Goal: Information Seeking & Learning: Check status

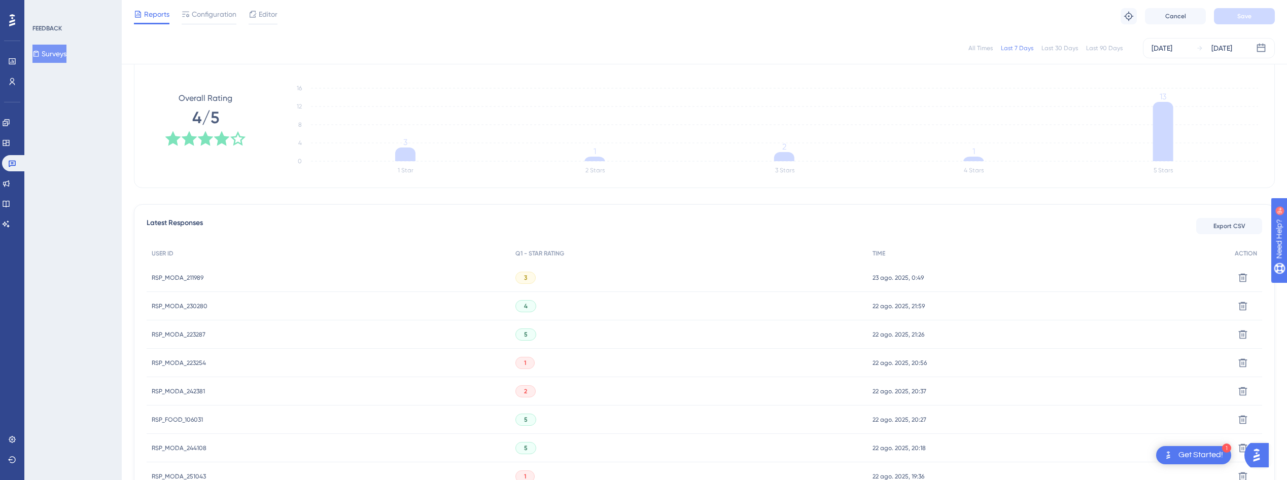
scroll to position [147, 0]
click at [168, 280] on span "RSP_MODA_211989" at bounding box center [178, 277] width 52 height 8
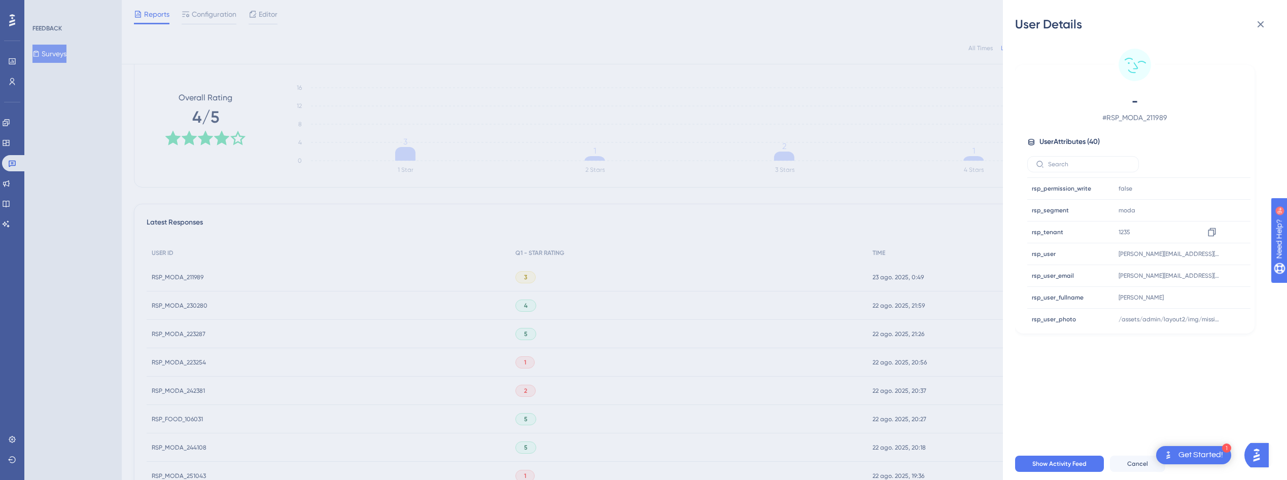
scroll to position [676, 0]
click at [1261, 21] on icon at bounding box center [1260, 24] width 12 height 12
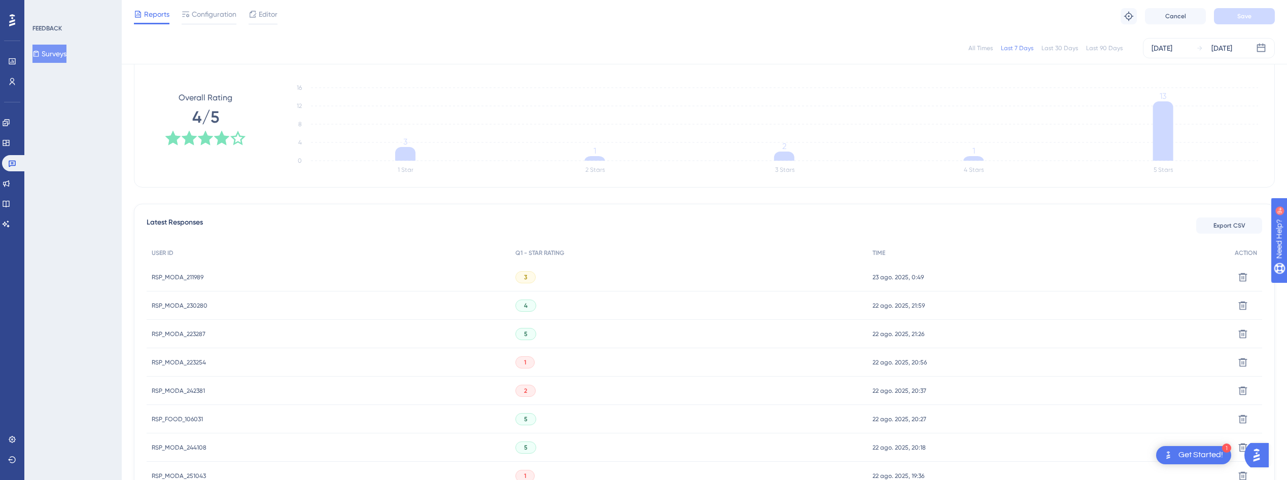
click at [176, 364] on span "RSP_MODA_223254" at bounding box center [179, 363] width 54 height 8
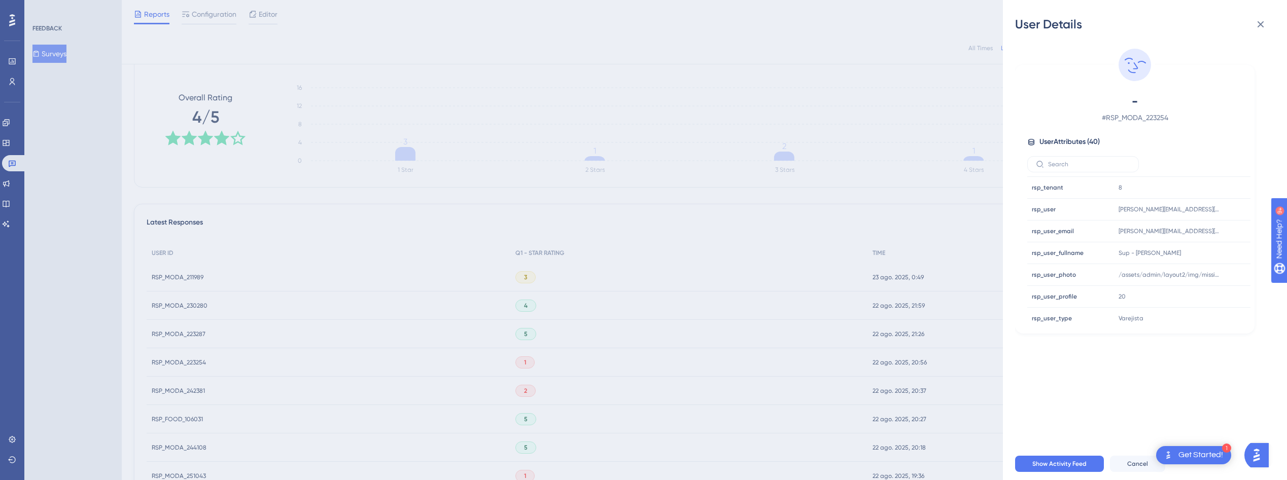
scroll to position [720, 0]
click at [193, 391] on div "User Details - # RSP_MODA_223254 User Attributes ( 40 ) Email Email - Signup Si…" at bounding box center [643, 240] width 1287 height 480
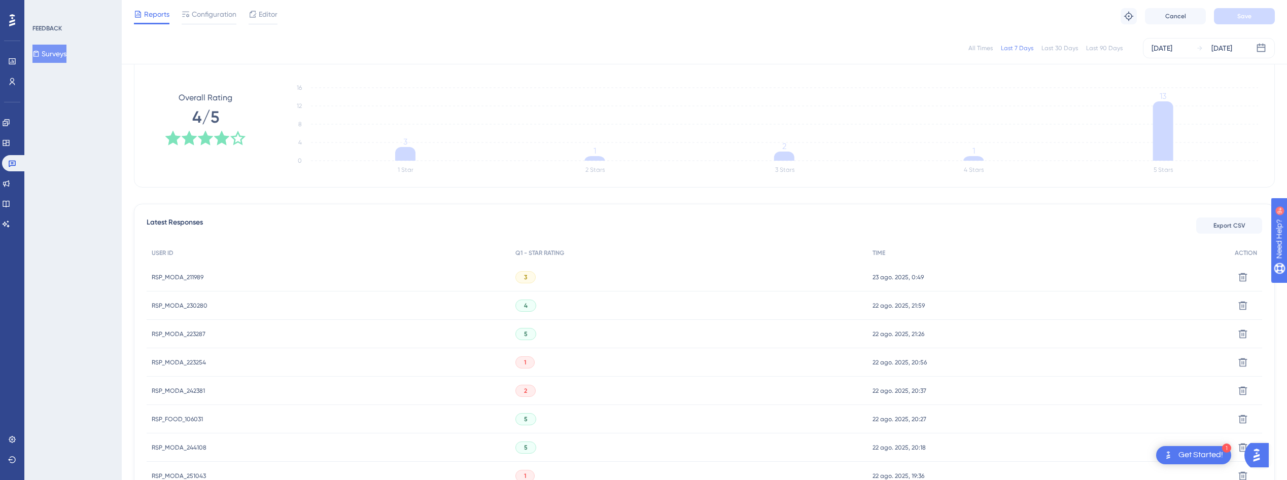
click at [175, 392] on span "RSP_MODA_242381" at bounding box center [178, 391] width 53 height 8
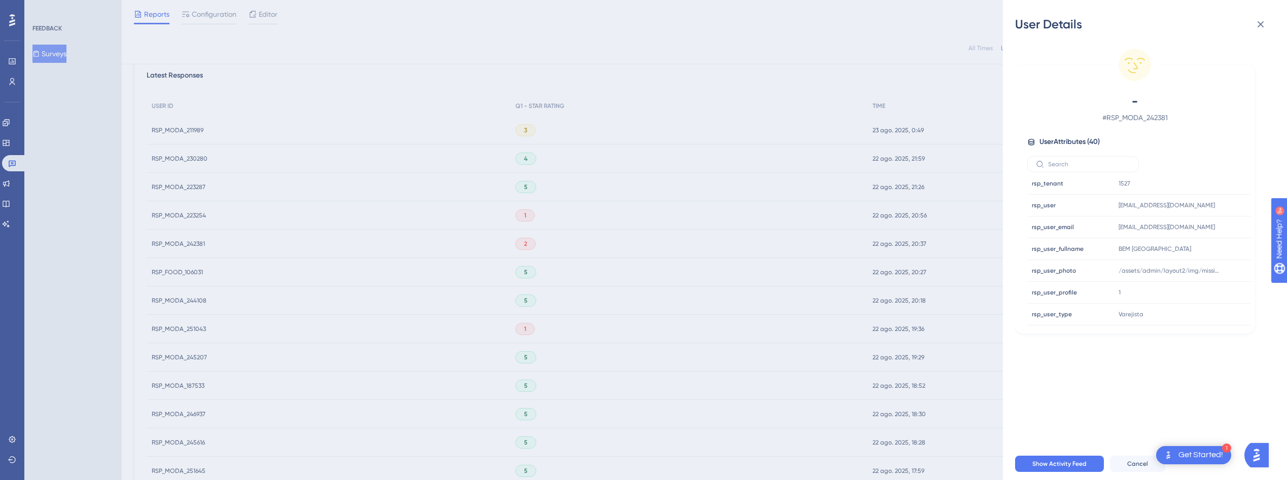
scroll to position [296, 0]
click at [176, 328] on div "User Details - # RSP_MODA_242381 User Attributes ( 40 ) Email Email - Signup Si…" at bounding box center [643, 240] width 1287 height 480
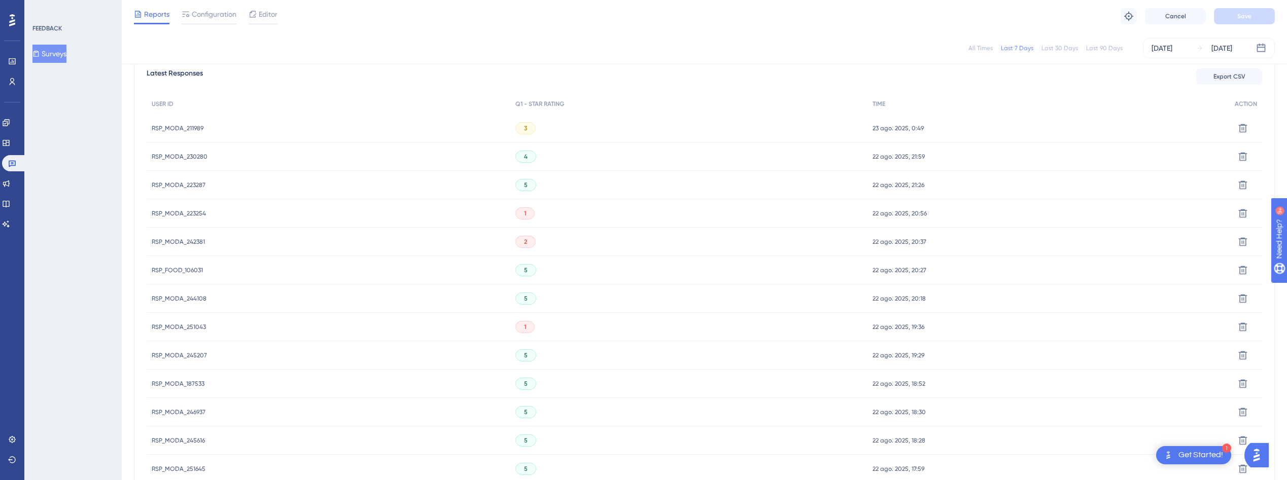
click at [176, 328] on span "RSP_MODA_251043" at bounding box center [179, 327] width 54 height 8
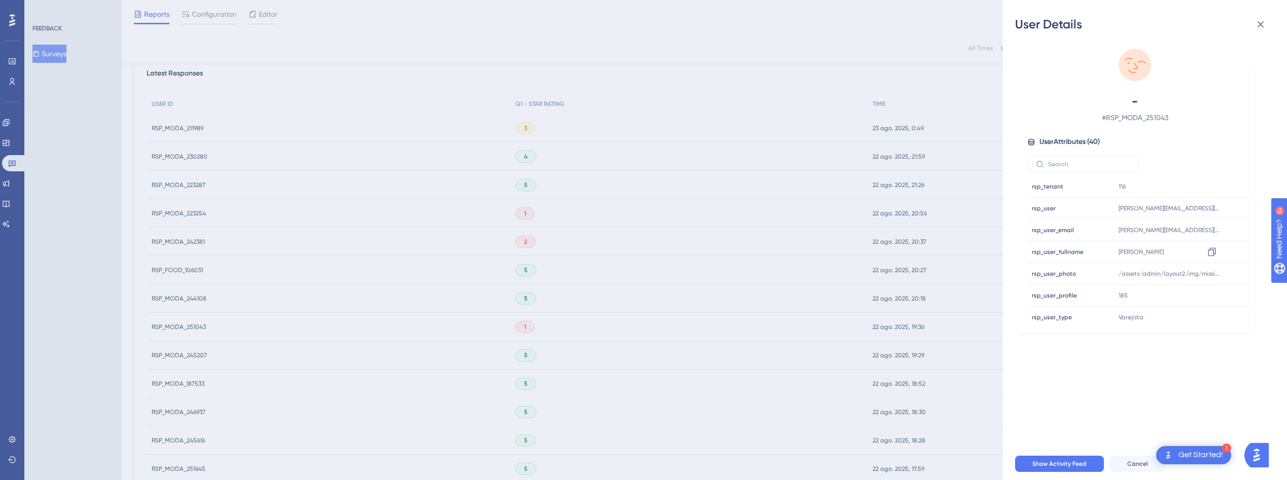
scroll to position [723, 0]
click at [1257, 26] on icon at bounding box center [1260, 24] width 12 height 12
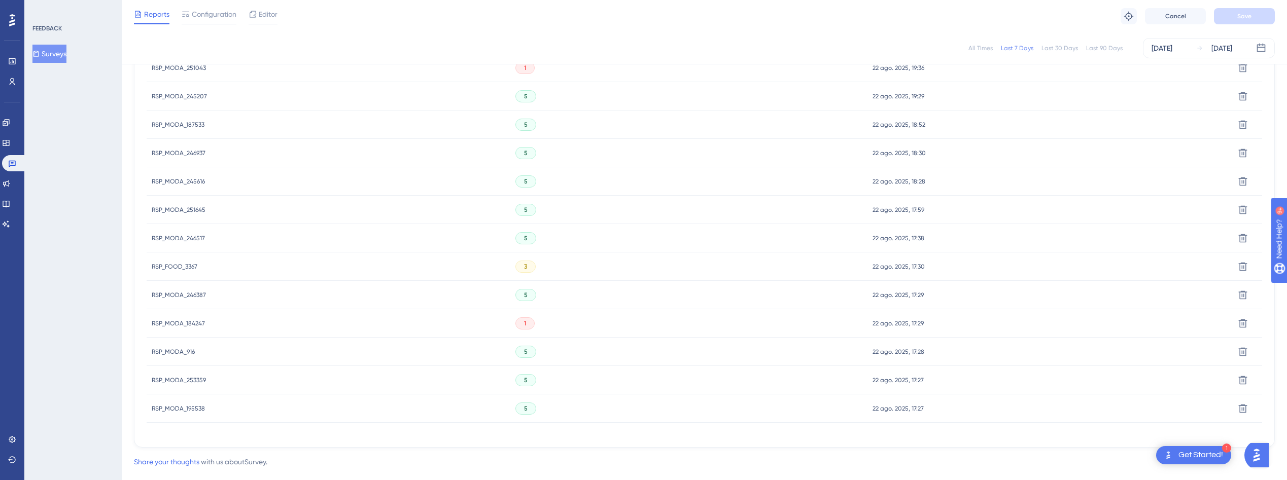
scroll to position [576, 0]
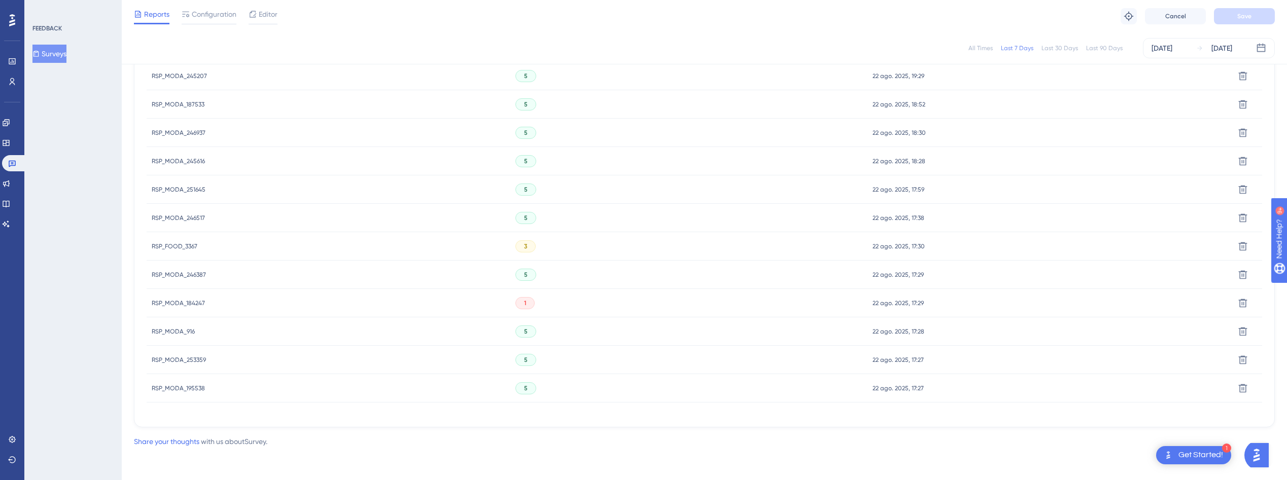
click at [180, 392] on span "RSP_MODA_195538" at bounding box center [178, 389] width 53 height 8
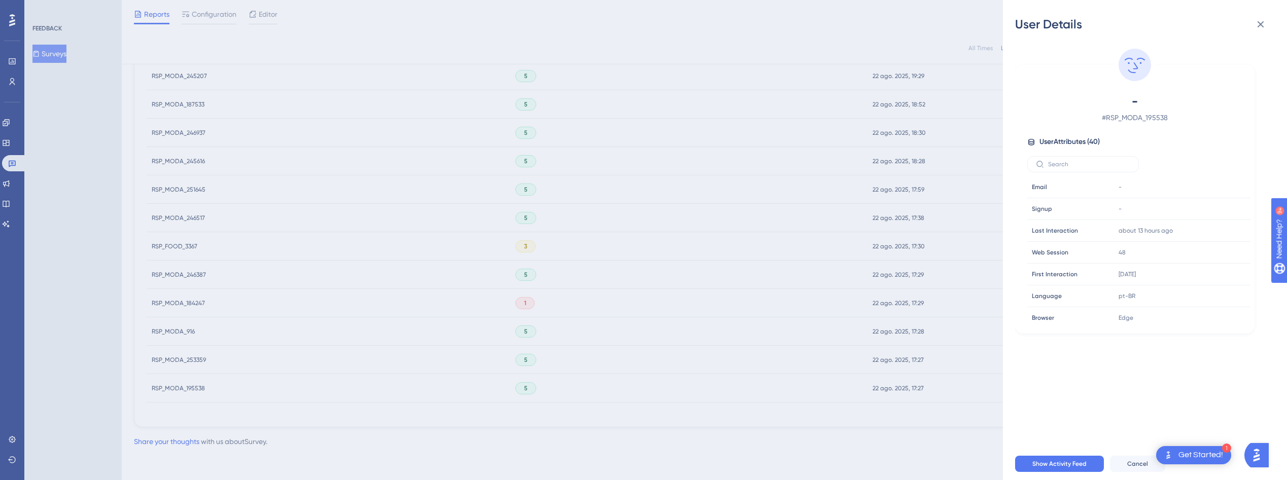
click at [178, 291] on div "User Details - # RSP_MODA_195538 User Attributes ( 40 ) Email Email - Signup Si…" at bounding box center [643, 240] width 1287 height 480
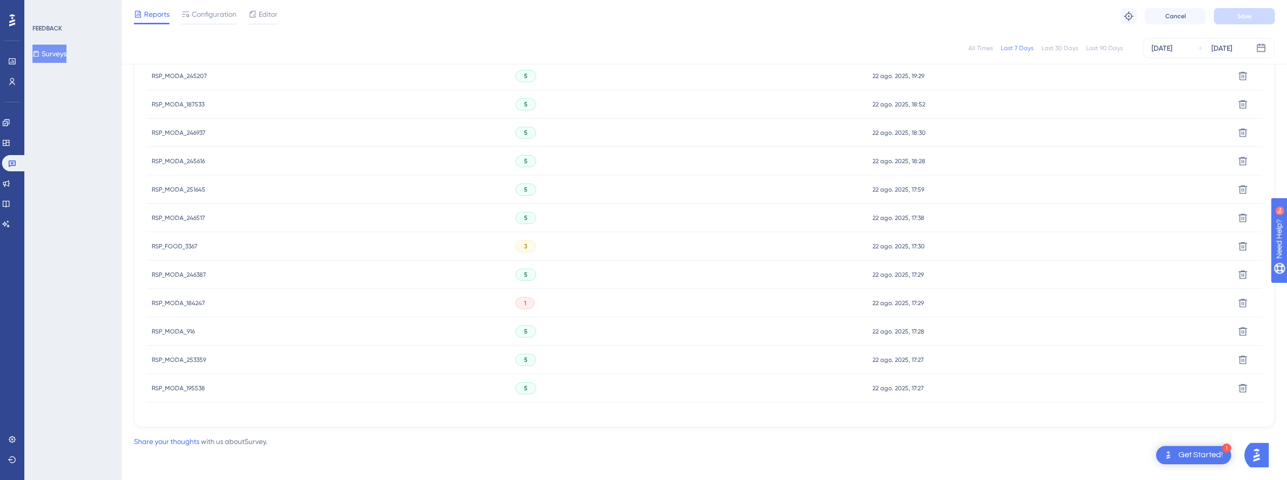
click at [178, 300] on span "RSP_MODA_184247" at bounding box center [178, 303] width 53 height 8
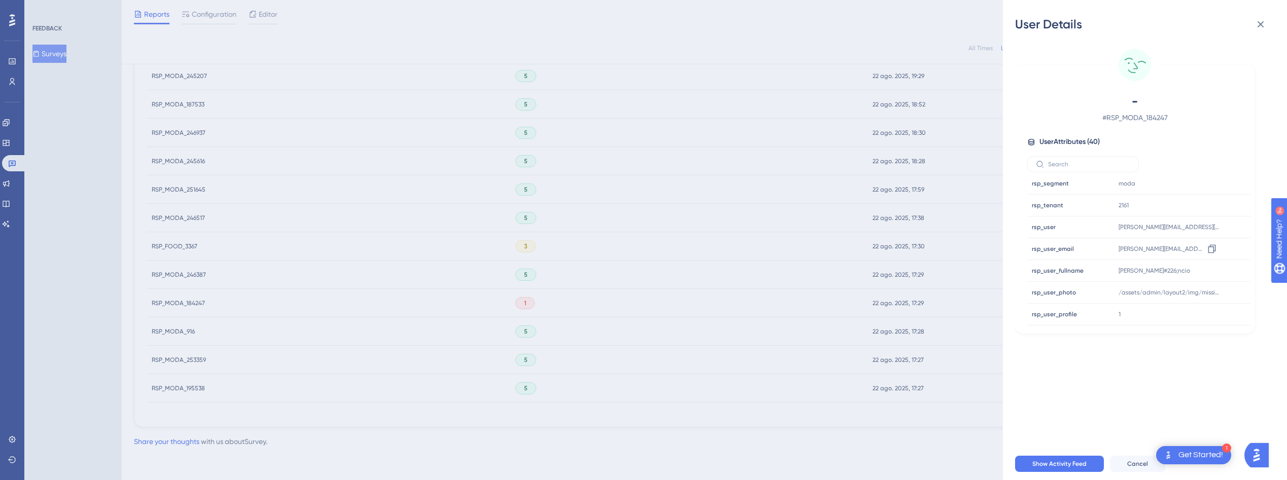
scroll to position [723, 0]
click at [1067, 468] on span "Show Activity Feed" at bounding box center [1059, 464] width 54 height 8
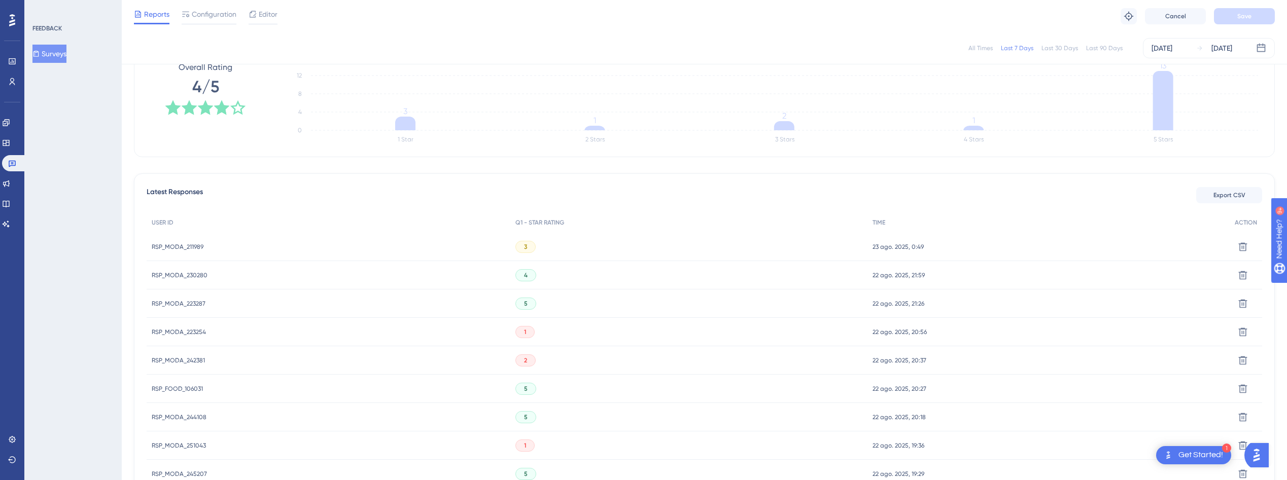
scroll to position [177, 0]
click at [177, 327] on div "RSP_MODA_223254 RSP_MODA_223254" at bounding box center [179, 333] width 54 height 28
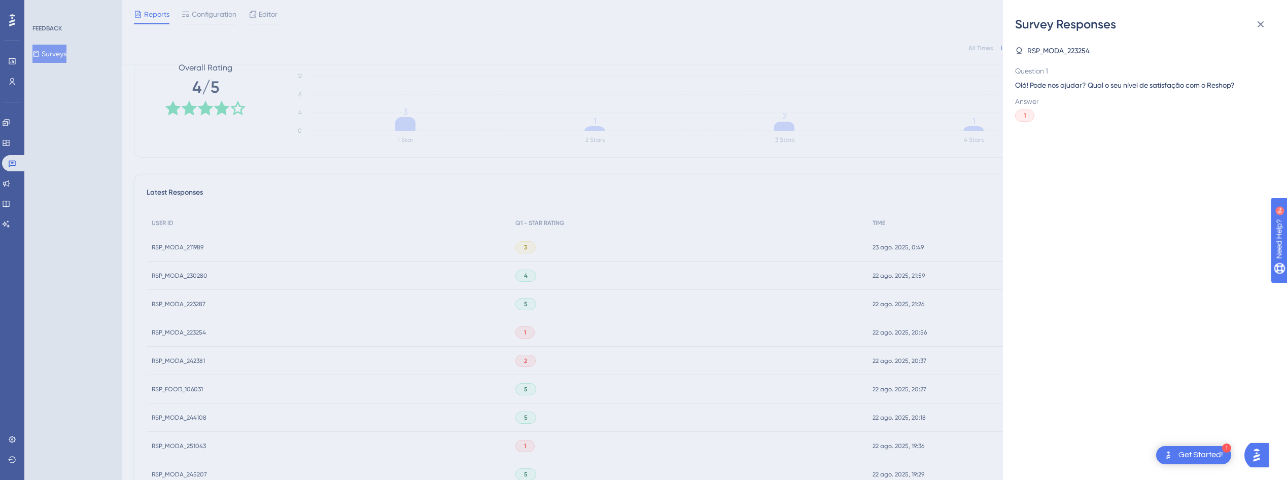
click at [180, 335] on div "Survey Responses RSP_MODA_223254 Question 1 Olá! Pode nos ajudar? Qual o seu ní…" at bounding box center [643, 240] width 1287 height 480
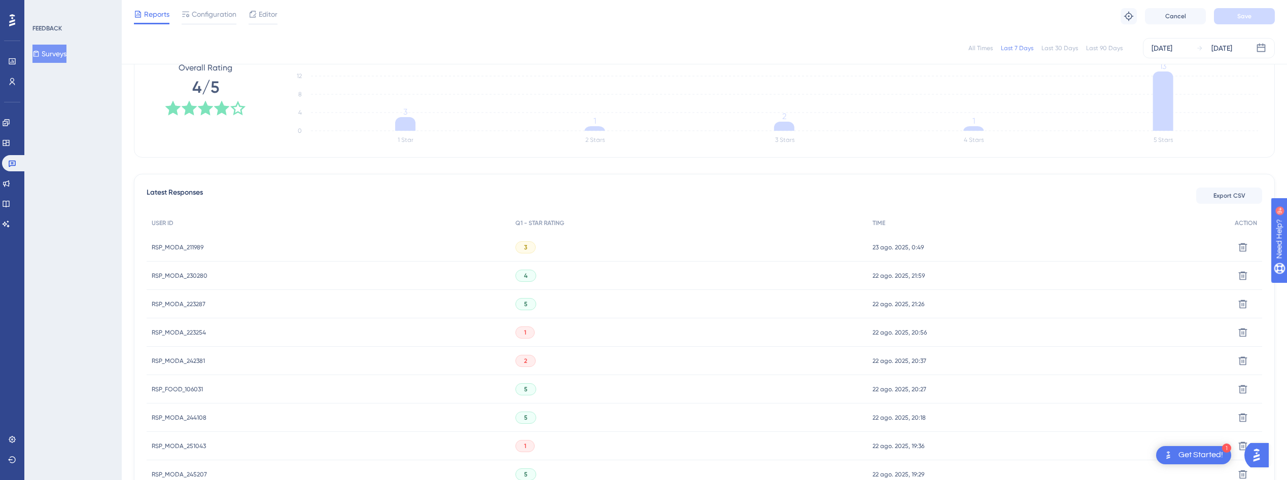
click at [182, 335] on span "RSP_MODA_223254" at bounding box center [179, 333] width 54 height 8
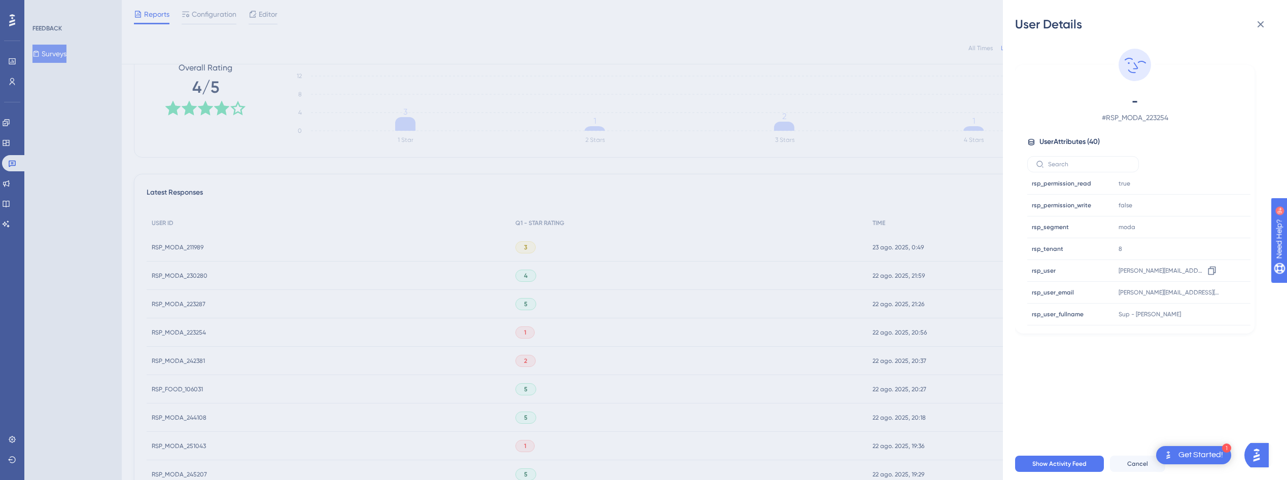
scroll to position [658, 0]
click at [1063, 467] on button "Show Activity Feed" at bounding box center [1059, 464] width 89 height 16
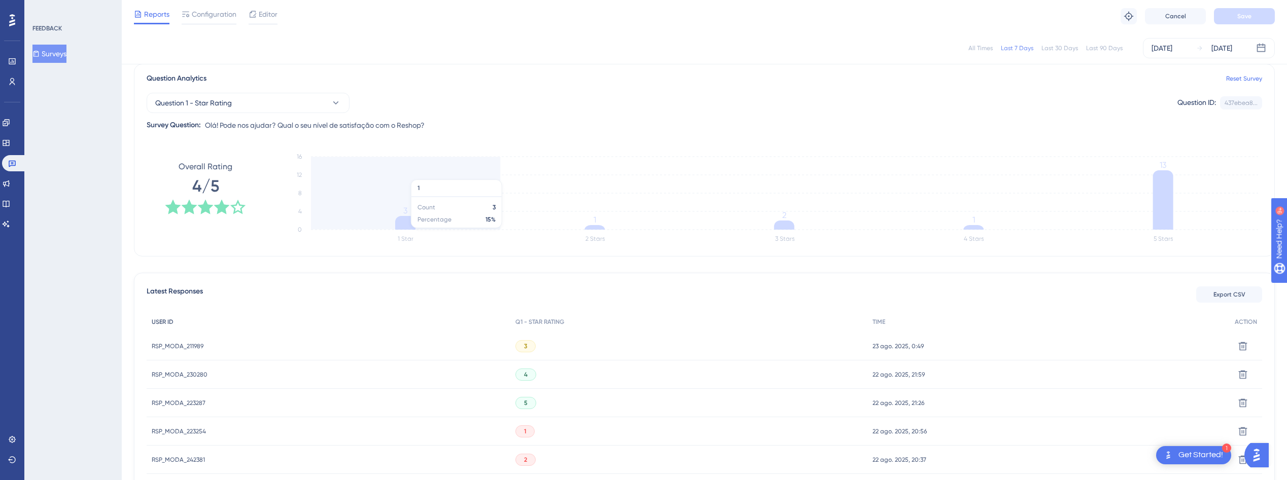
scroll to position [80, 0]
click at [188, 341] on span "RSP_MODA_211989" at bounding box center [178, 344] width 52 height 8
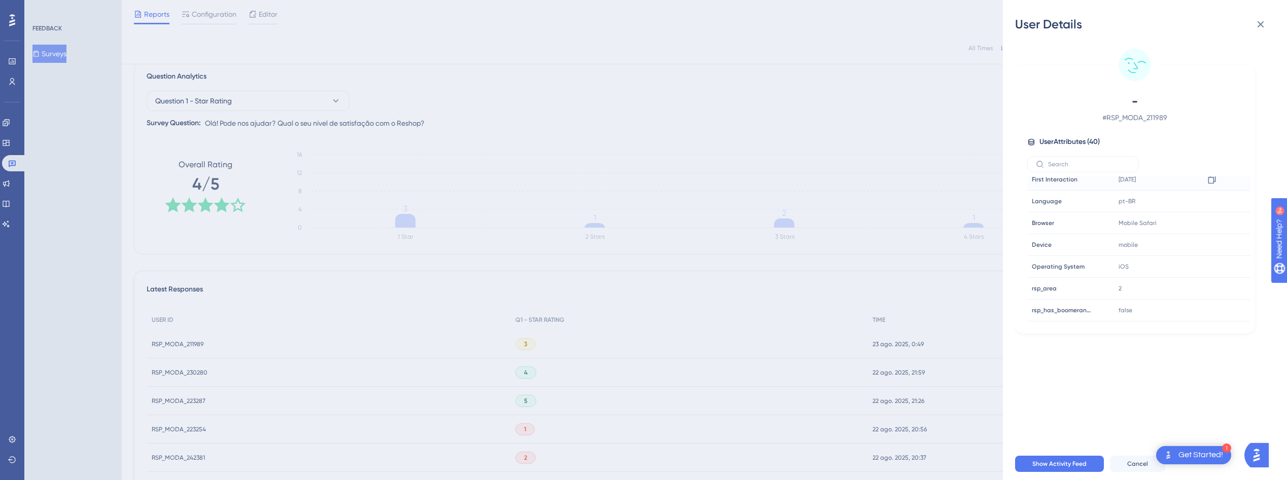
scroll to position [0, 0]
click at [1066, 466] on button "Show Activity Feed" at bounding box center [1059, 464] width 89 height 16
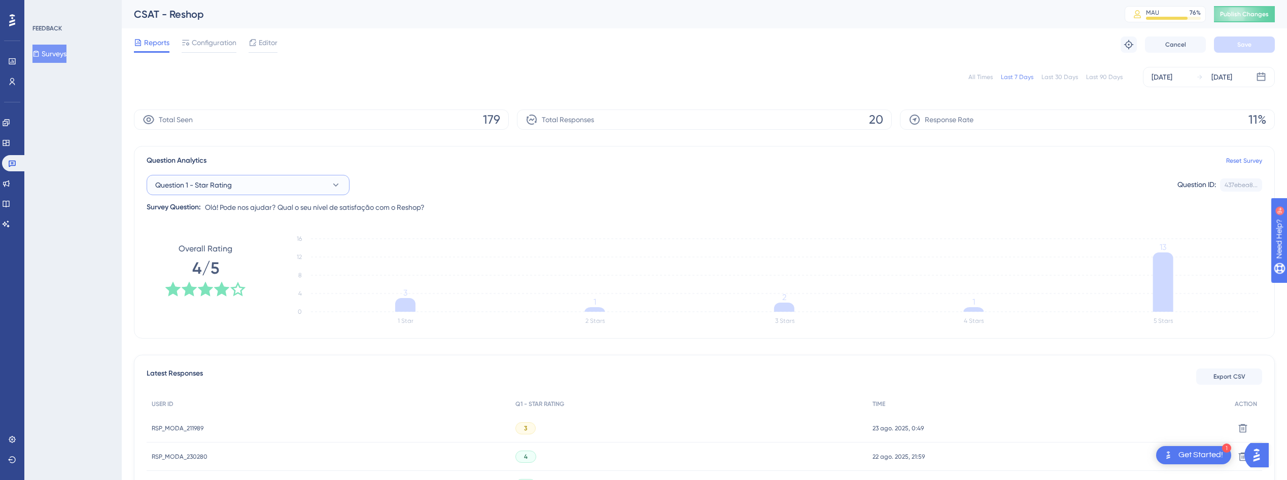
click at [287, 186] on button "Question 1 - Star Rating" at bounding box center [248, 185] width 203 height 20
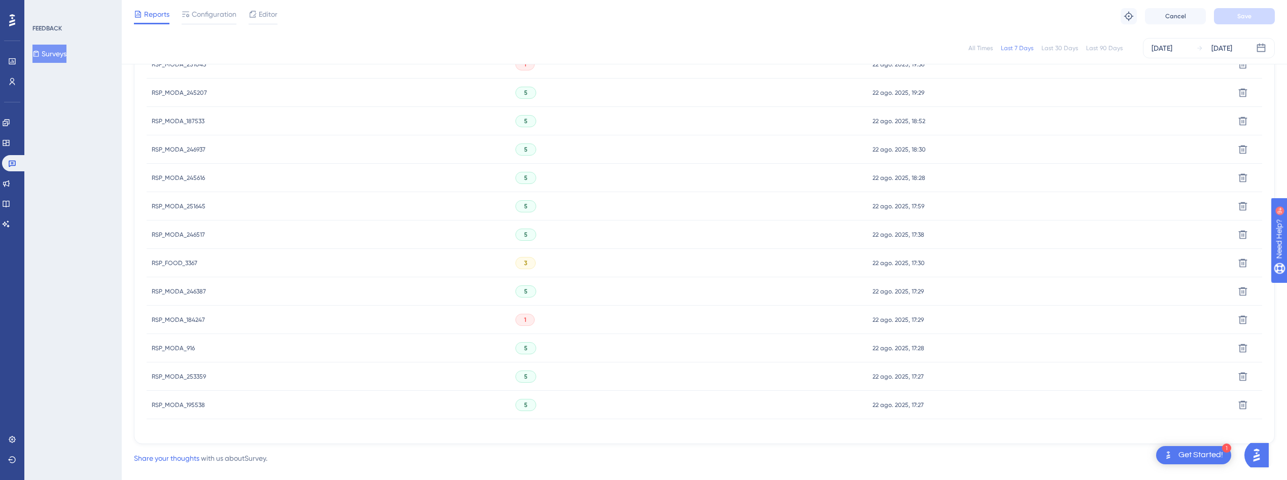
scroll to position [576, 0]
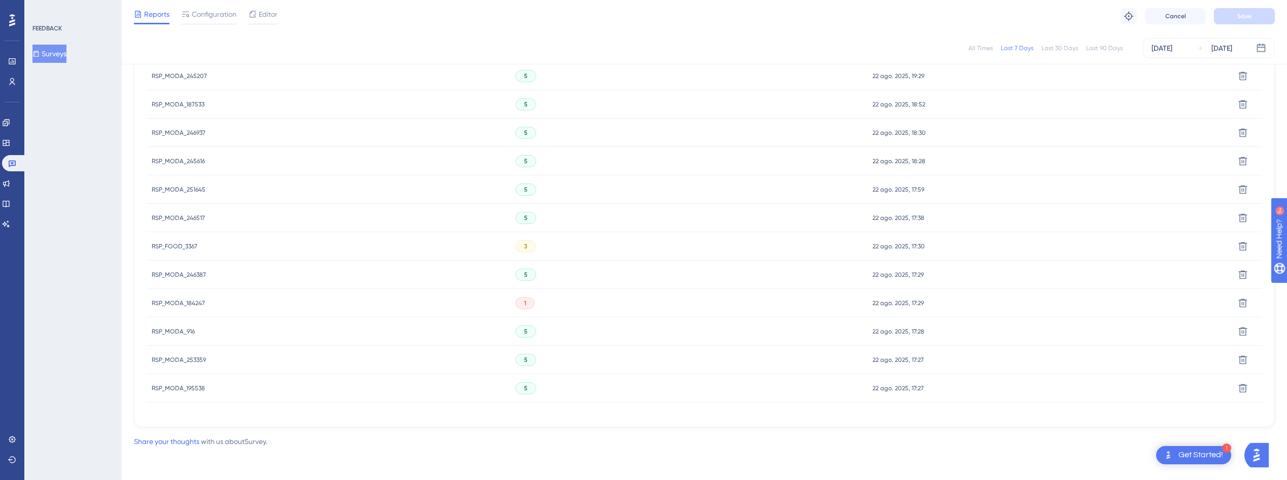
click at [165, 246] on span "RSP_FOOD_3367" at bounding box center [175, 246] width 46 height 8
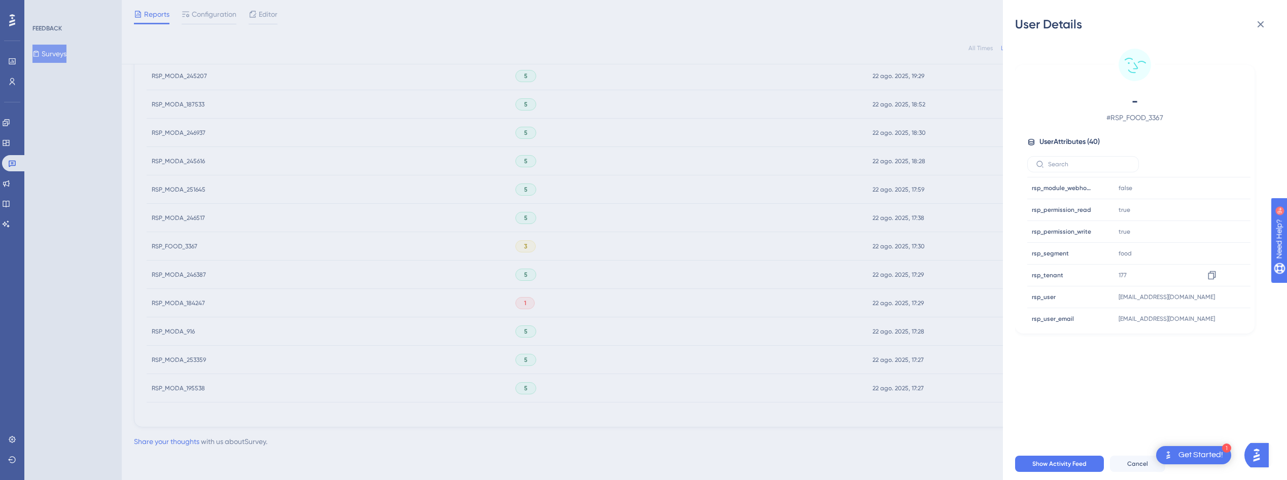
scroll to position [632, 0]
click at [1053, 468] on span "Show Activity Feed" at bounding box center [1059, 464] width 54 height 8
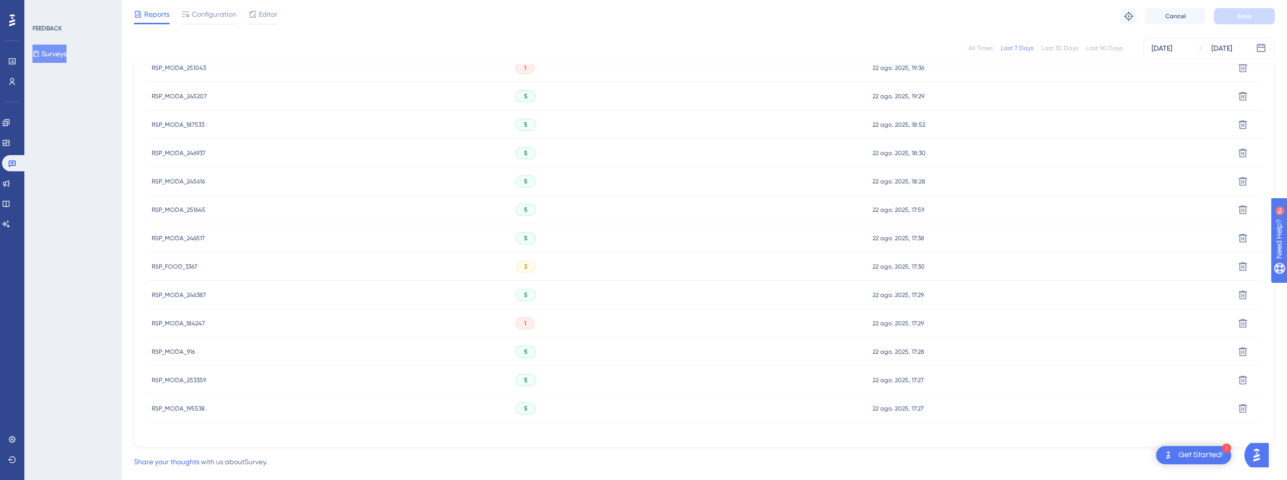
scroll to position [576, 0]
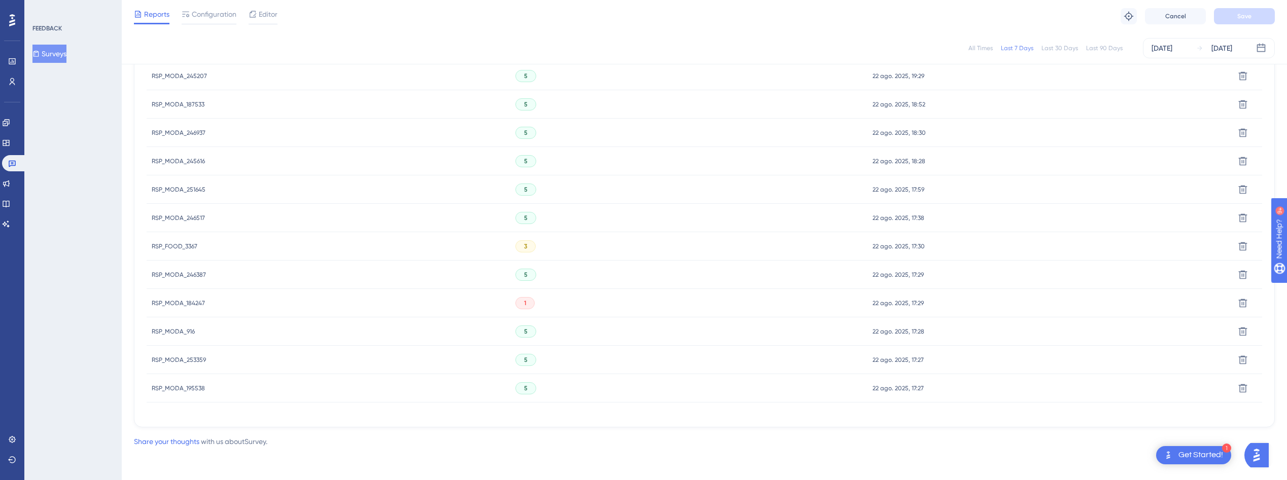
click at [189, 302] on span "RSP_MODA_184247" at bounding box center [178, 303] width 53 height 8
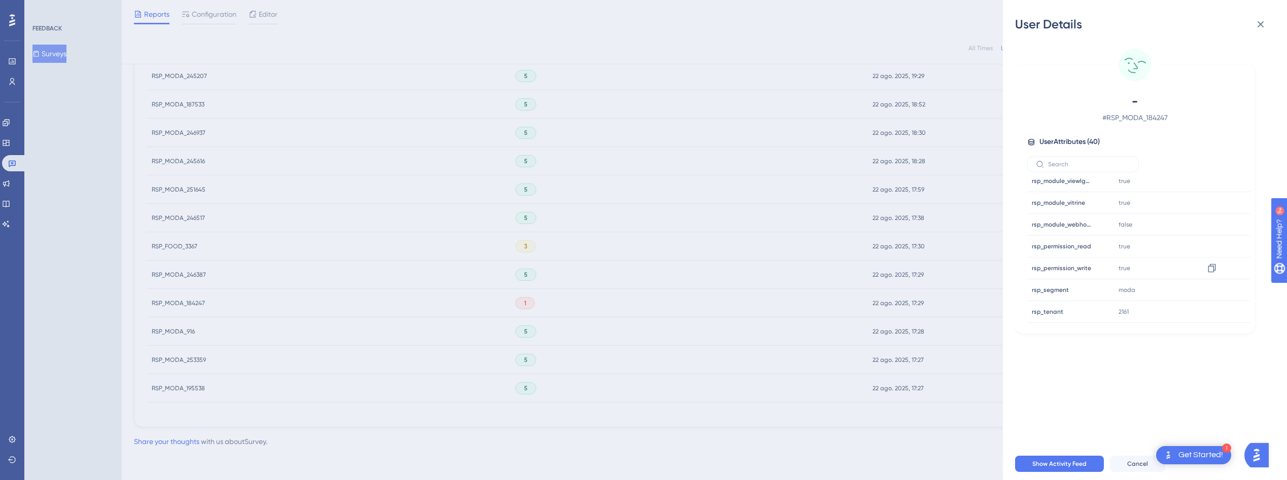
scroll to position [723, 0]
click at [109, 301] on div "User Details - # RSP_MODA_184247 User Attributes ( 40 ) Email Email - Signup Si…" at bounding box center [643, 240] width 1287 height 480
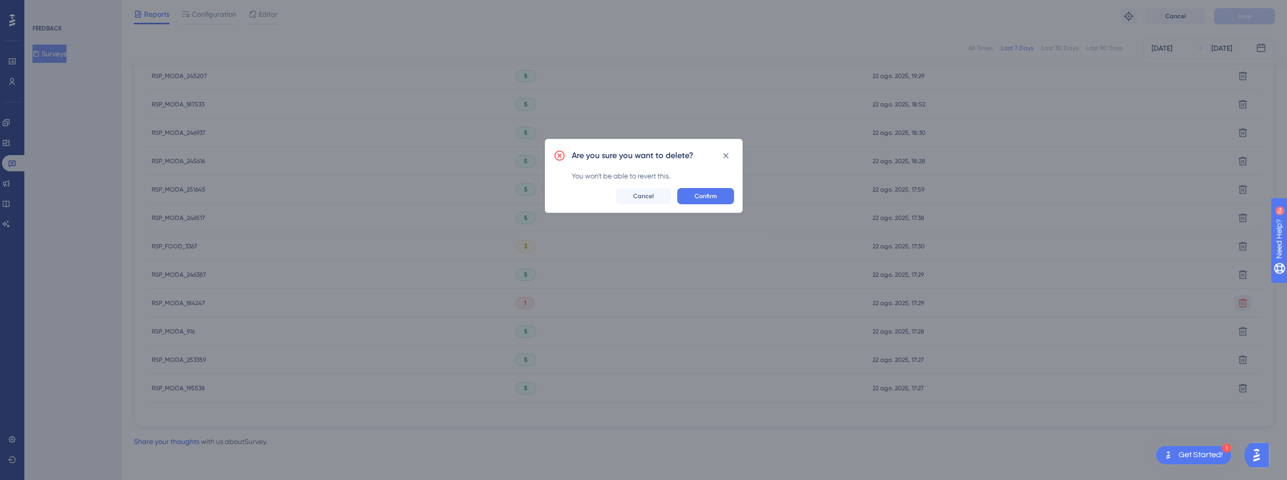
scroll to position [568, 0]
click at [706, 199] on span "Confirm" at bounding box center [709, 200] width 22 height 8
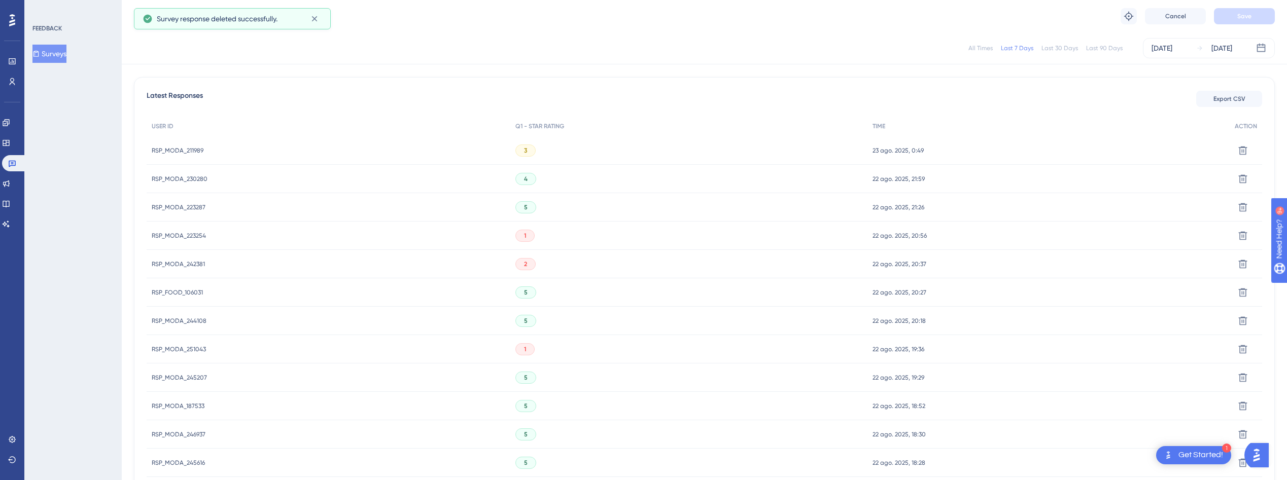
scroll to position [0, 0]
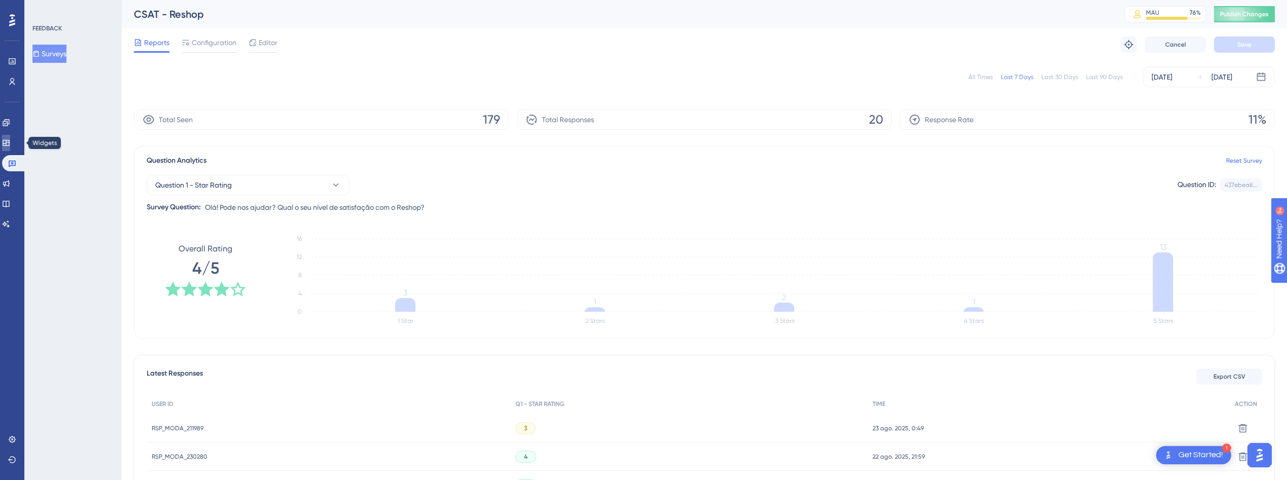
click at [8, 147] on link at bounding box center [6, 143] width 8 height 16
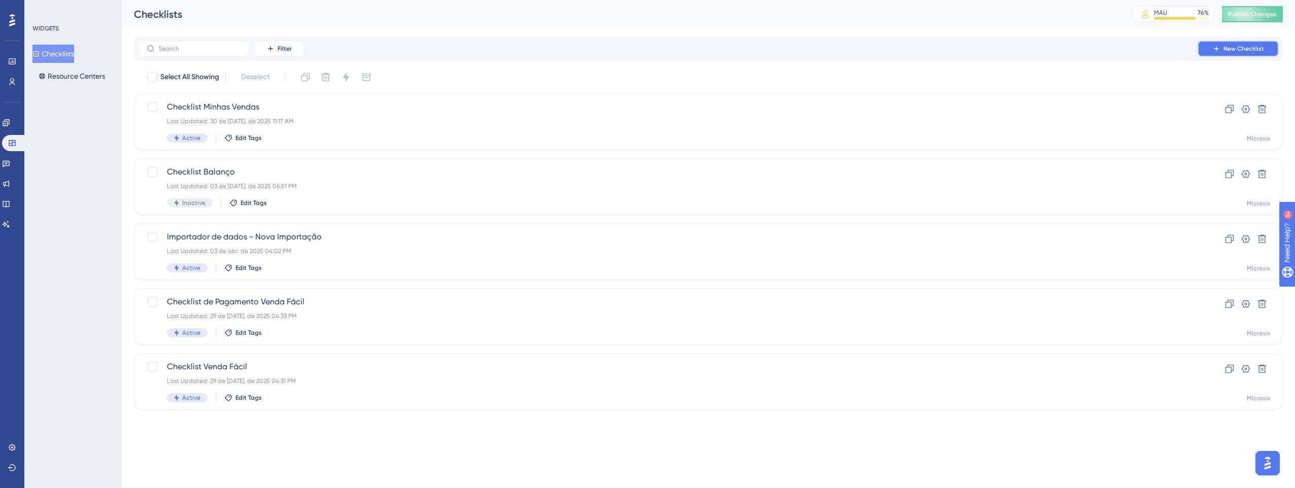
click at [1235, 51] on span "New Checklist" at bounding box center [1243, 49] width 41 height 8
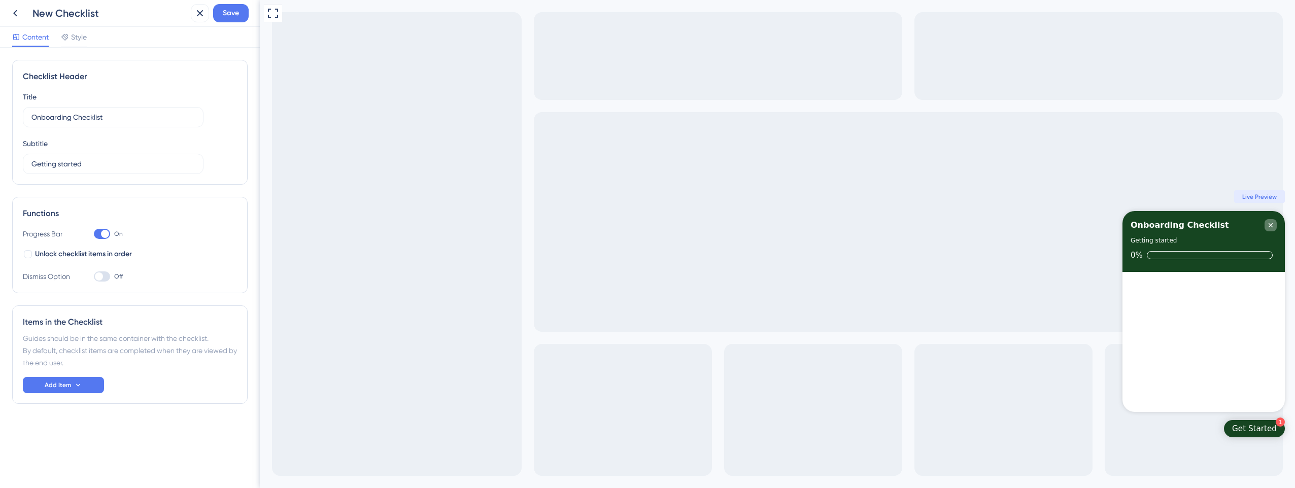
click at [1274, 225] on icon "Close Checklist" at bounding box center [1270, 225] width 8 height 8
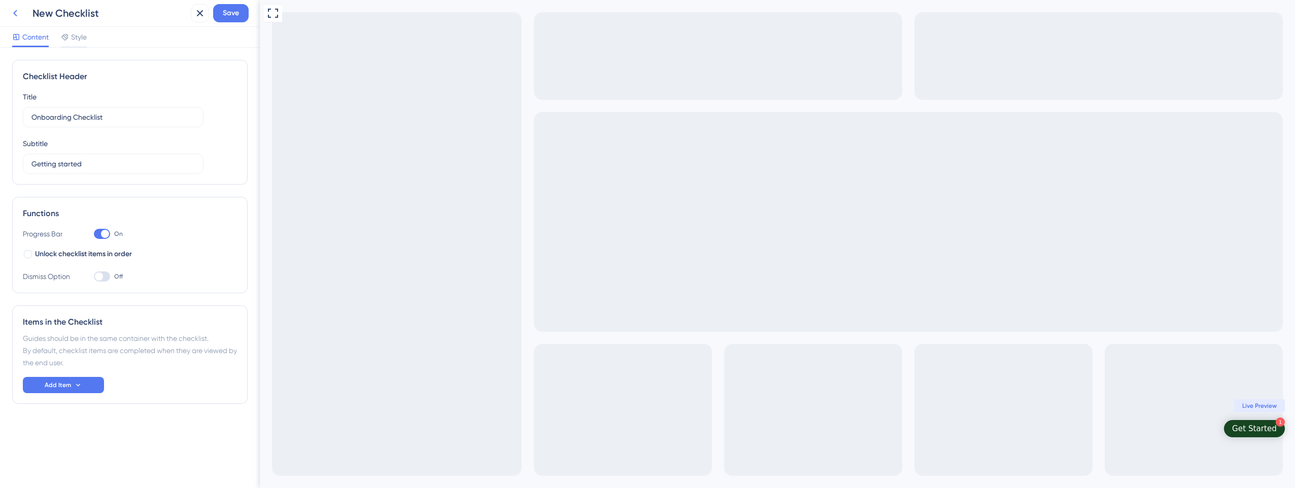
click at [11, 16] on icon at bounding box center [15, 13] width 12 height 12
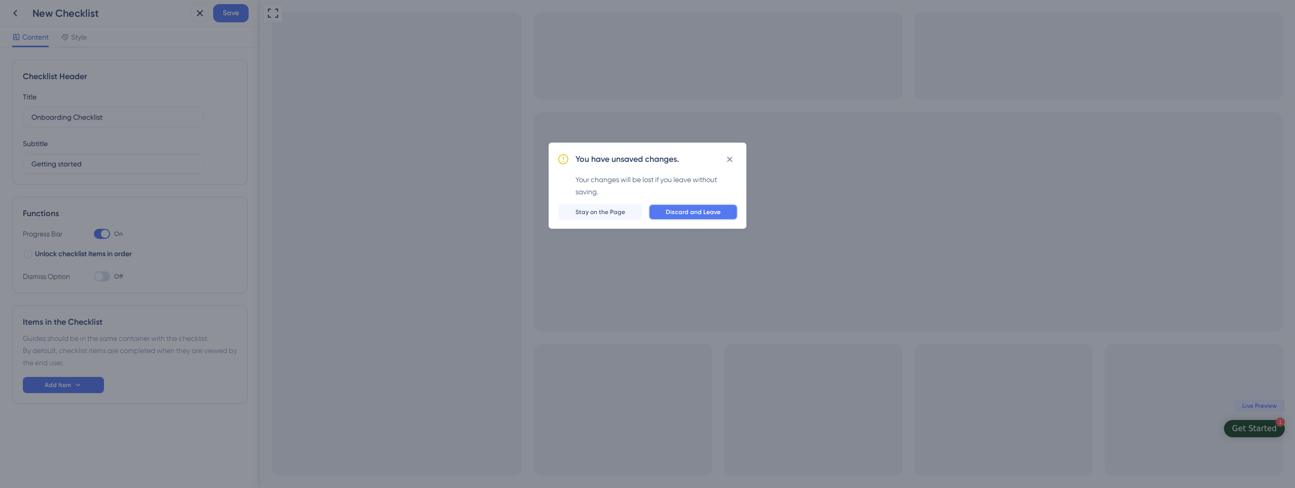
click at [682, 214] on span "Discard and Leave" at bounding box center [693, 212] width 55 height 8
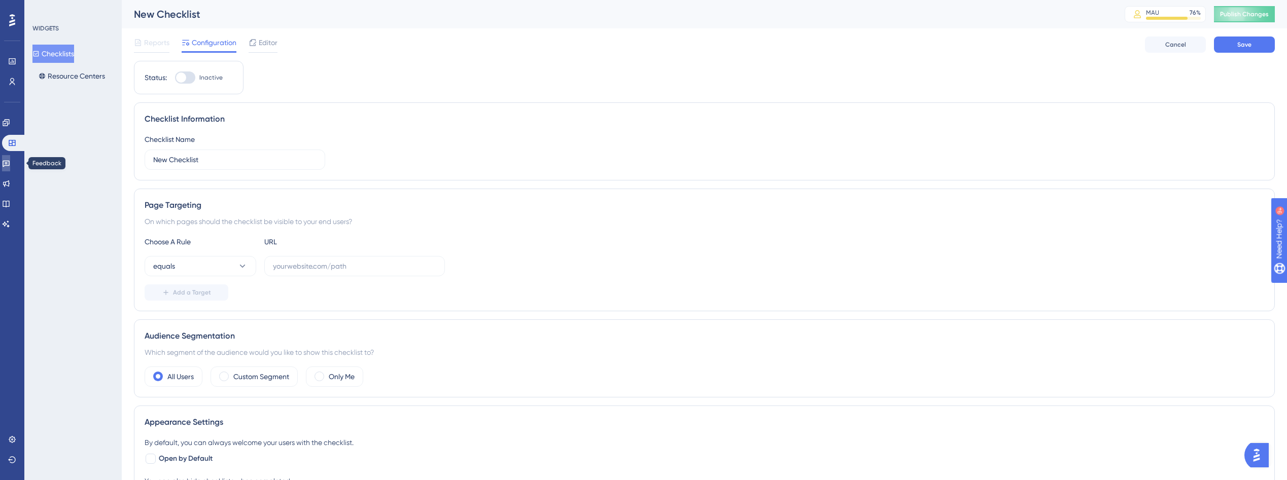
click at [10, 163] on icon at bounding box center [6, 163] width 8 height 8
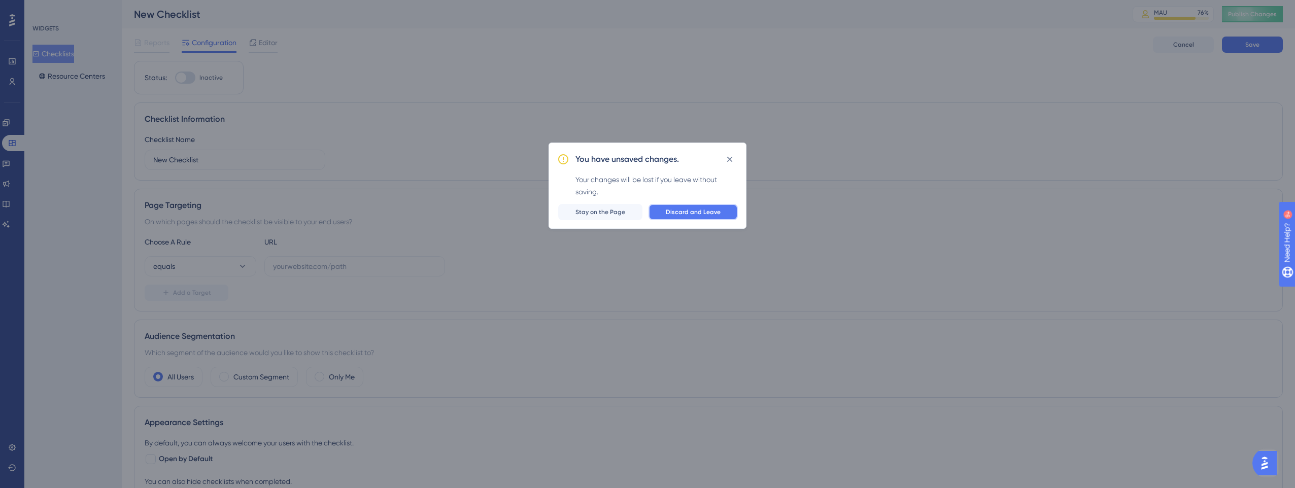
click at [687, 210] on span "Discard and Leave" at bounding box center [693, 212] width 55 height 8
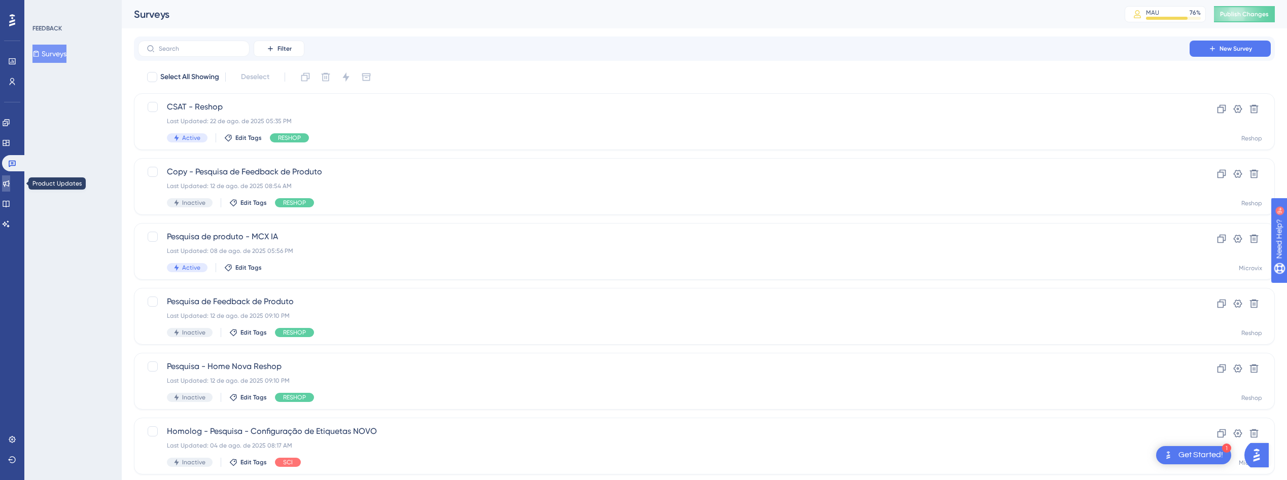
click at [10, 184] on icon at bounding box center [6, 184] width 7 height 7
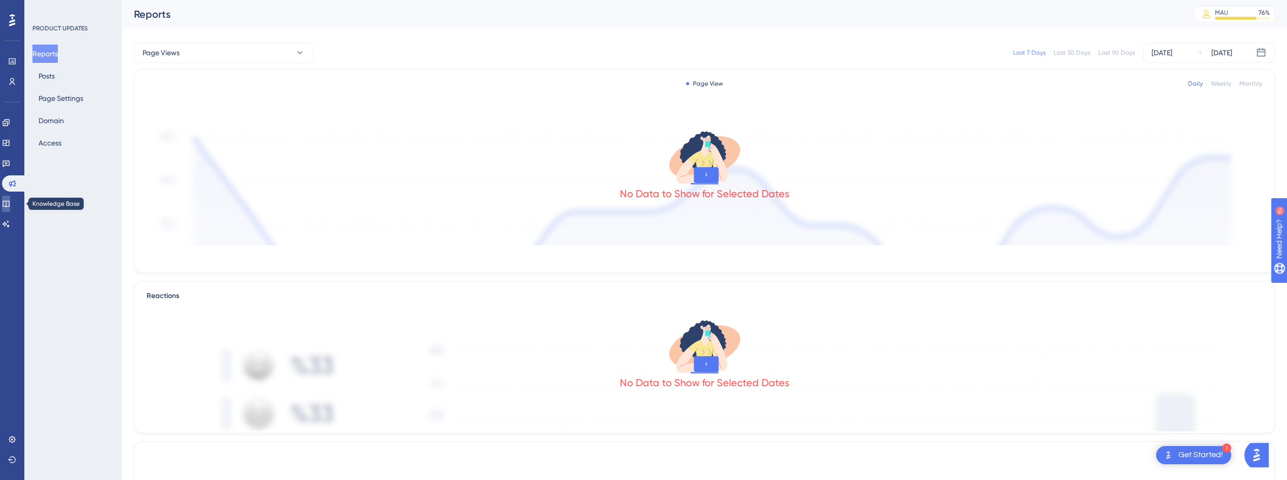
click at [8, 206] on link at bounding box center [6, 204] width 8 height 16
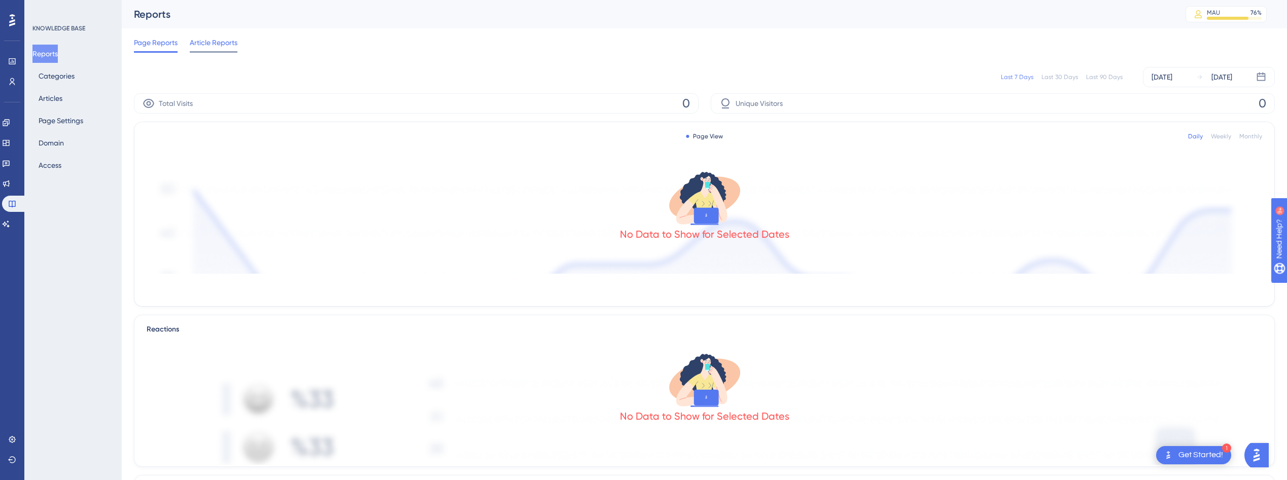
click at [215, 44] on span "Article Reports" at bounding box center [214, 43] width 48 height 12
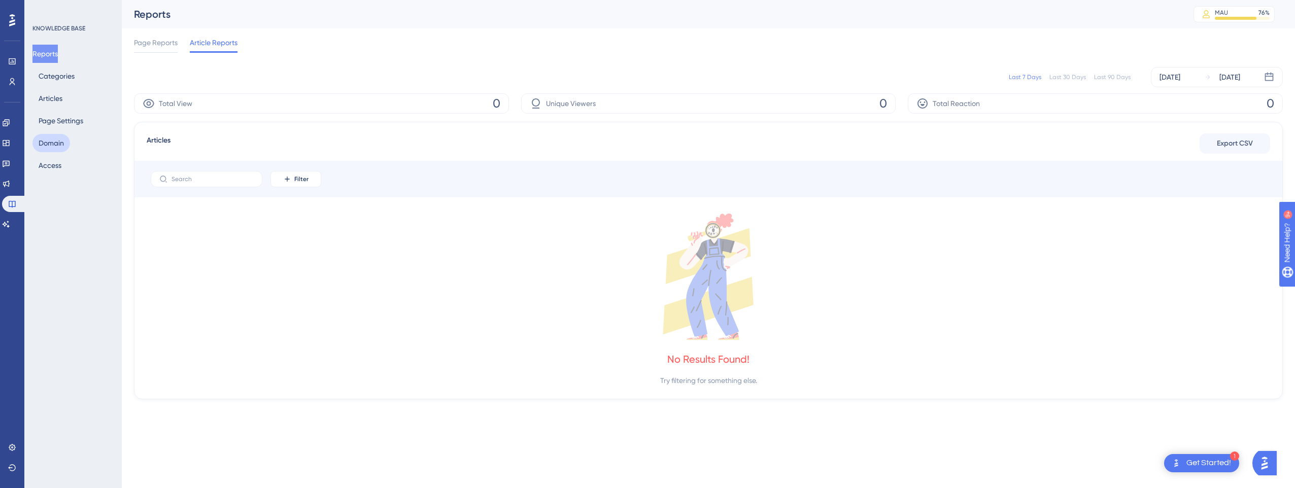
click at [55, 143] on button "Domain" at bounding box center [51, 143] width 38 height 18
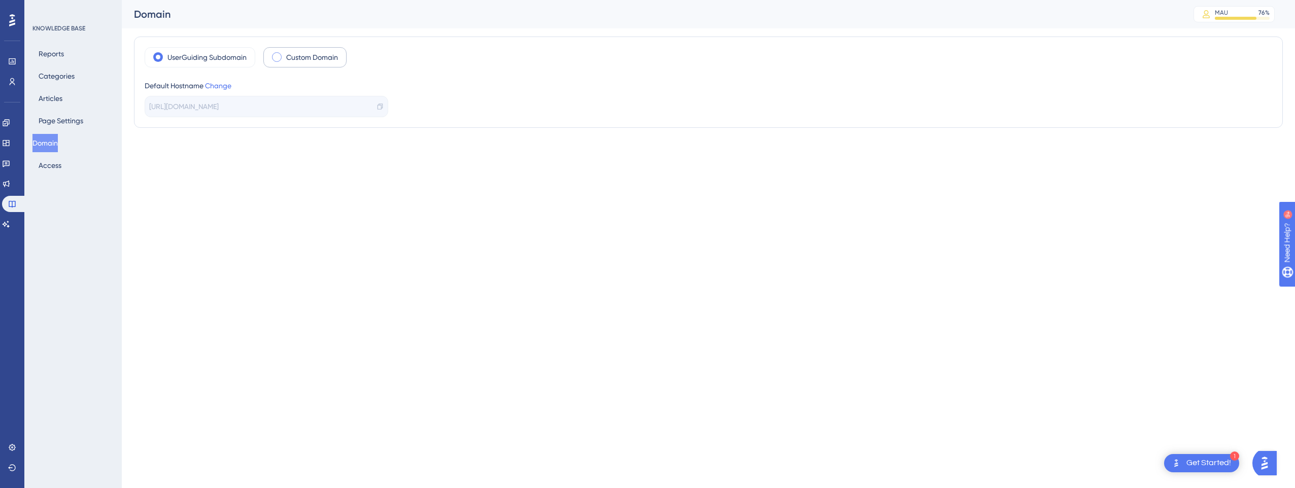
click at [277, 56] on span at bounding box center [277, 57] width 10 height 10
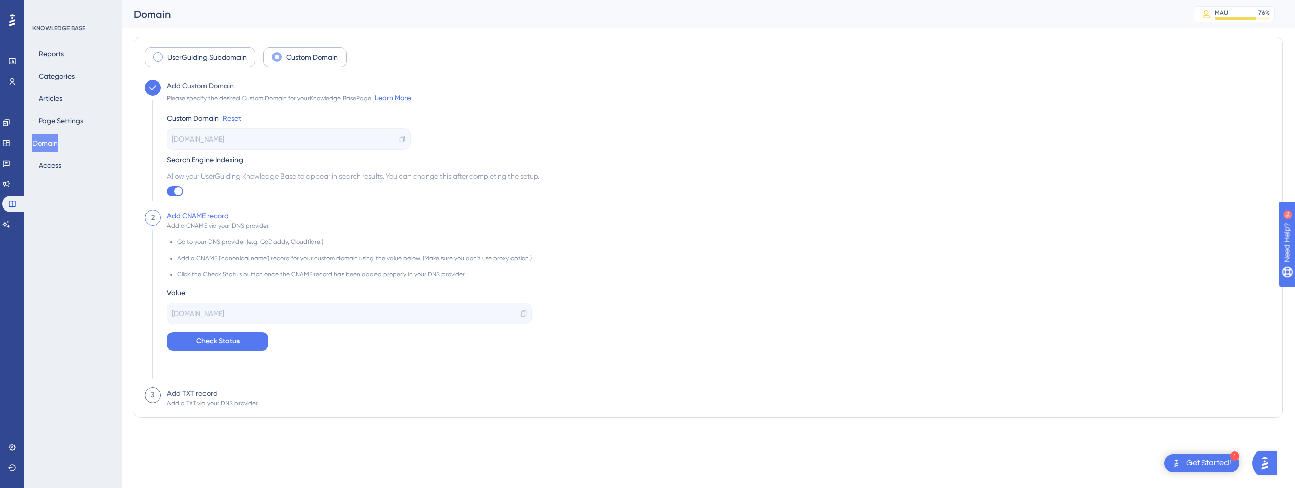
click at [193, 62] on label "UserGuiding Subdomain" at bounding box center [206, 57] width 79 height 12
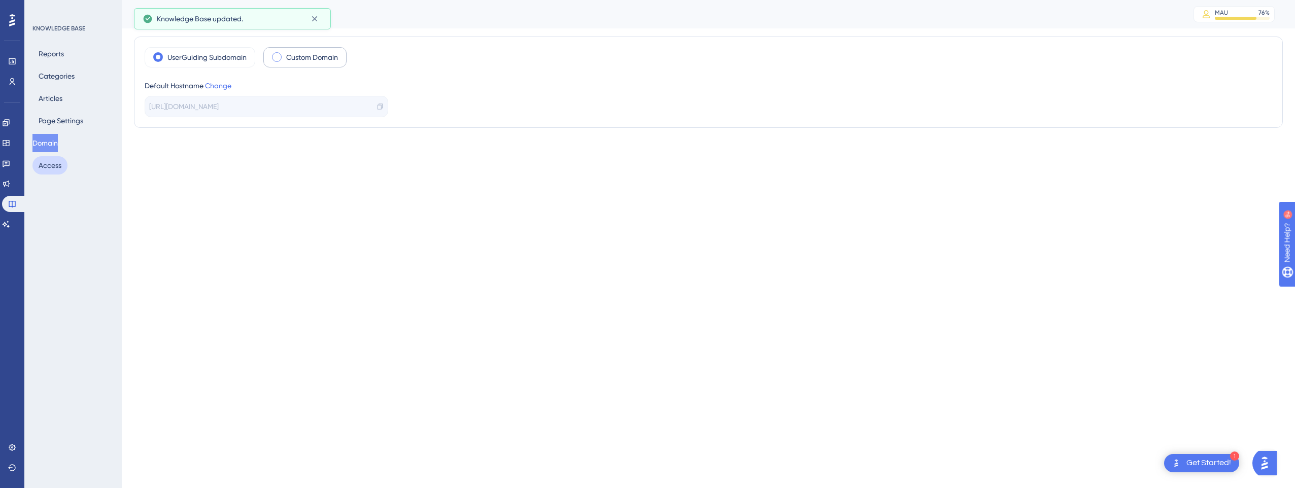
click at [44, 165] on button "Access" at bounding box center [49, 165] width 35 height 18
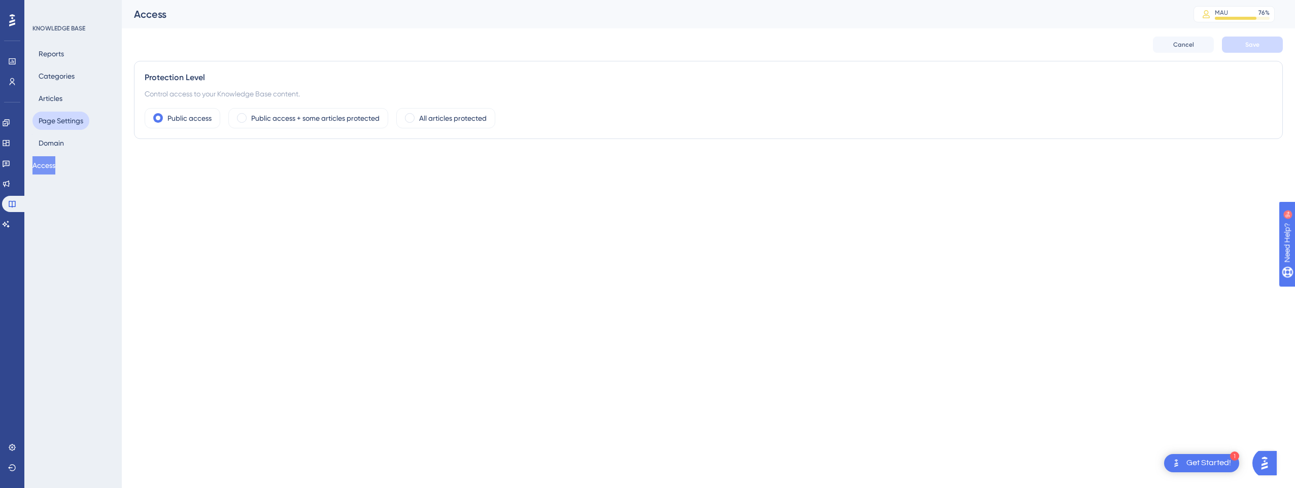
click at [59, 122] on button "Page Settings" at bounding box center [60, 121] width 57 height 18
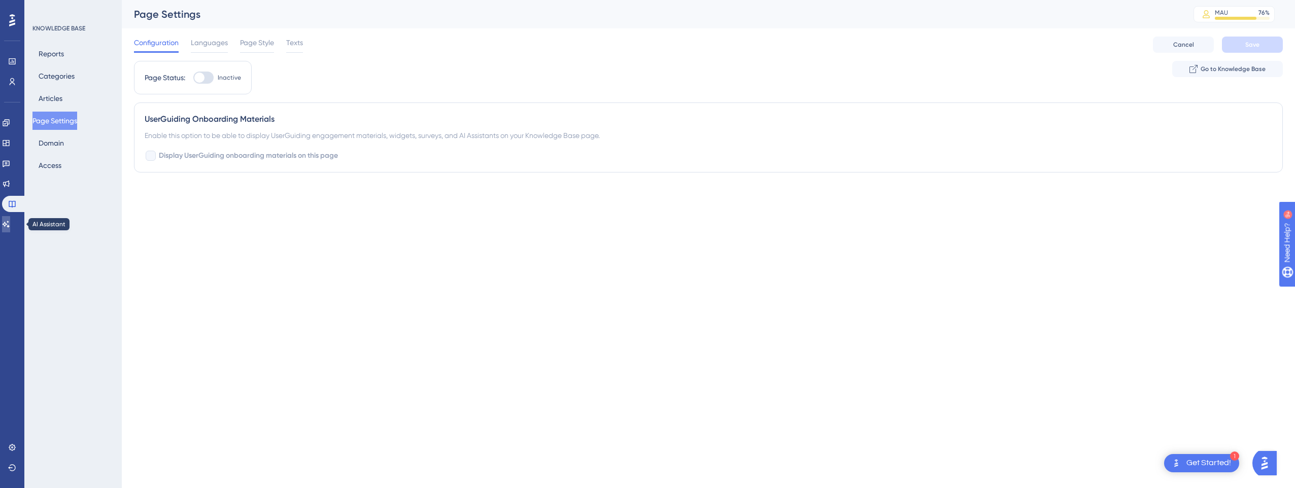
click at [10, 223] on icon at bounding box center [6, 224] width 8 height 8
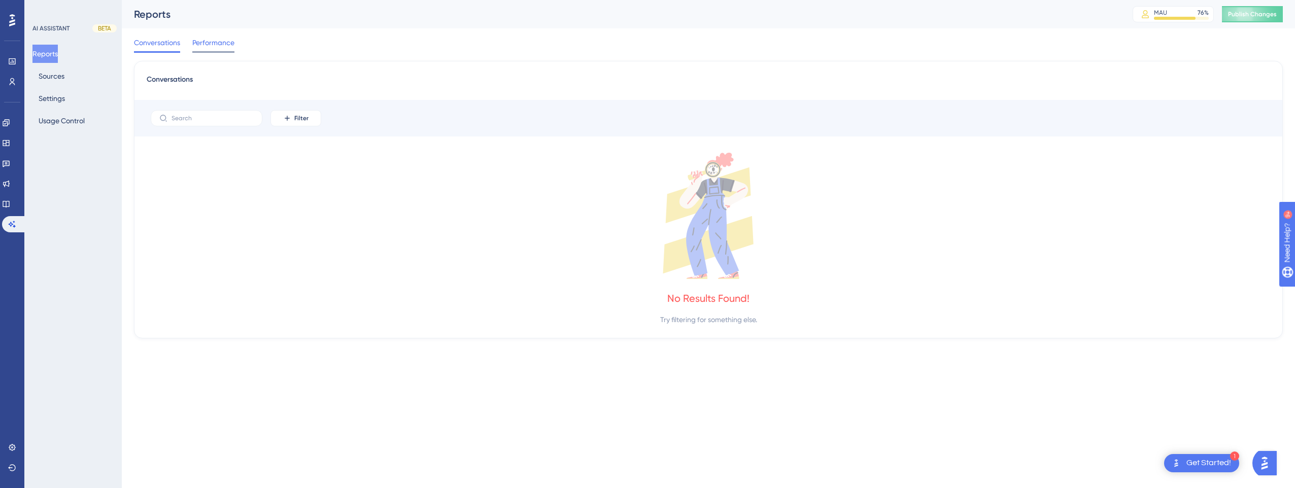
click at [209, 46] on span "Performance" at bounding box center [213, 43] width 42 height 12
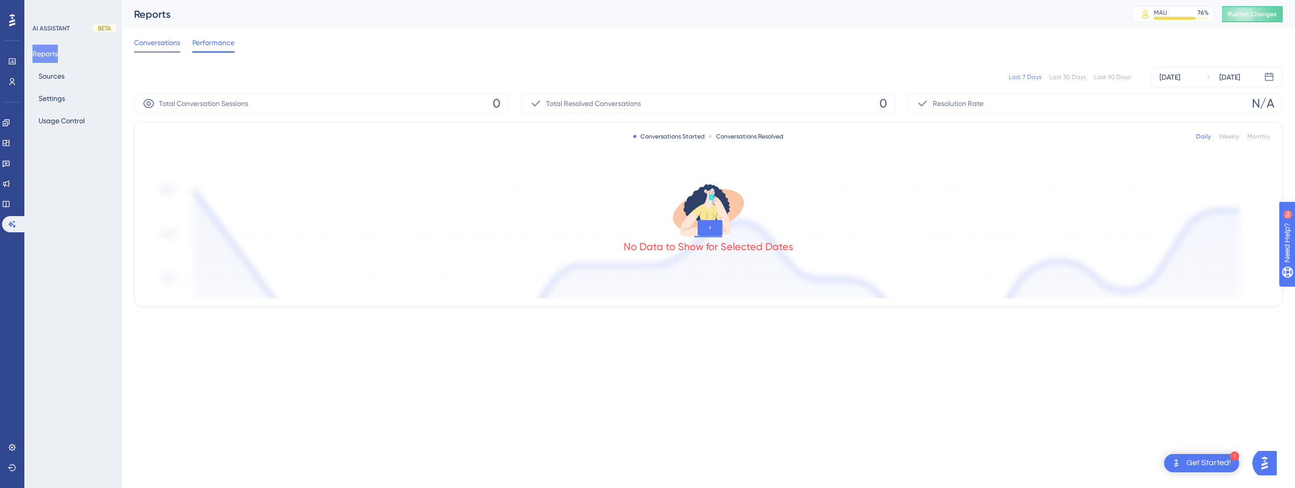
click at [154, 47] on span "Conversations" at bounding box center [157, 43] width 46 height 12
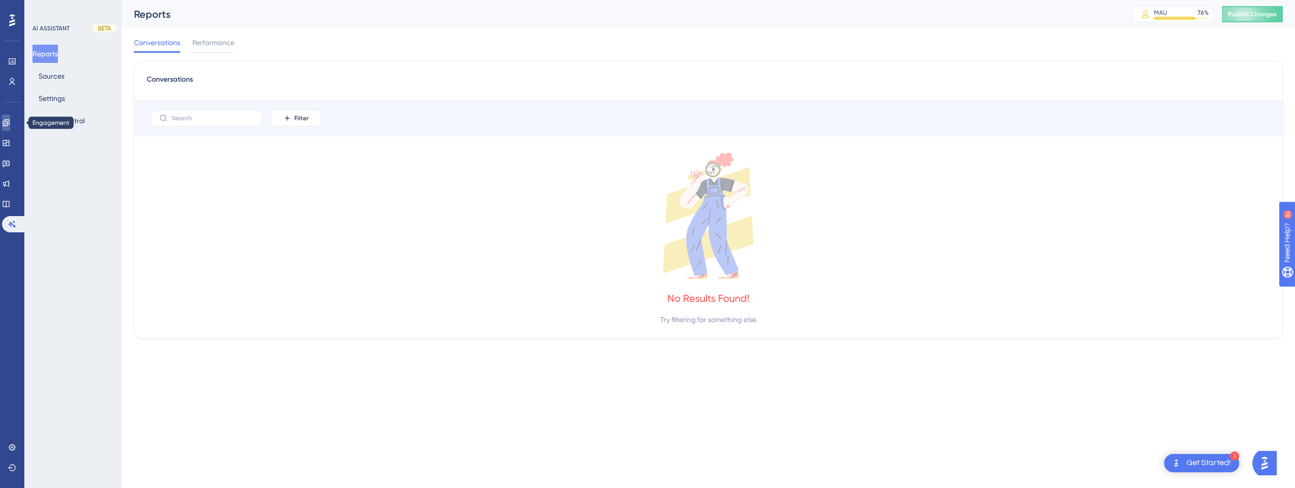
click at [8, 124] on icon at bounding box center [6, 123] width 8 height 8
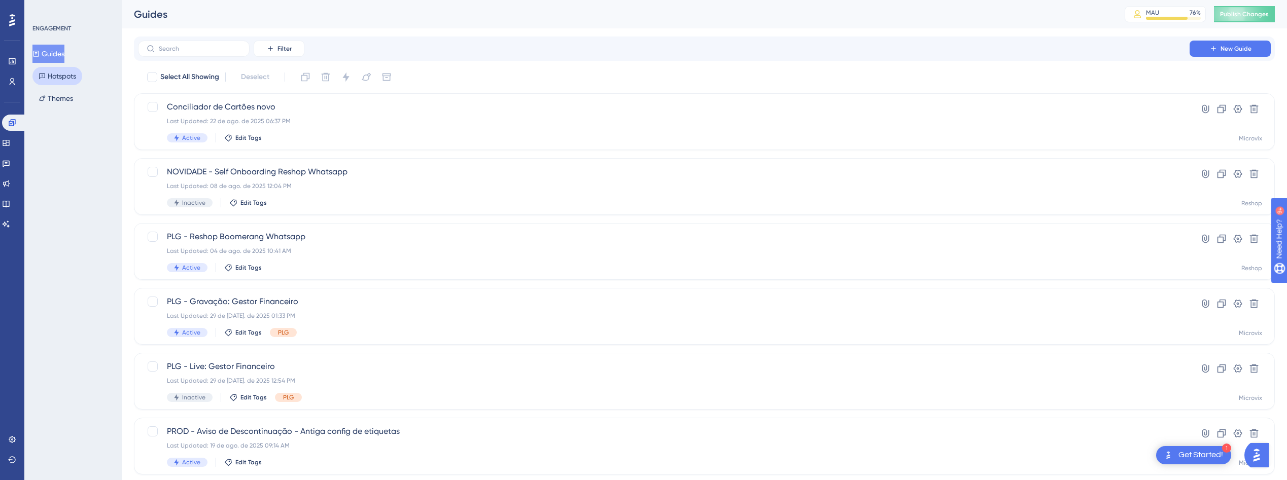
click at [50, 78] on button "Hotspots" at bounding box center [57, 76] width 50 height 18
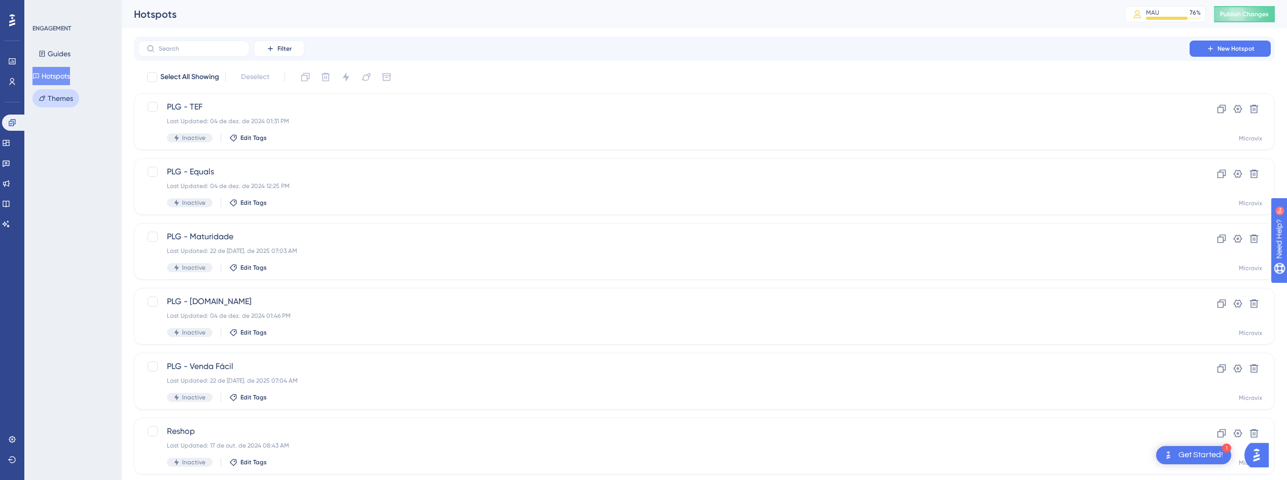
click at [61, 100] on button "Themes" at bounding box center [55, 98] width 47 height 18
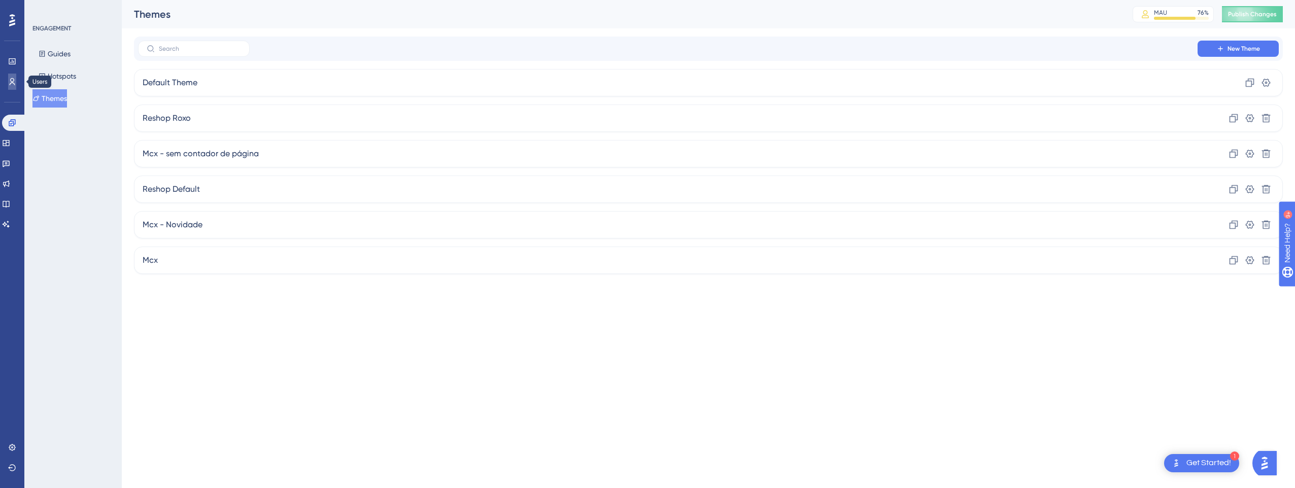
click at [9, 78] on icon at bounding box center [12, 82] width 8 height 8
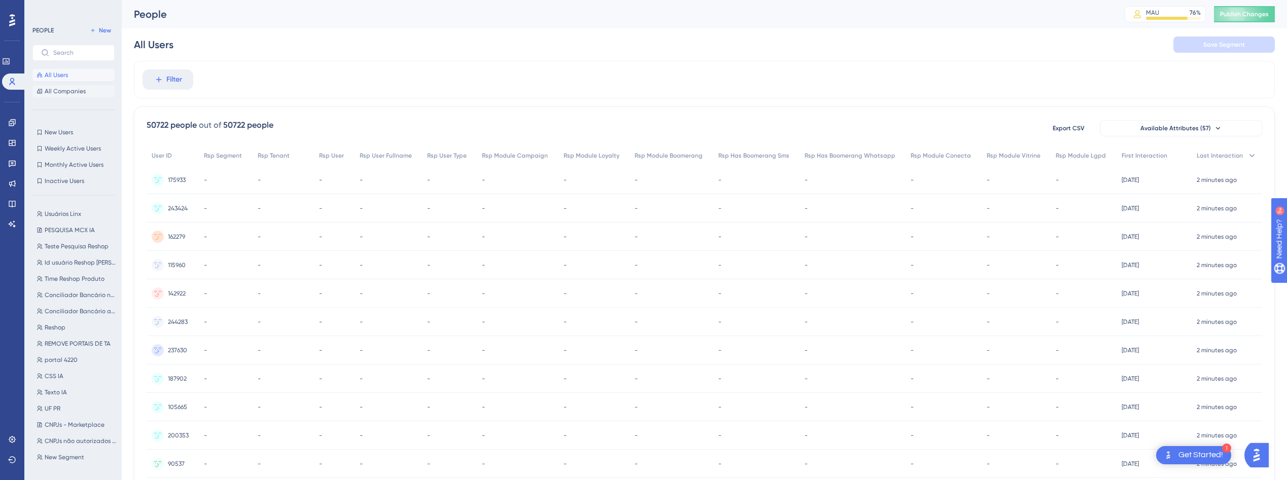
click at [54, 85] on button "All Companies" at bounding box center [73, 91] width 82 height 12
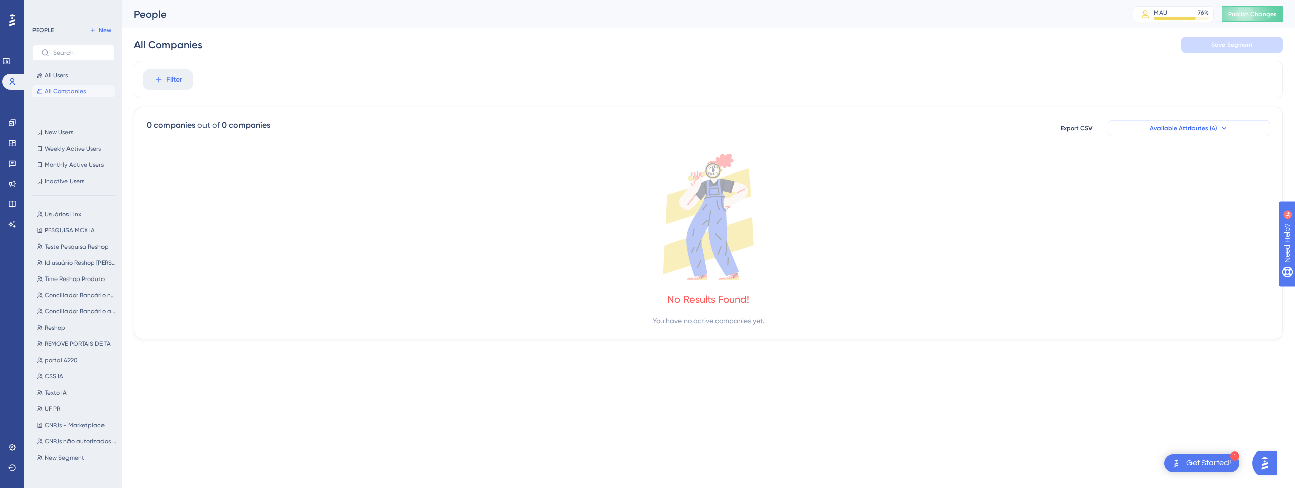
click at [1160, 128] on span "Available Attributes (4)" at bounding box center [1182, 128] width 67 height 8
click at [59, 131] on span "New Users" at bounding box center [59, 132] width 28 height 8
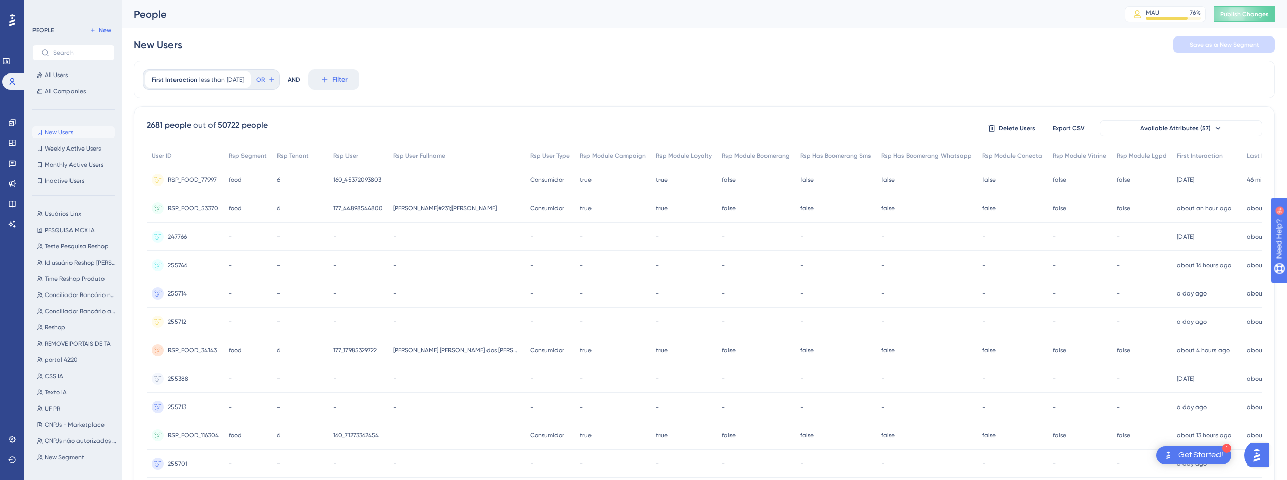
click at [195, 180] on span "RSP_FOOD_77997" at bounding box center [192, 180] width 49 height 8
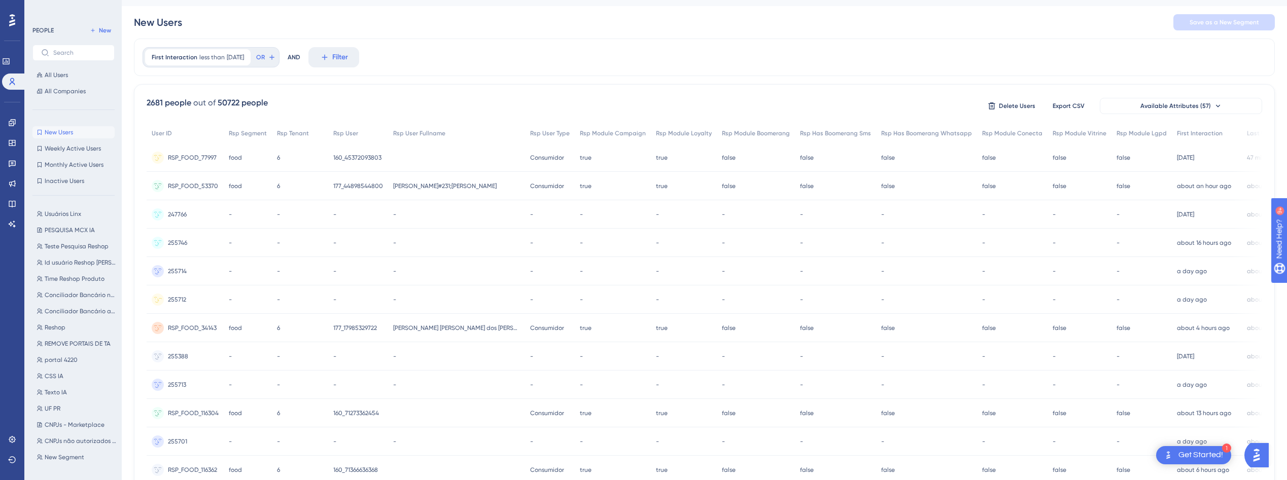
scroll to position [17, 0]
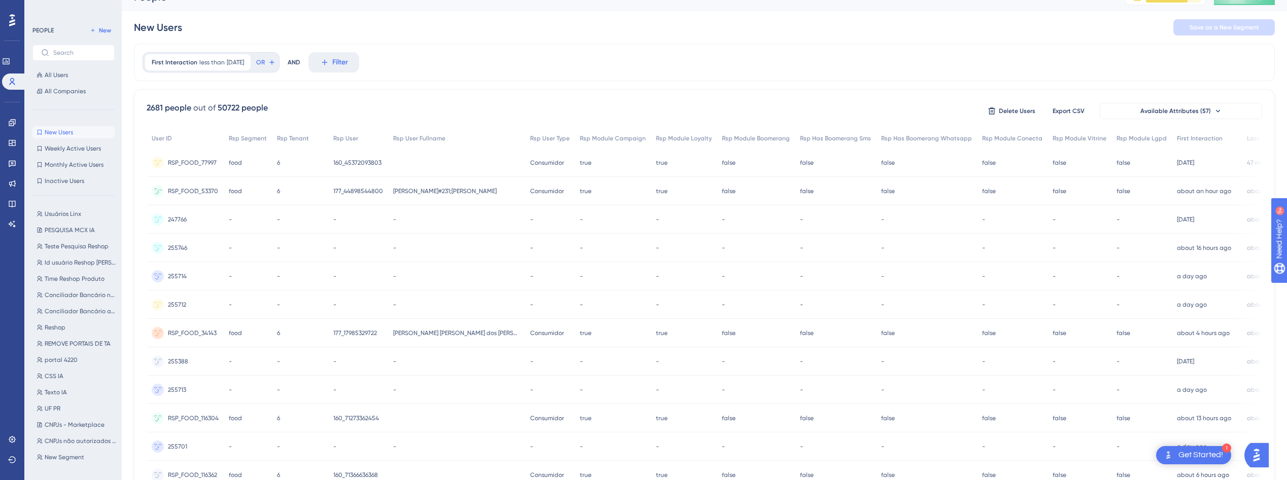
click at [194, 188] on span "RSP_FOOD_53370" at bounding box center [193, 191] width 50 height 8
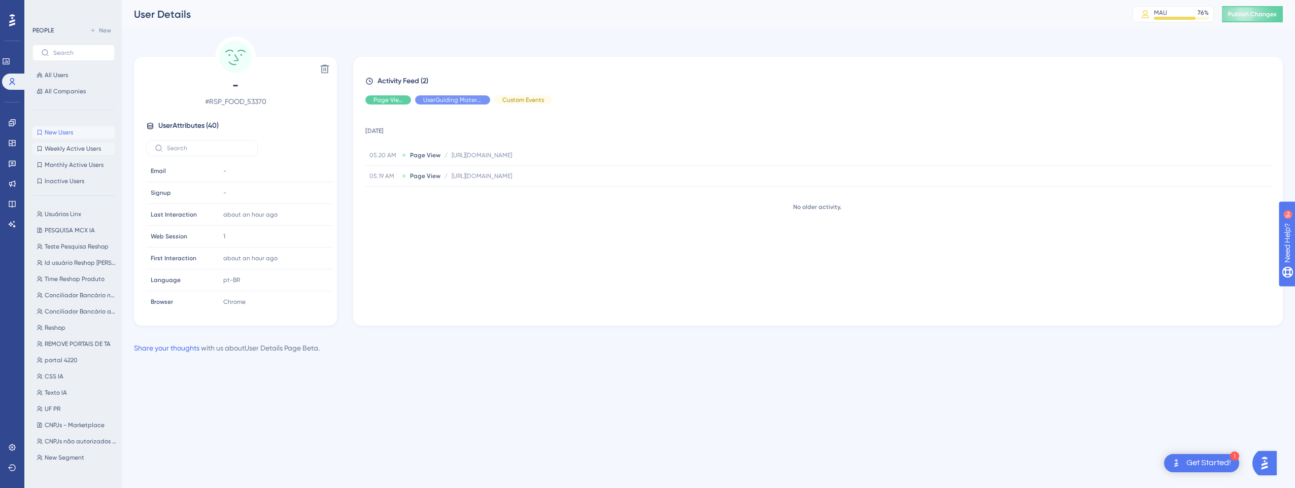
click at [67, 151] on span "Weekly Active Users" at bounding box center [73, 149] width 56 height 8
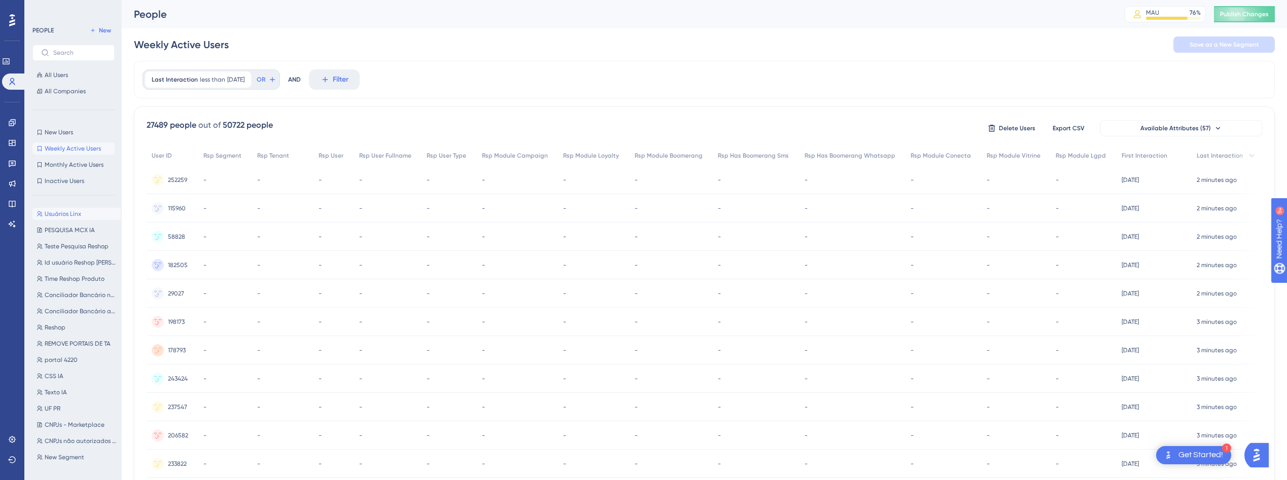
click at [68, 212] on span "Usuários Linx" at bounding box center [63, 214] width 37 height 8
click at [72, 226] on button "PESQUISA MCX IA PESQUISA MCX IA" at bounding box center [76, 230] width 88 height 12
click at [62, 249] on span "Teste Pesquisa Reshop" at bounding box center [77, 246] width 64 height 8
type input "Teste Pesquisa Reshop"
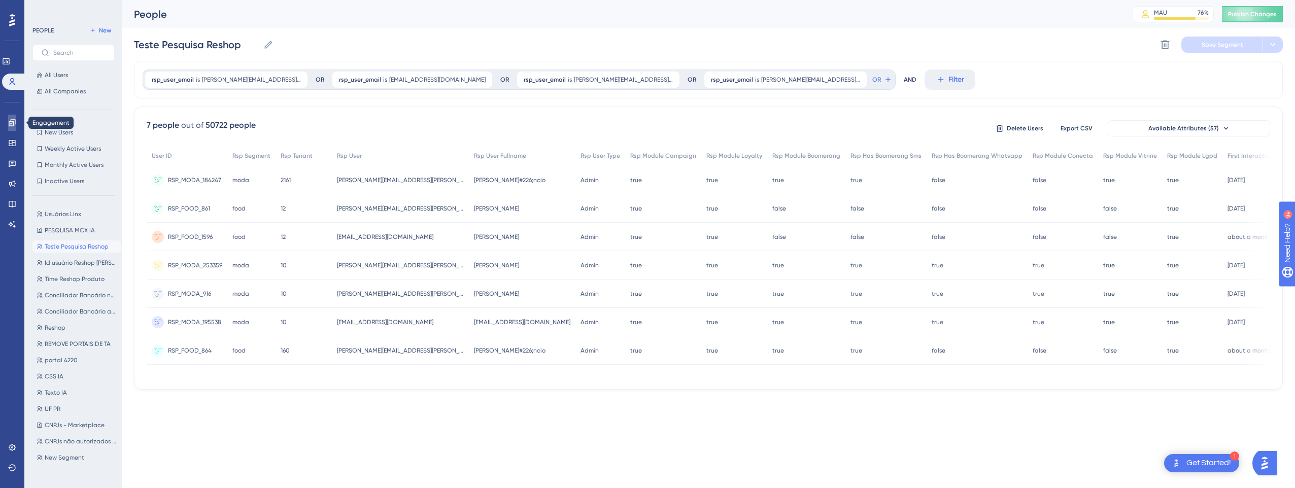
click at [11, 125] on icon at bounding box center [12, 123] width 8 height 8
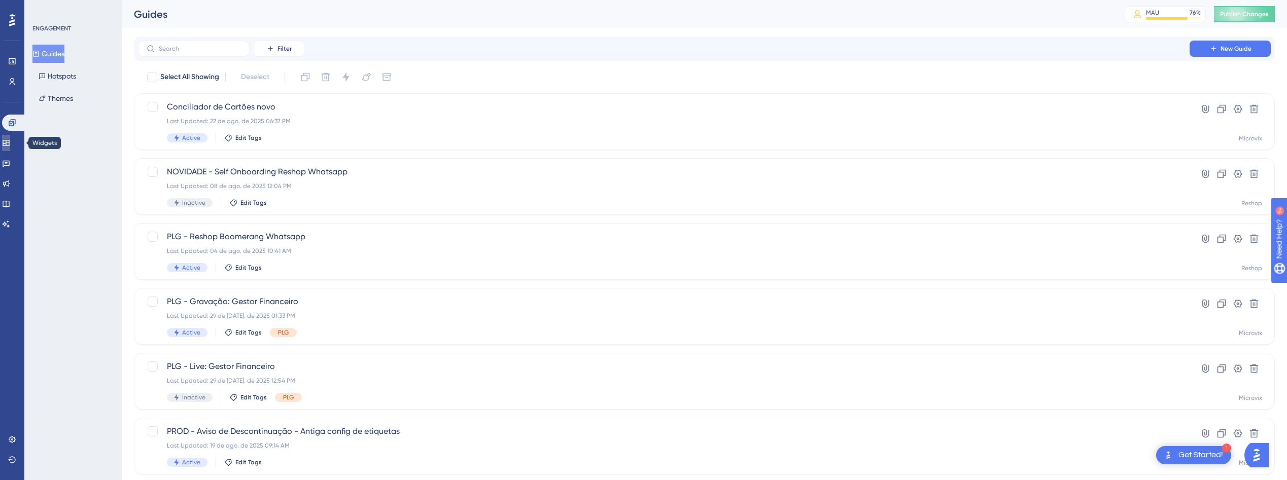
click at [10, 147] on icon at bounding box center [6, 143] width 8 height 8
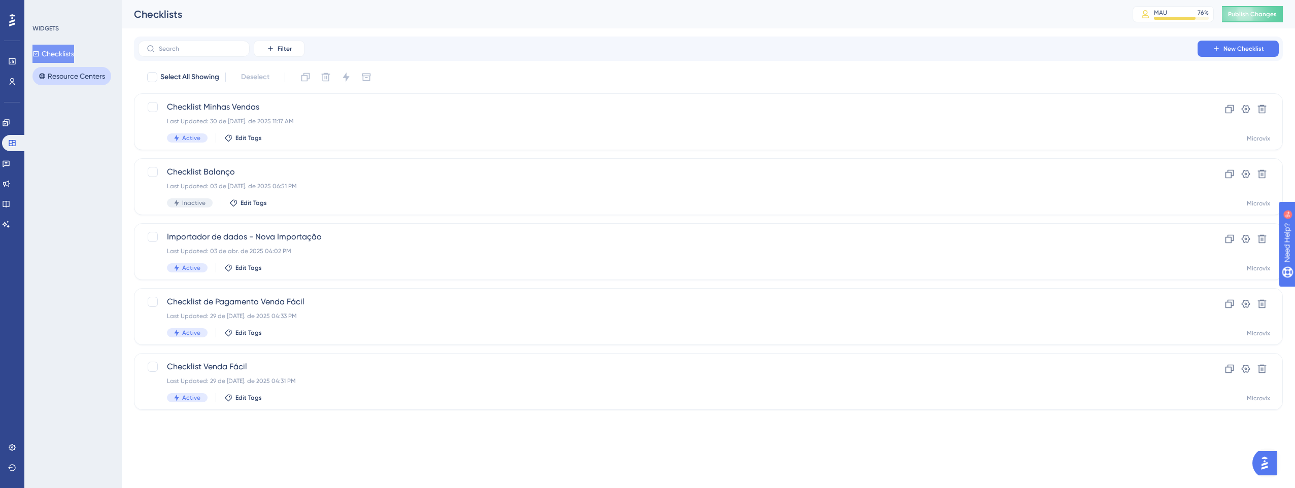
click at [73, 75] on button "Resource Centers" at bounding box center [71, 76] width 79 height 18
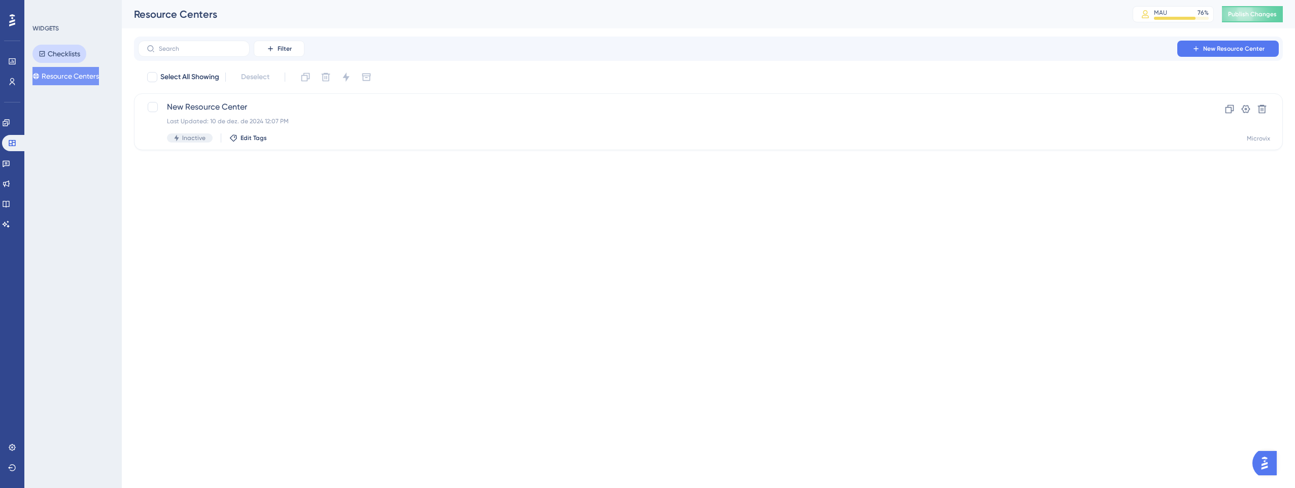
click at [65, 56] on button "Checklists" at bounding box center [59, 54] width 54 height 18
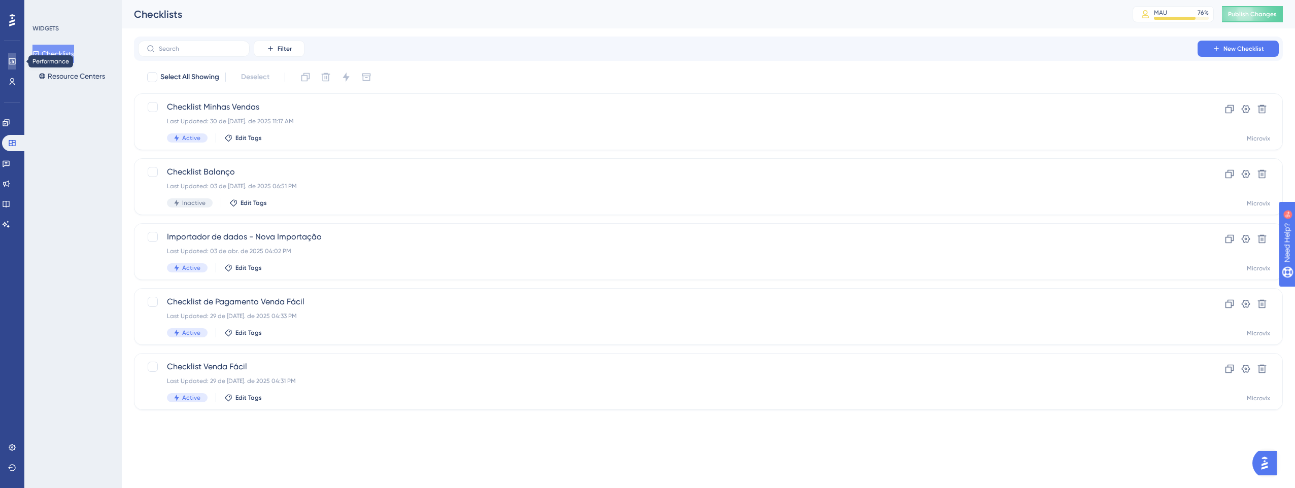
click at [12, 60] on icon at bounding box center [12, 61] width 8 height 8
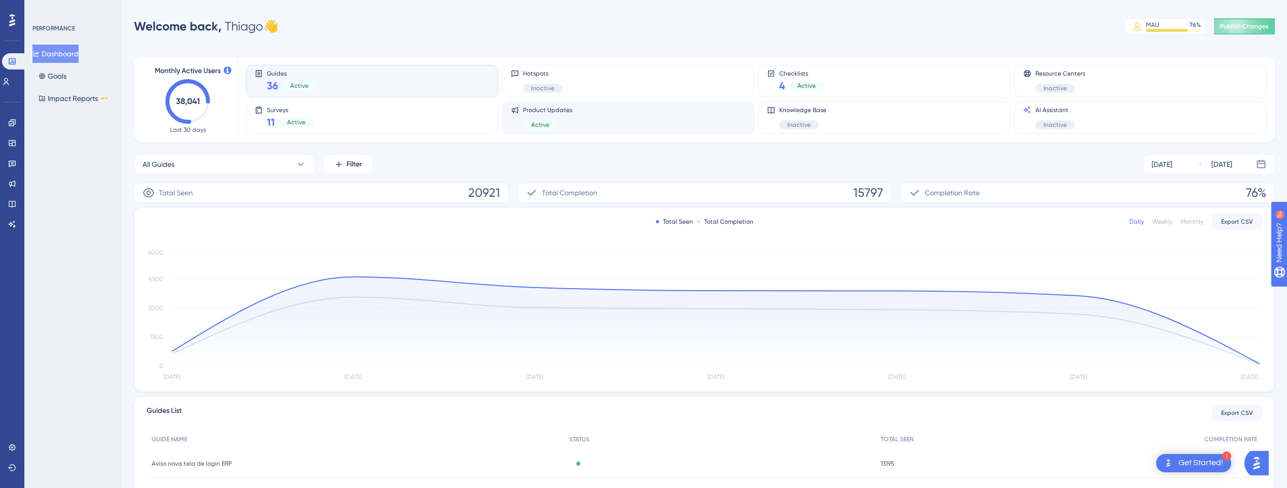
click at [578, 114] on div "Product Updates Active" at bounding box center [628, 117] width 235 height 23
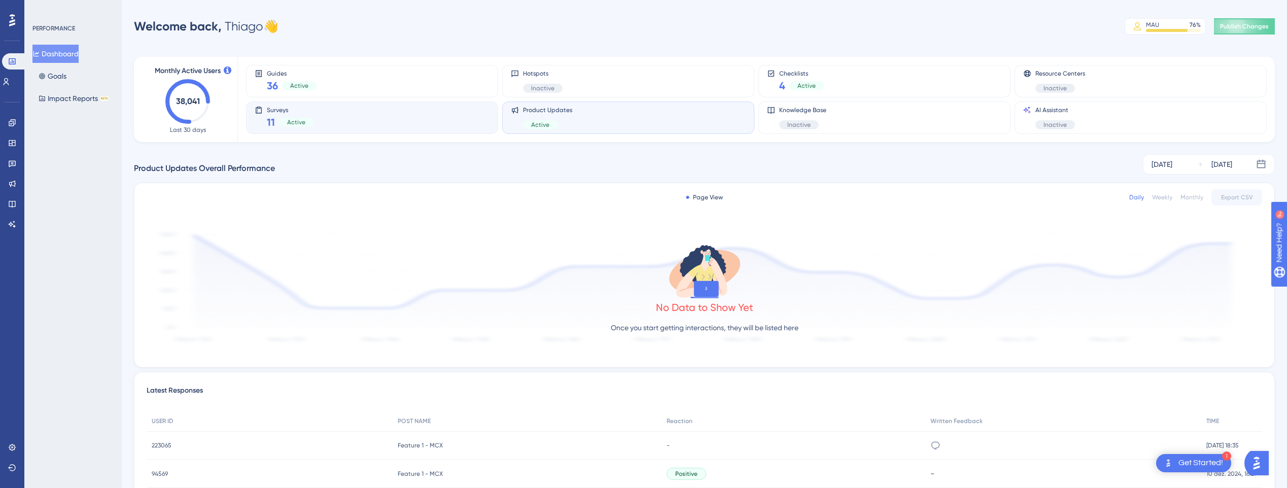
click at [352, 114] on div "Surveys 11 Active" at bounding box center [372, 117] width 235 height 23
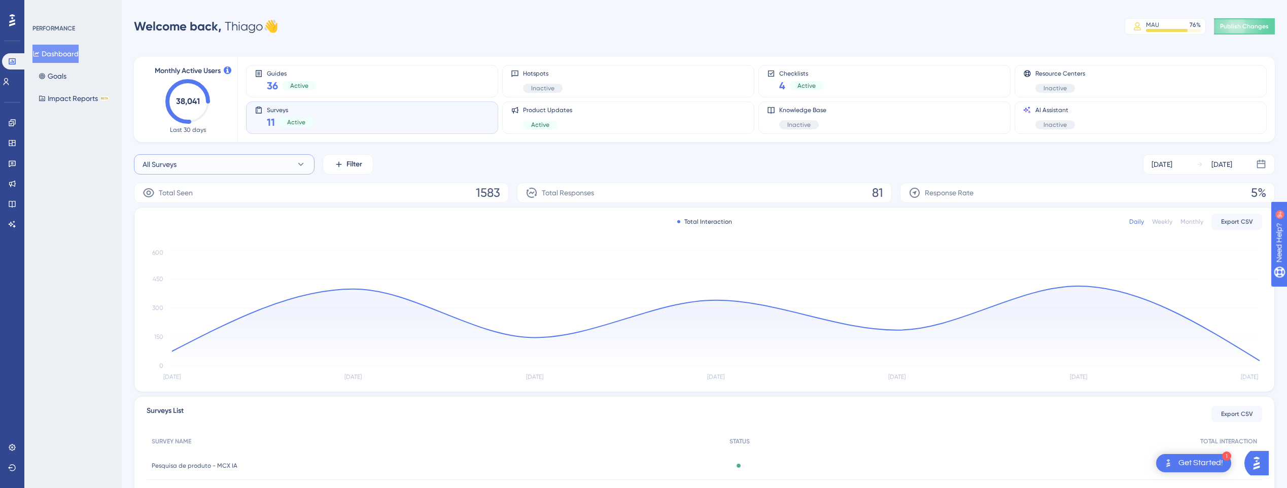
click at [273, 160] on button "All Surveys" at bounding box center [224, 164] width 181 height 20
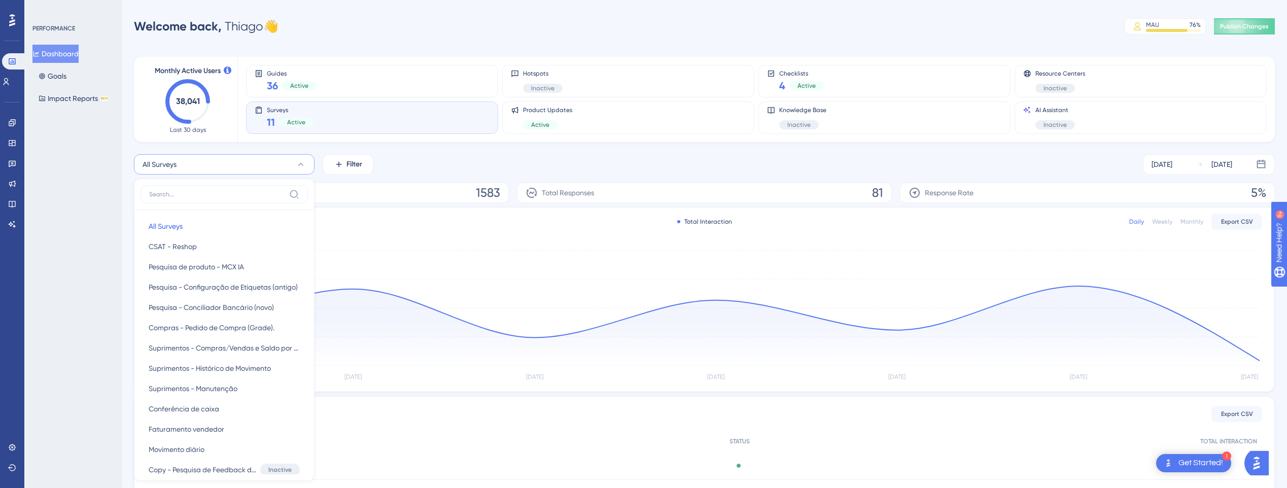
scroll to position [83, 0]
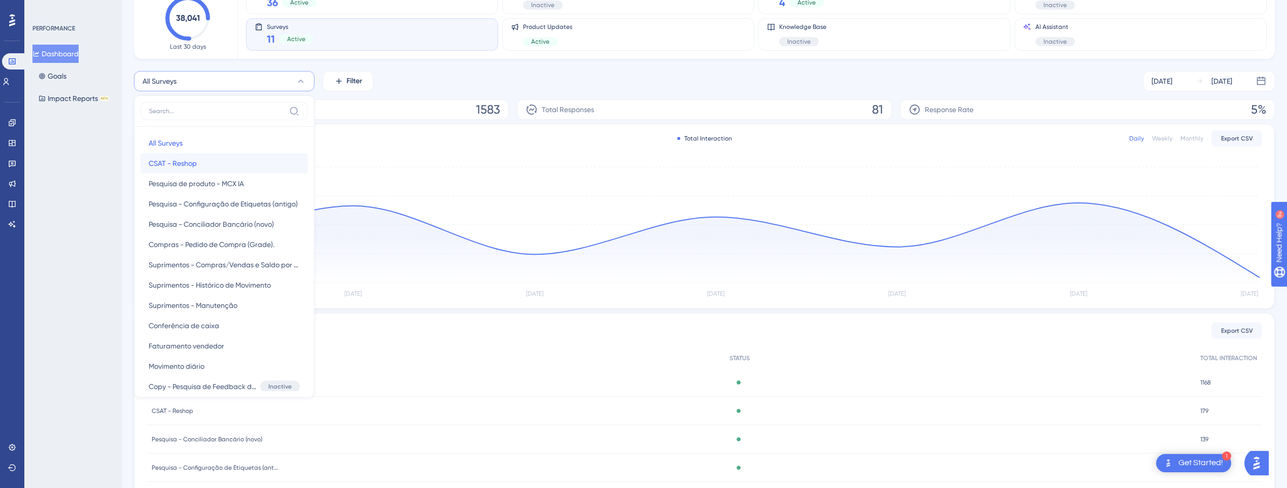
click at [213, 165] on button "CSAT - Reshop CSAT - Reshop" at bounding box center [224, 163] width 167 height 20
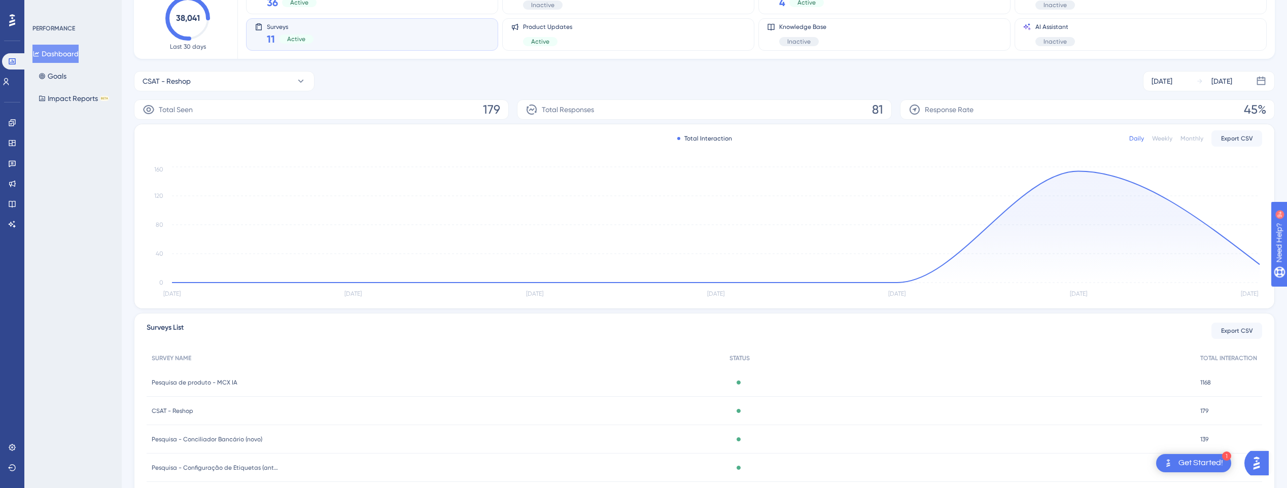
scroll to position [0, 0]
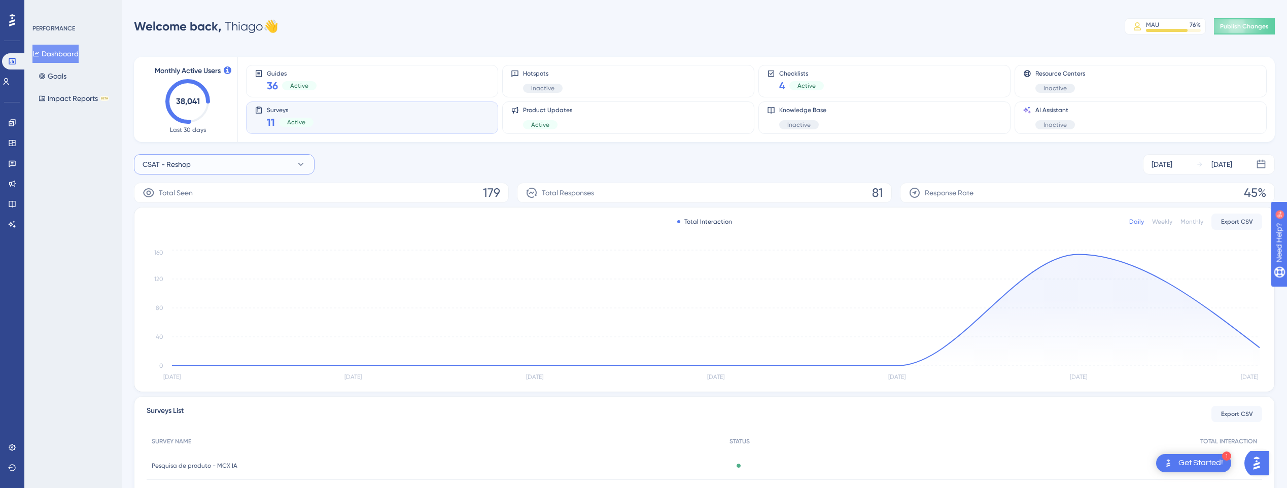
click at [228, 167] on button "CSAT - Reshop" at bounding box center [224, 164] width 181 height 20
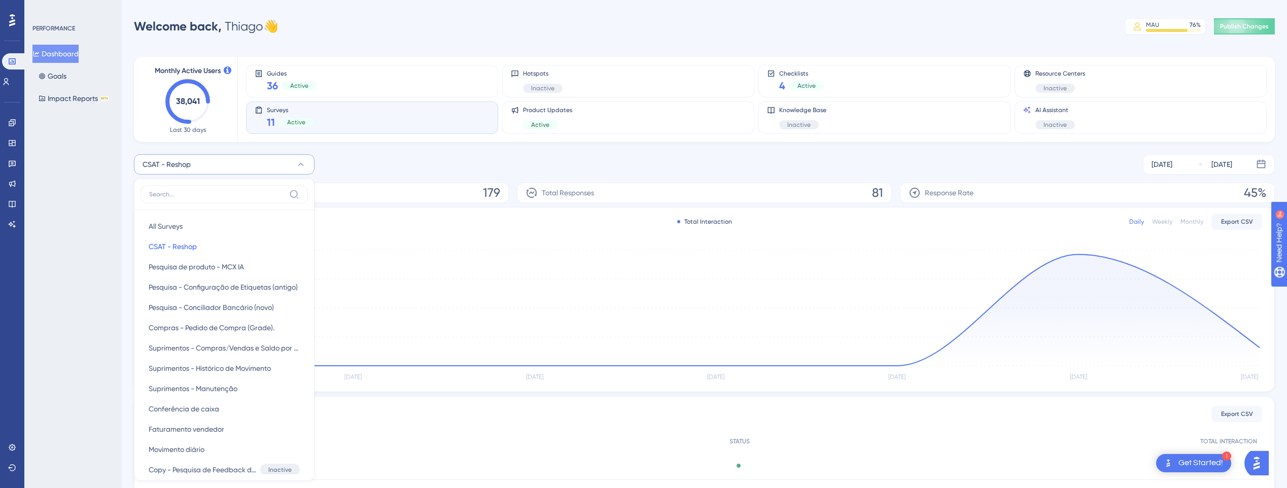
scroll to position [83, 0]
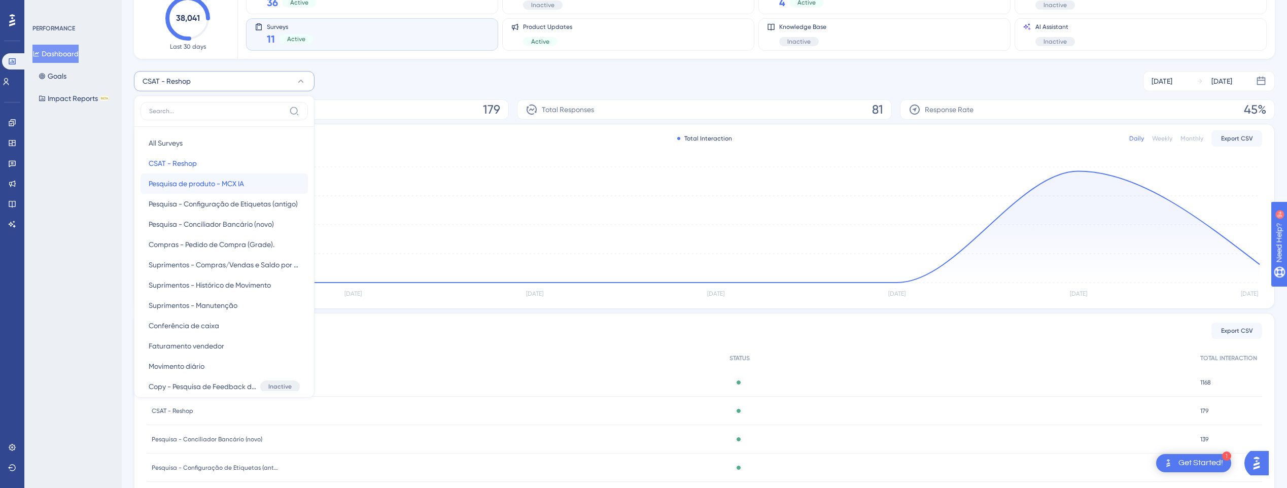
click at [220, 189] on span "Pesquisa de produto - MCX IA" at bounding box center [196, 184] width 95 height 12
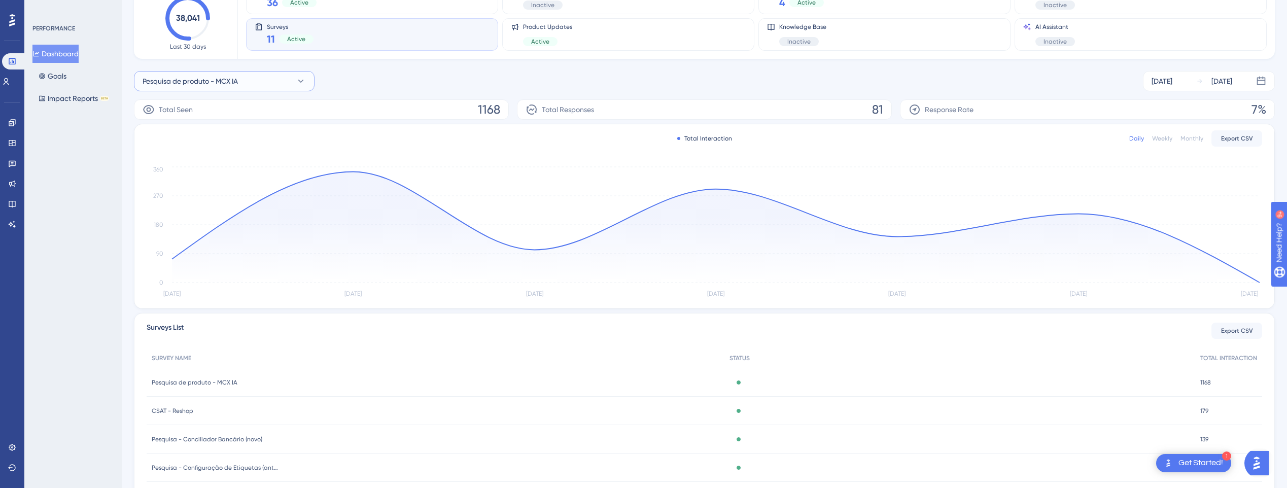
click at [226, 78] on span "Pesquisa de produto - MCX IA" at bounding box center [190, 81] width 95 height 12
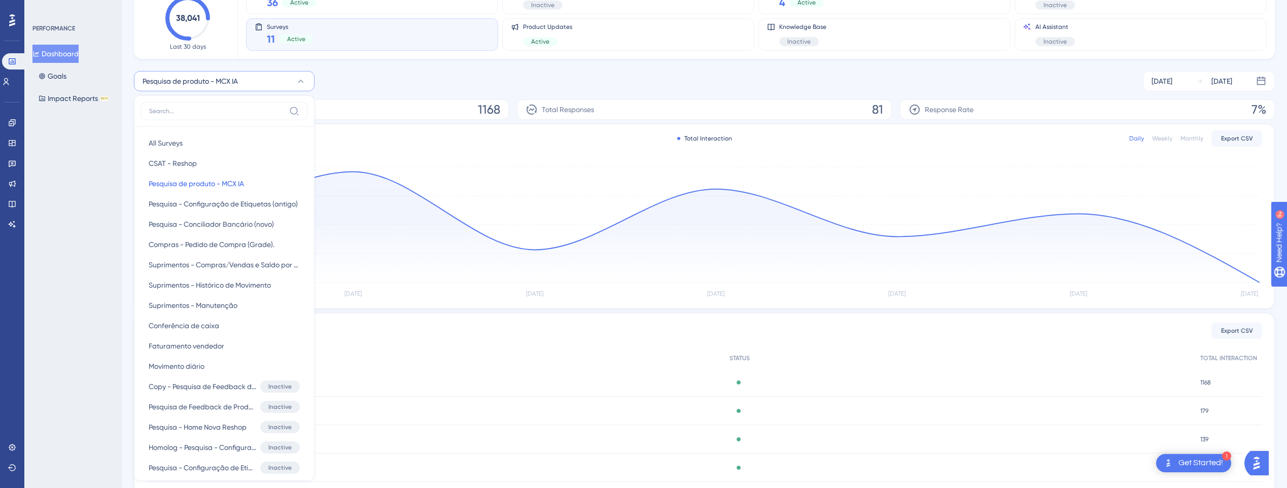
scroll to position [124, 0]
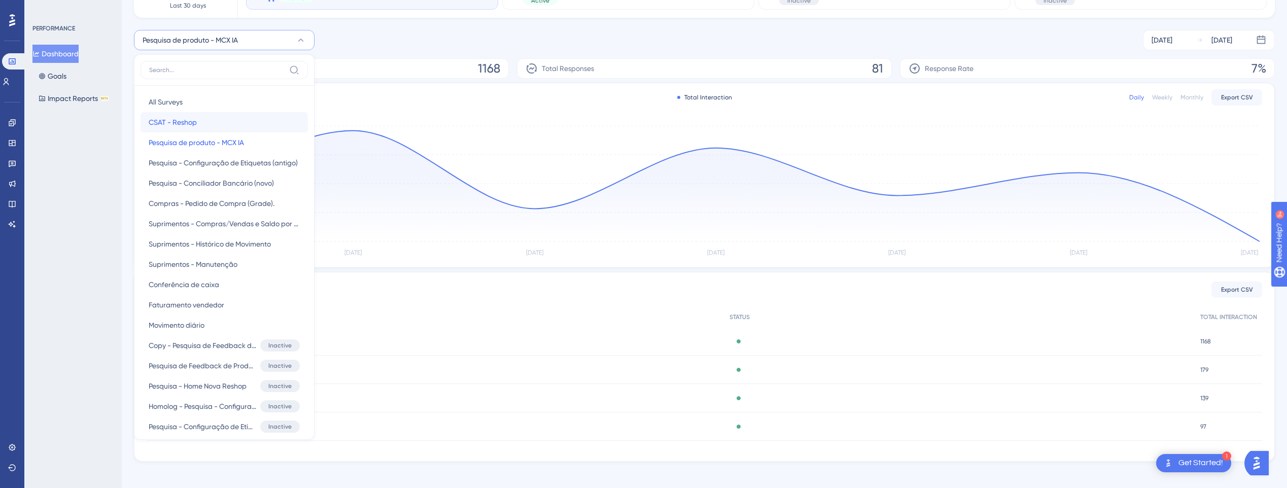
click at [206, 123] on button "CSAT - Reshop CSAT - Reshop" at bounding box center [224, 122] width 167 height 20
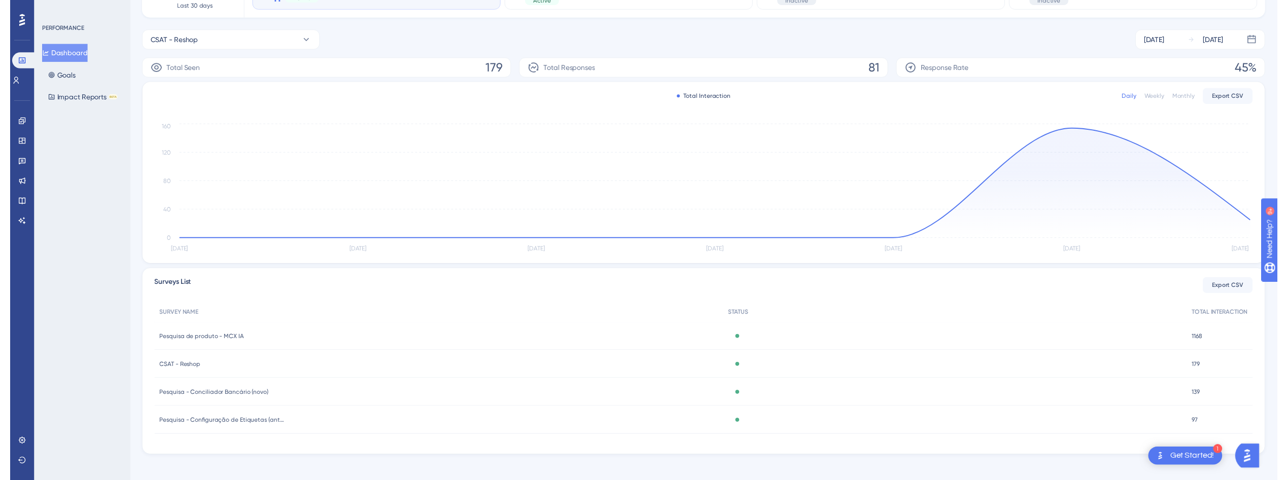
scroll to position [0, 0]
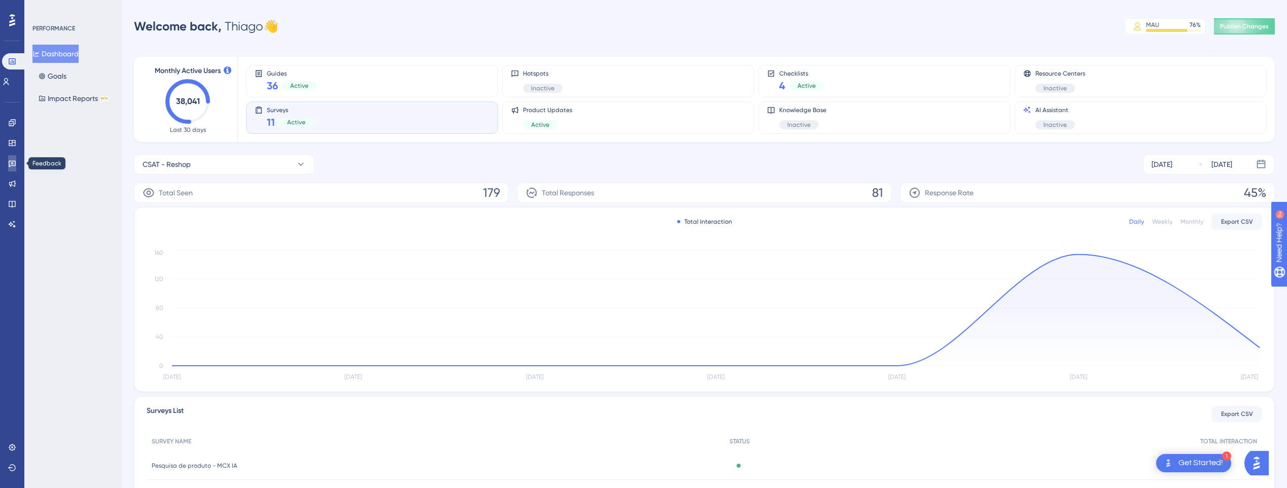
click at [13, 164] on icon at bounding box center [12, 164] width 7 height 7
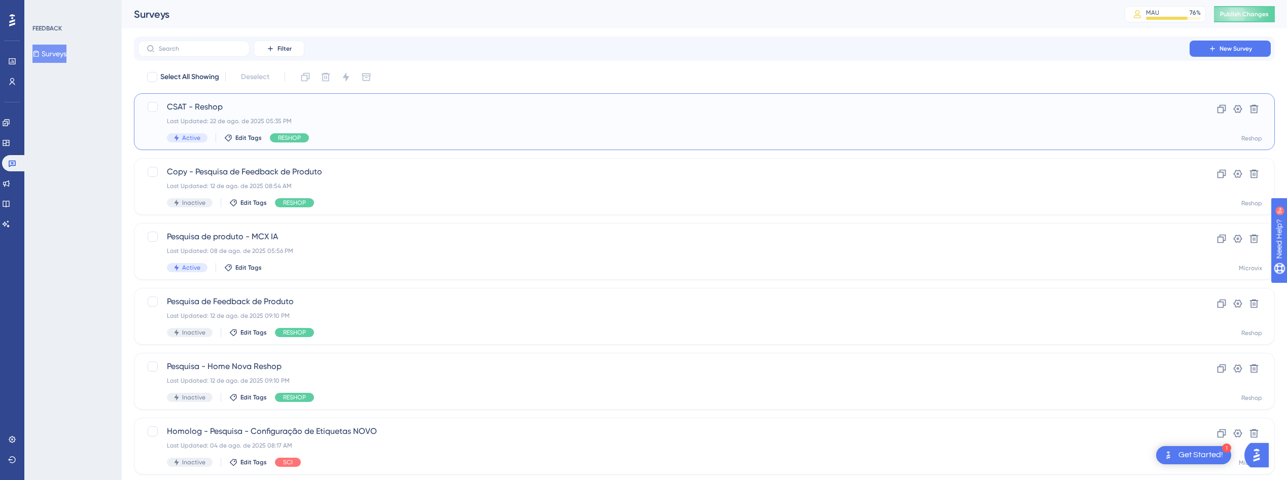
click at [353, 122] on div "Last Updated: 22 de ago. de 2025 05:35 PM" at bounding box center [664, 121] width 994 height 8
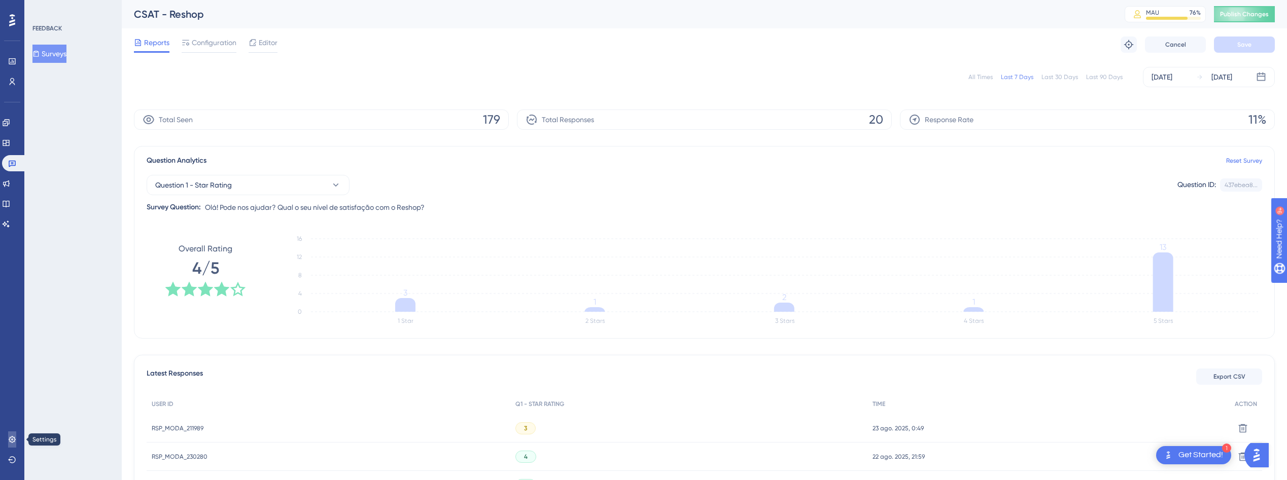
click at [11, 442] on icon at bounding box center [12, 440] width 8 height 8
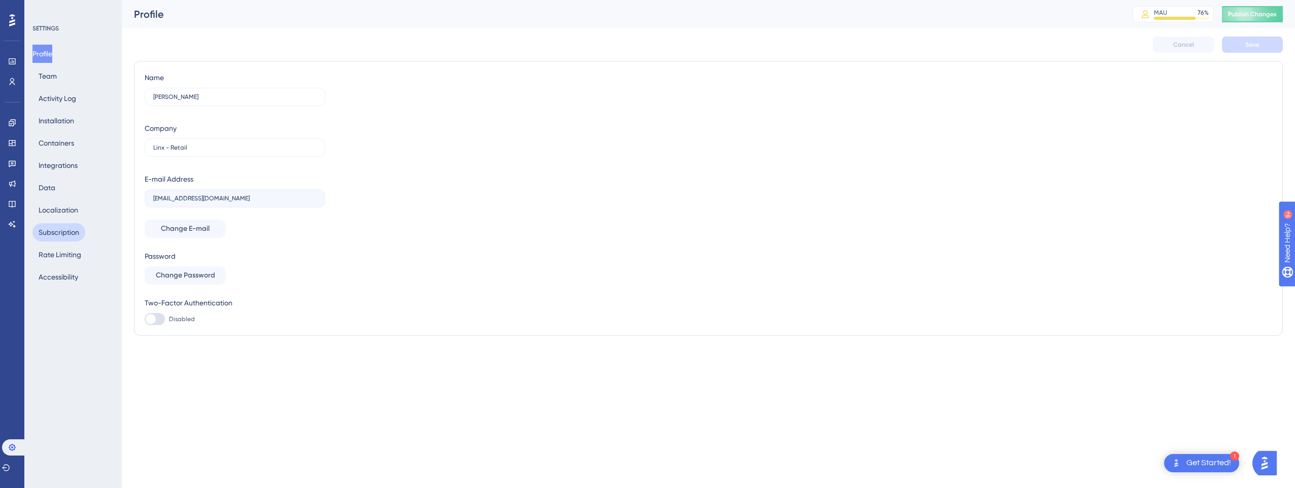
click at [64, 232] on button "Subscription" at bounding box center [58, 232] width 53 height 18
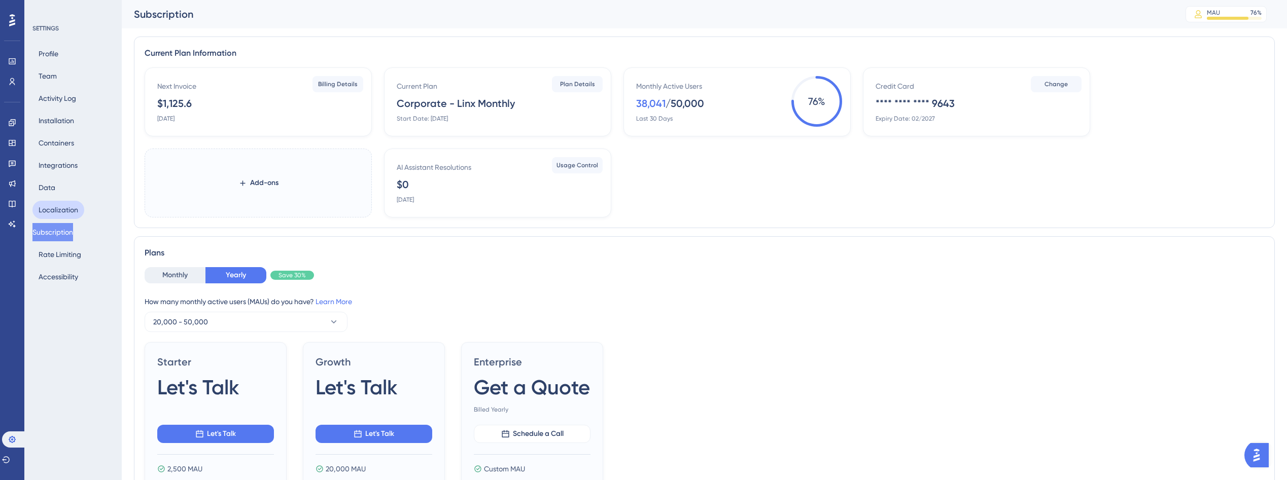
click at [60, 205] on button "Localization" at bounding box center [58, 210] width 52 height 18
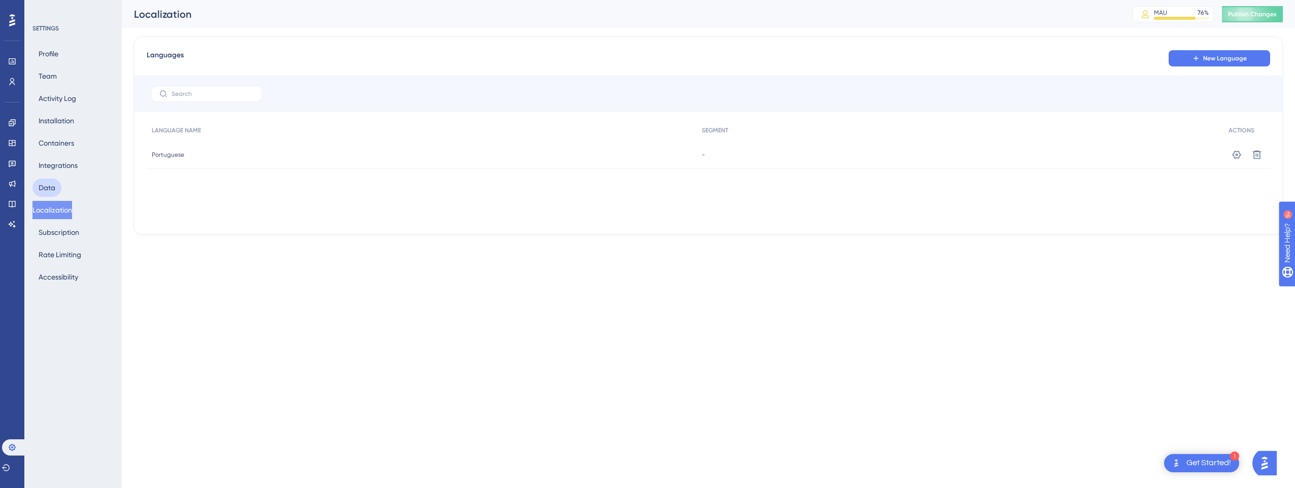
click at [49, 182] on button "Data" at bounding box center [46, 188] width 29 height 18
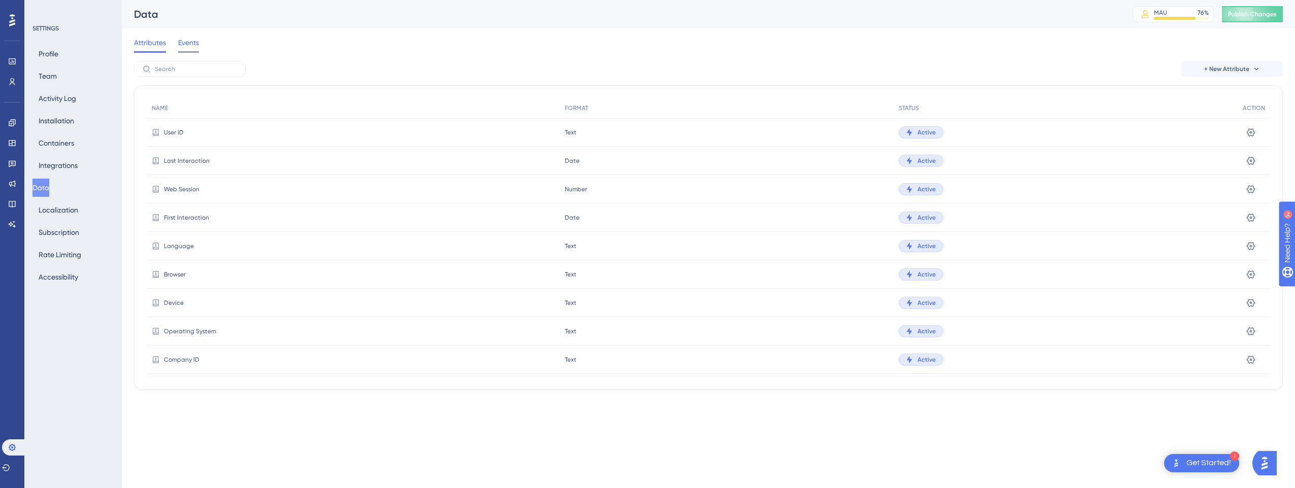
click at [183, 47] on span "Events" at bounding box center [188, 43] width 21 height 12
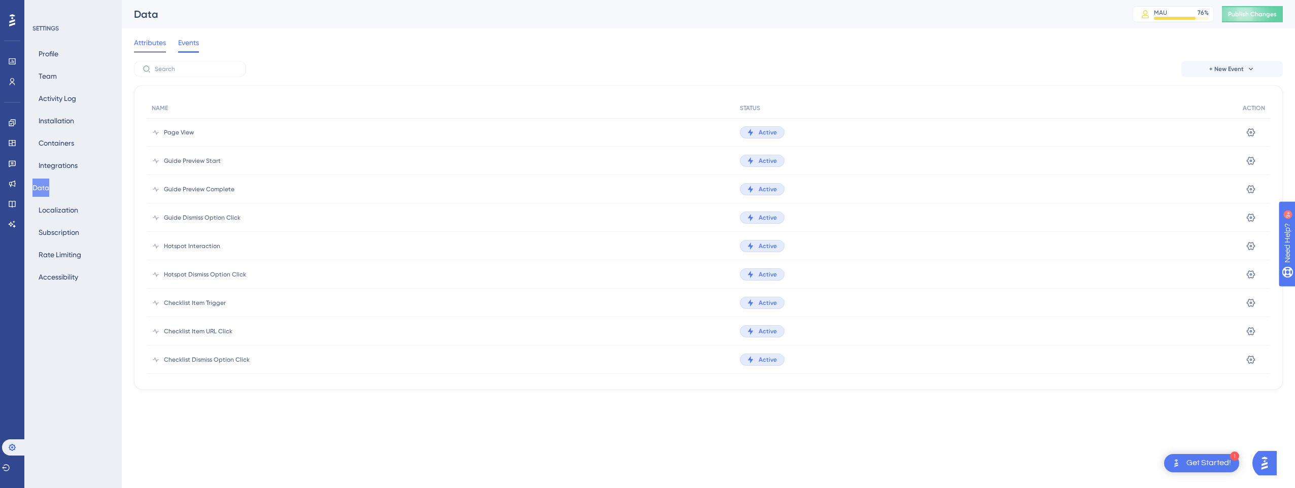
click at [156, 45] on span "Attributes" at bounding box center [150, 43] width 32 height 12
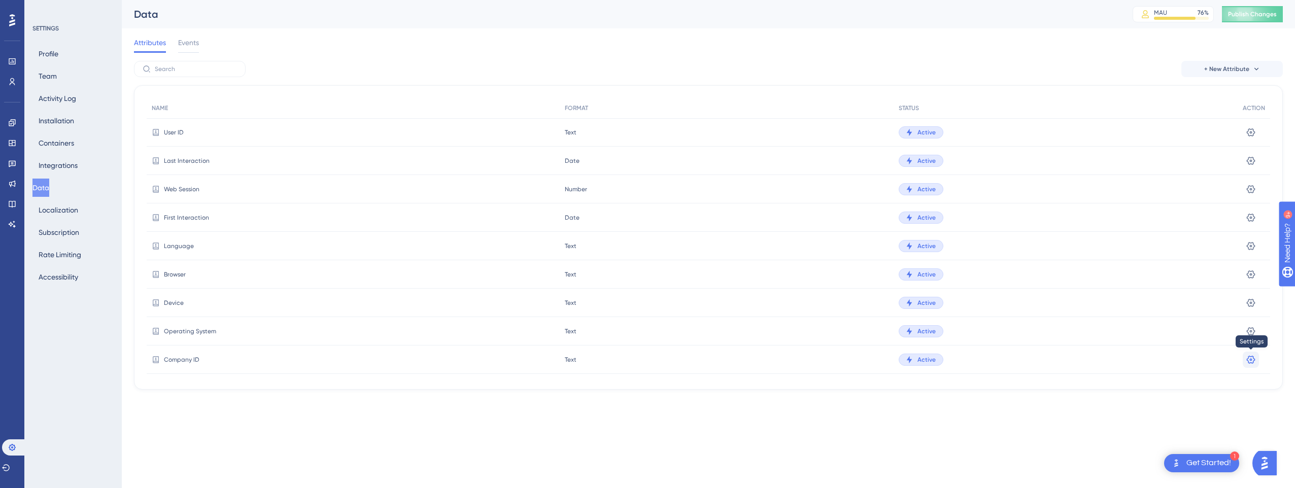
click at [1248, 137] on icon at bounding box center [1250, 132] width 10 height 10
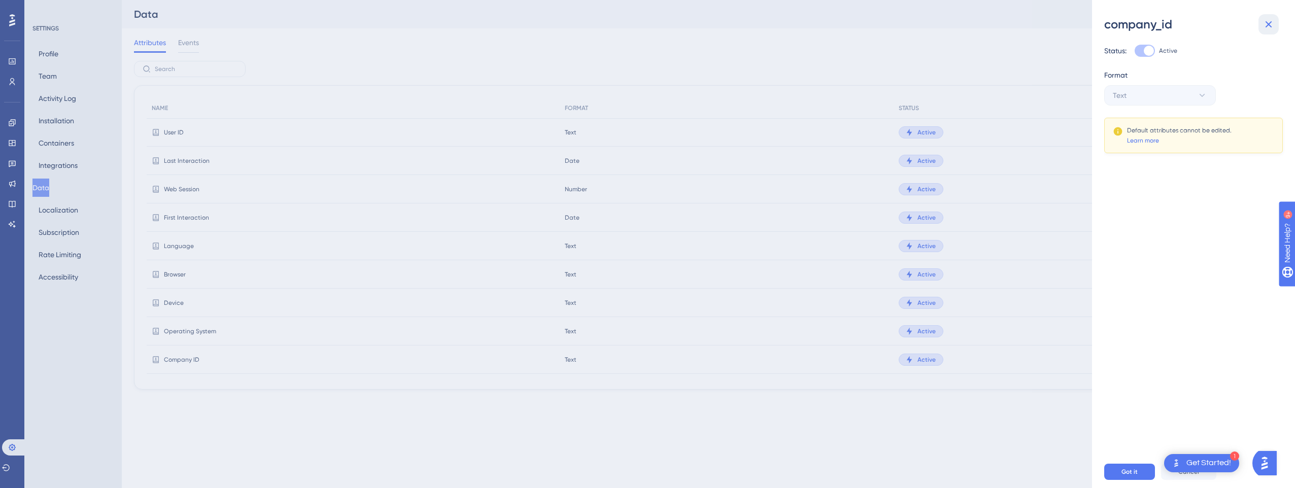
click at [1270, 25] on icon at bounding box center [1268, 24] width 12 height 12
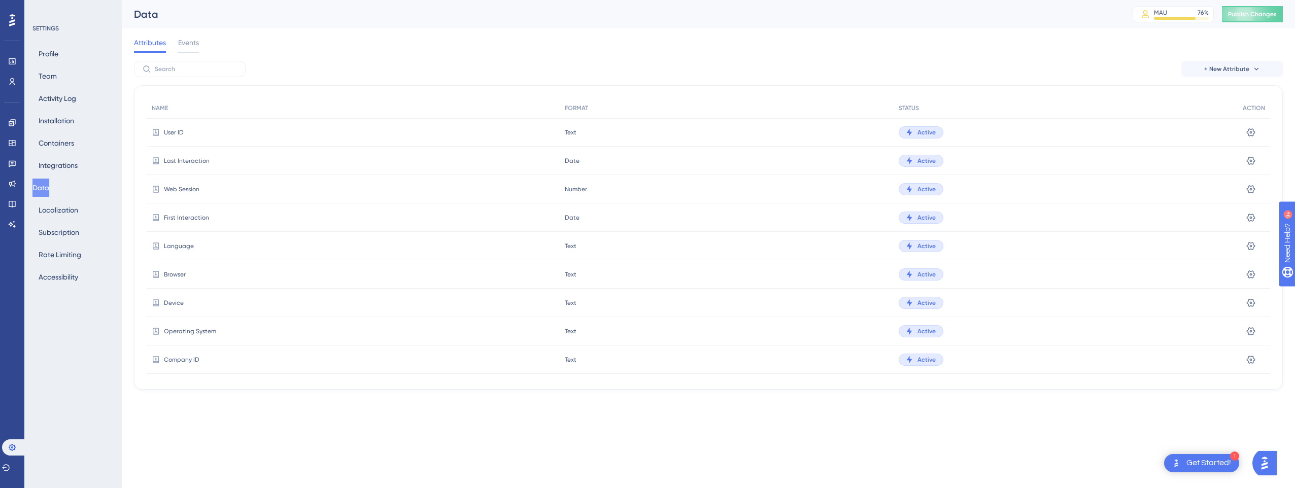
click at [519, 0] on html "1 Get Started! Performance Users Engagement Widgets Feedback Product Updates Kn…" at bounding box center [647, 0] width 1295 height 0
click at [13, 79] on icon at bounding box center [12, 82] width 8 height 8
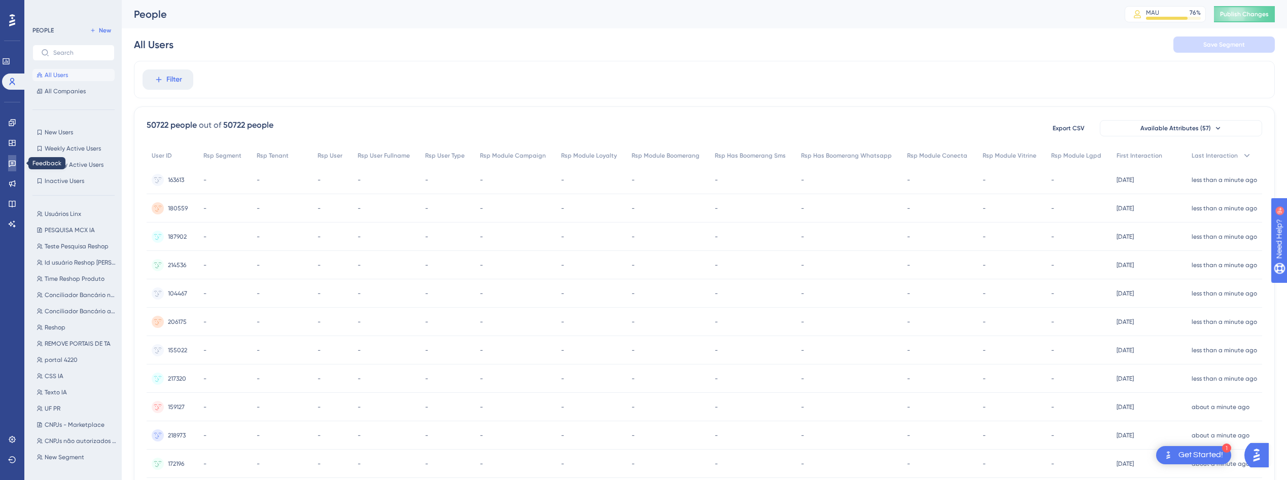
click at [11, 166] on icon at bounding box center [12, 163] width 8 height 8
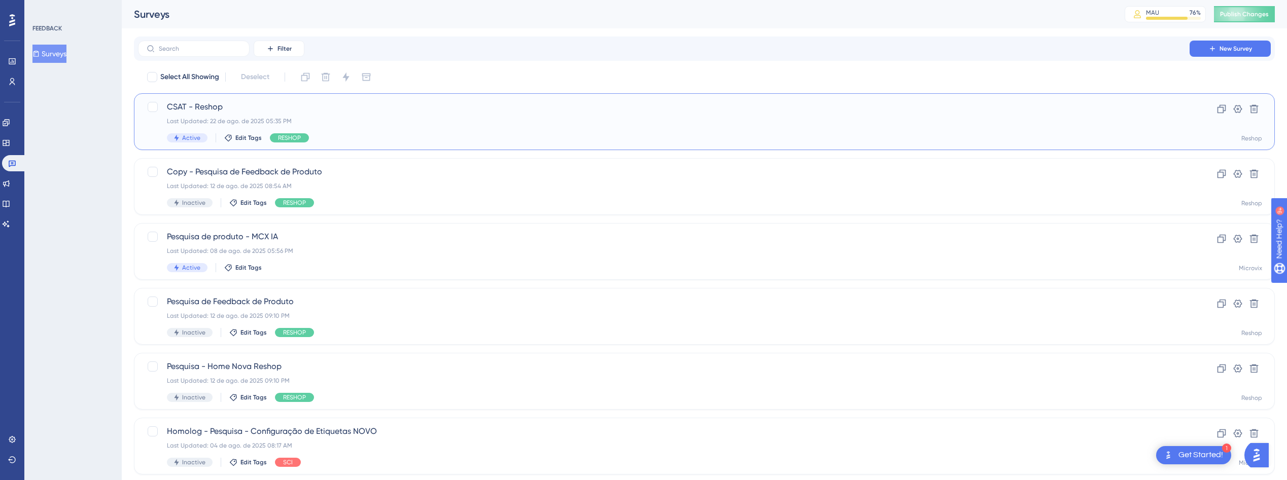
click at [363, 109] on span "CSAT - Reshop" at bounding box center [664, 107] width 994 height 12
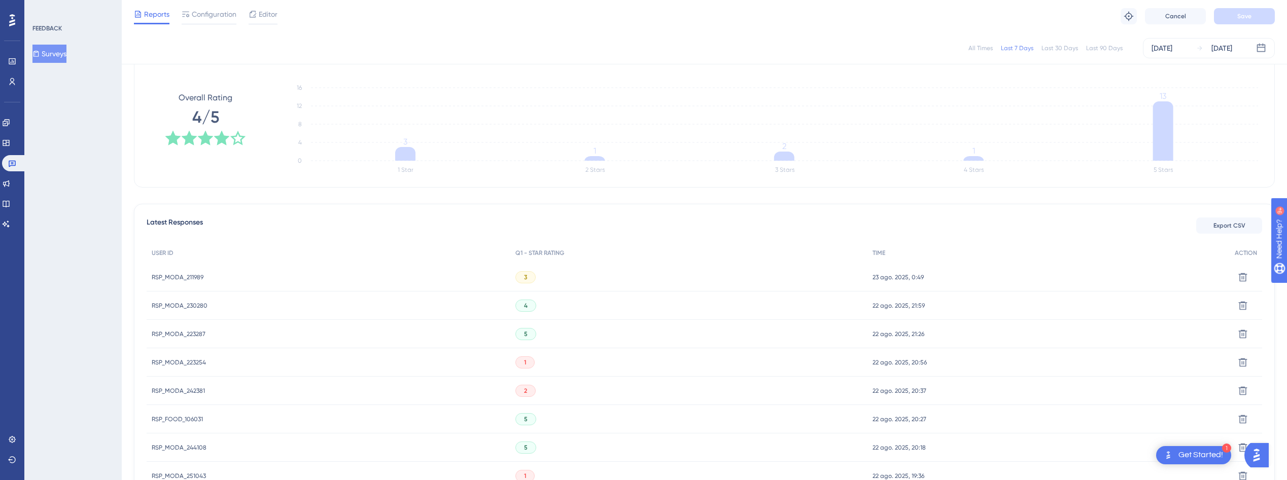
scroll to position [148, 0]
click at [182, 273] on span "RSP_MODA_211989" at bounding box center [178, 277] width 52 height 8
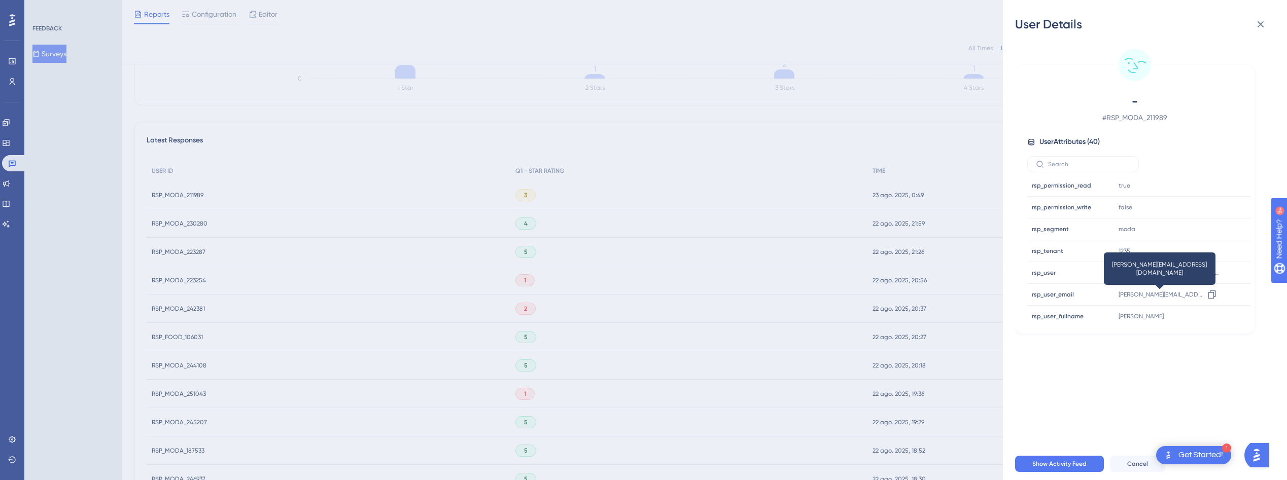
scroll to position [723, 0]
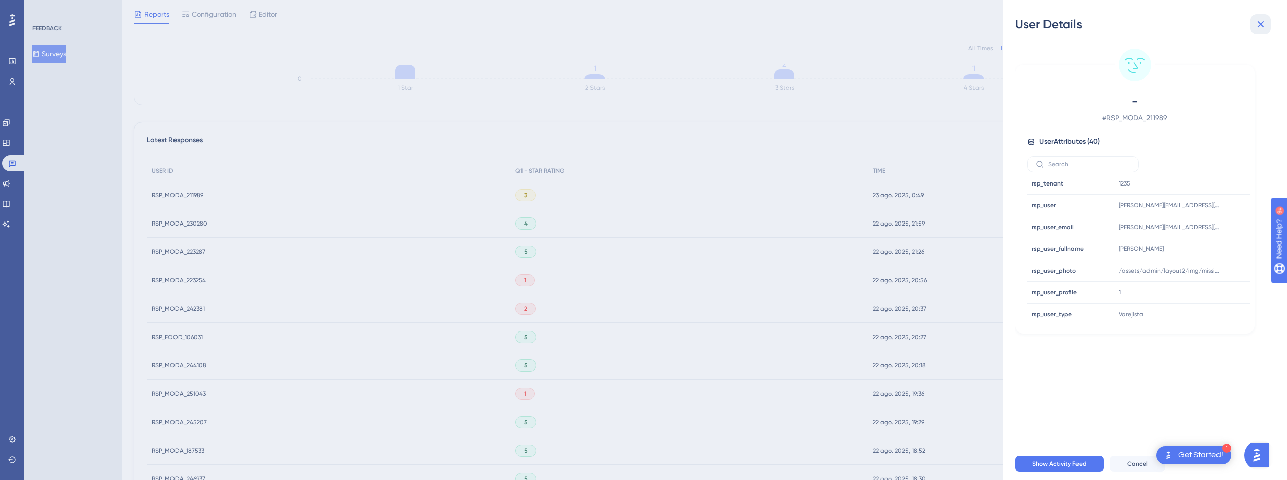
click at [1262, 20] on icon at bounding box center [1260, 24] width 12 height 12
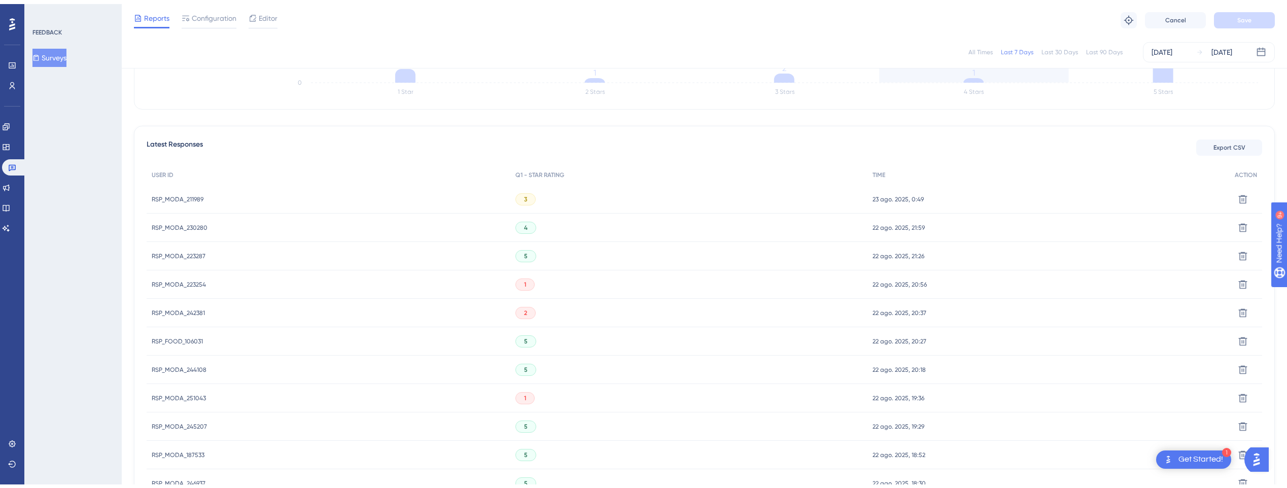
scroll to position [0, 0]
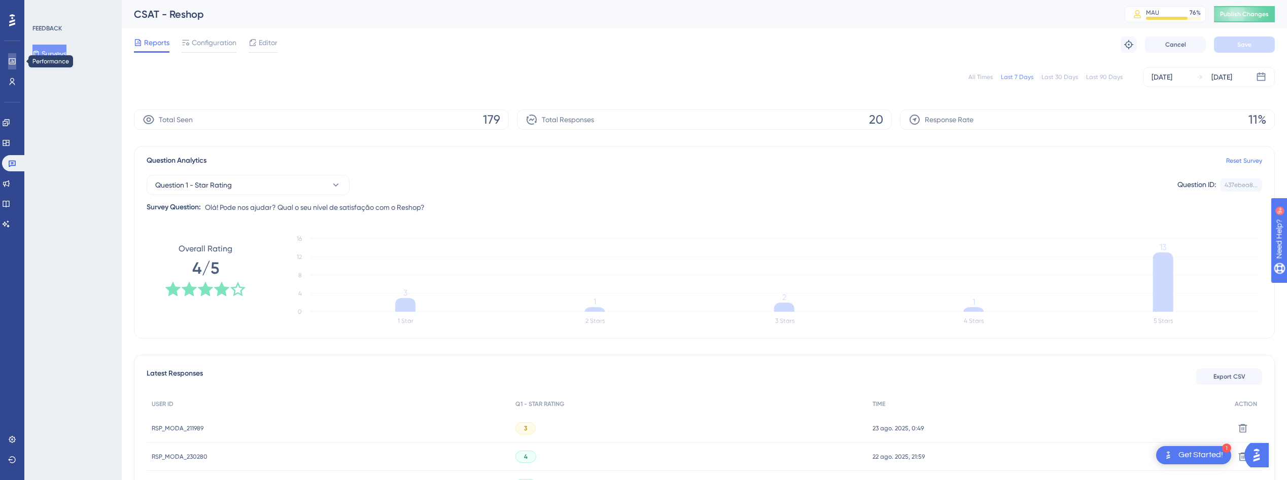
click at [11, 63] on icon at bounding box center [12, 61] width 7 height 6
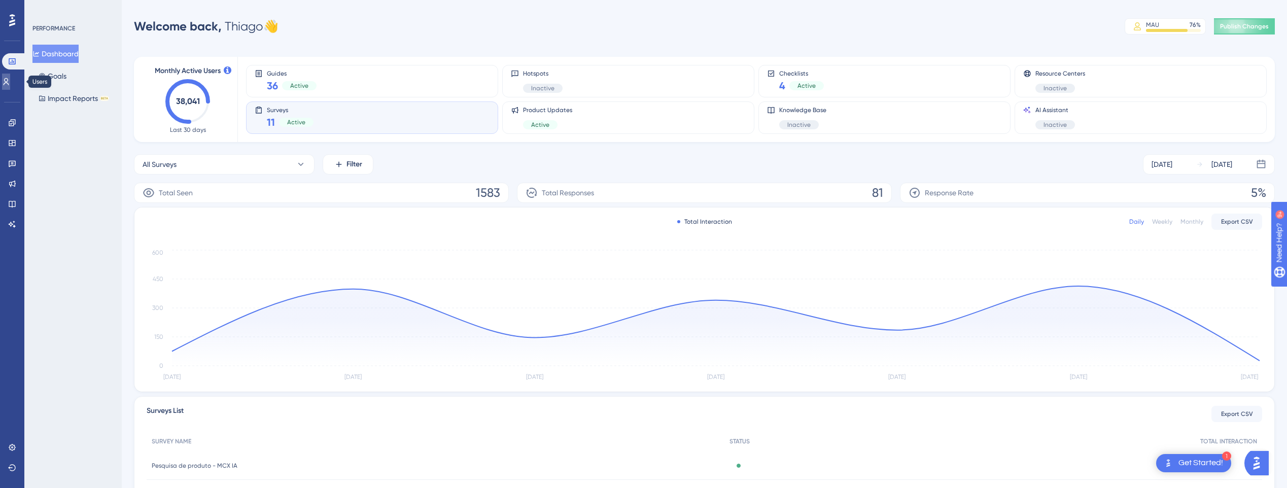
click at [9, 81] on icon at bounding box center [7, 81] width 6 height 7
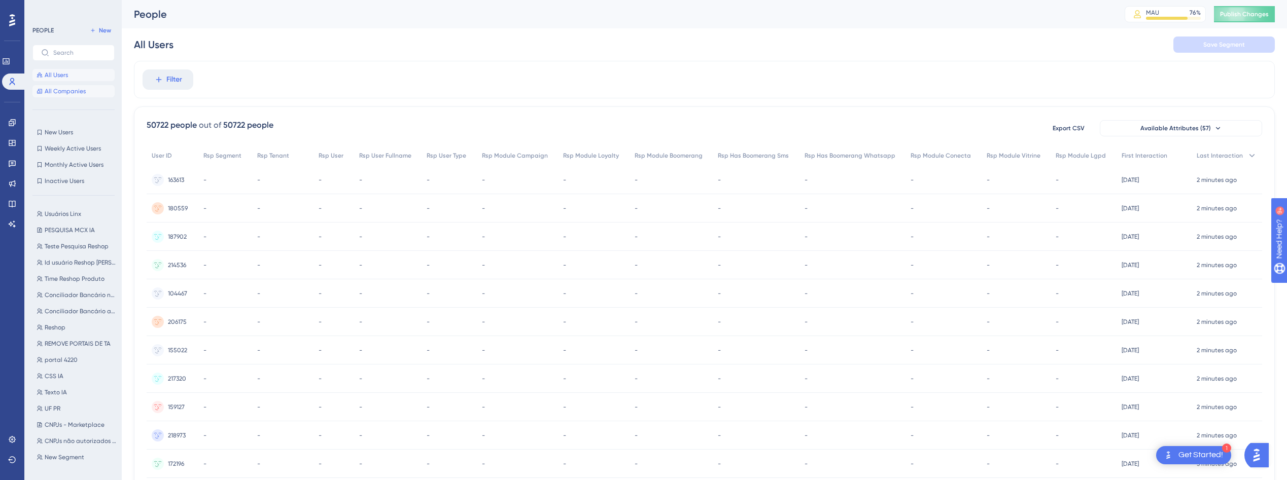
click at [47, 91] on span "All Companies" at bounding box center [65, 91] width 41 height 8
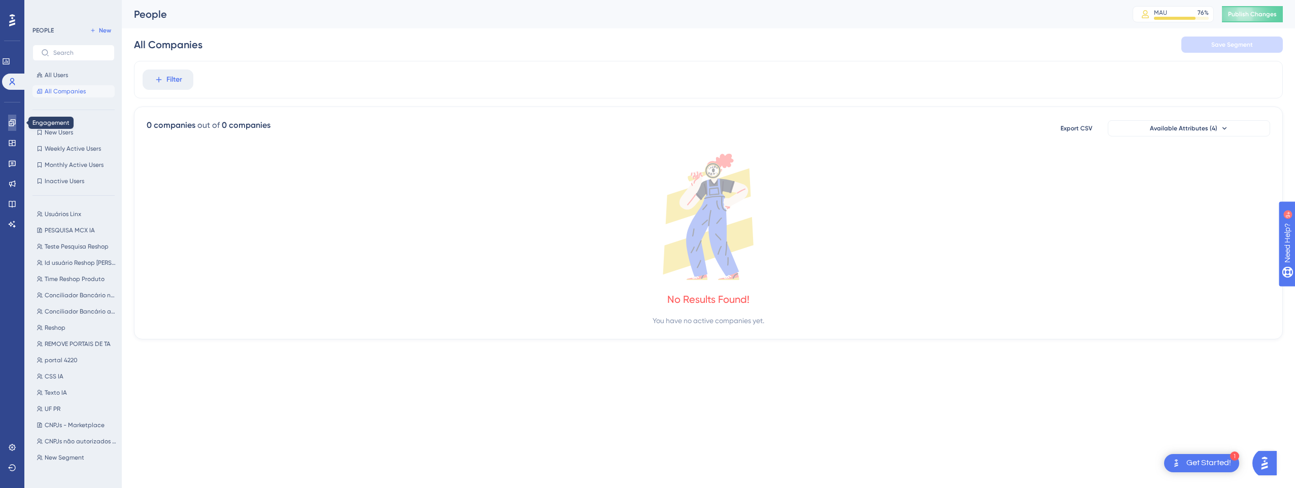
click at [11, 122] on icon at bounding box center [12, 122] width 7 height 7
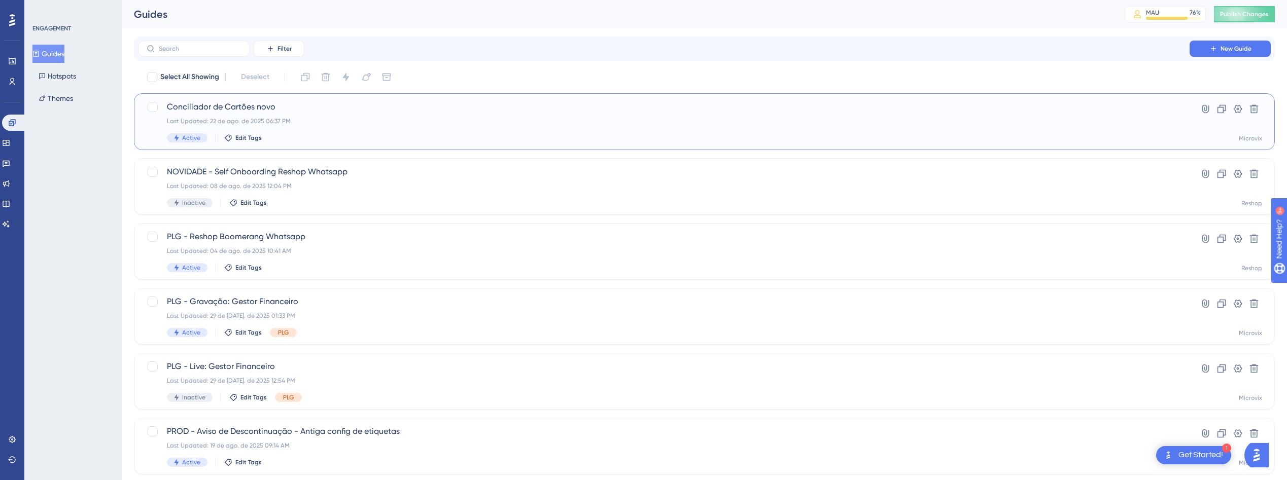
click at [864, 120] on div "Last Updated: 22 de ago. de 2025 06:37 PM" at bounding box center [664, 121] width 994 height 8
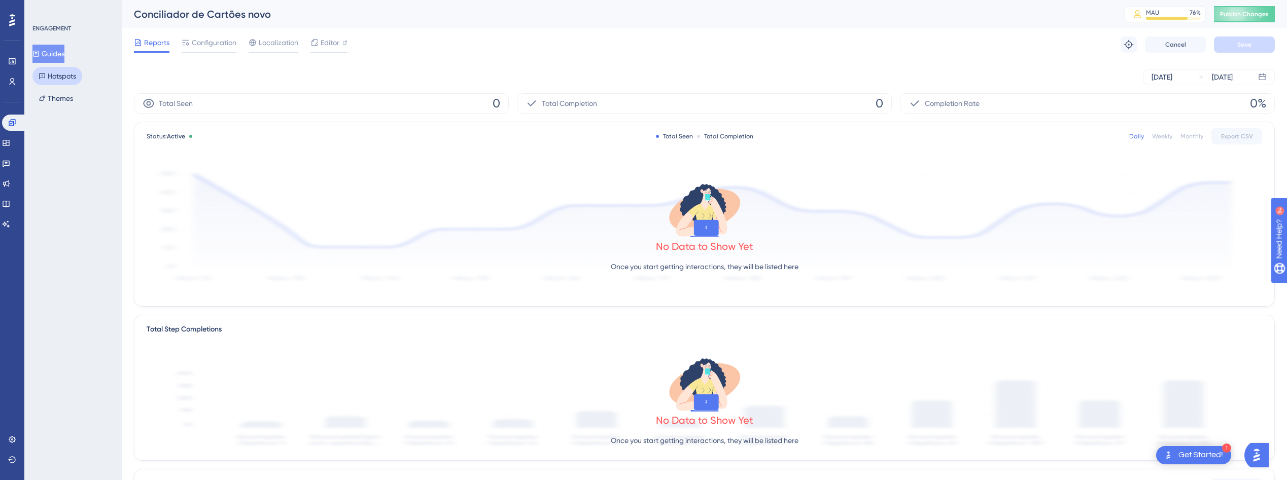
click at [52, 77] on button "Hotspots" at bounding box center [57, 76] width 50 height 18
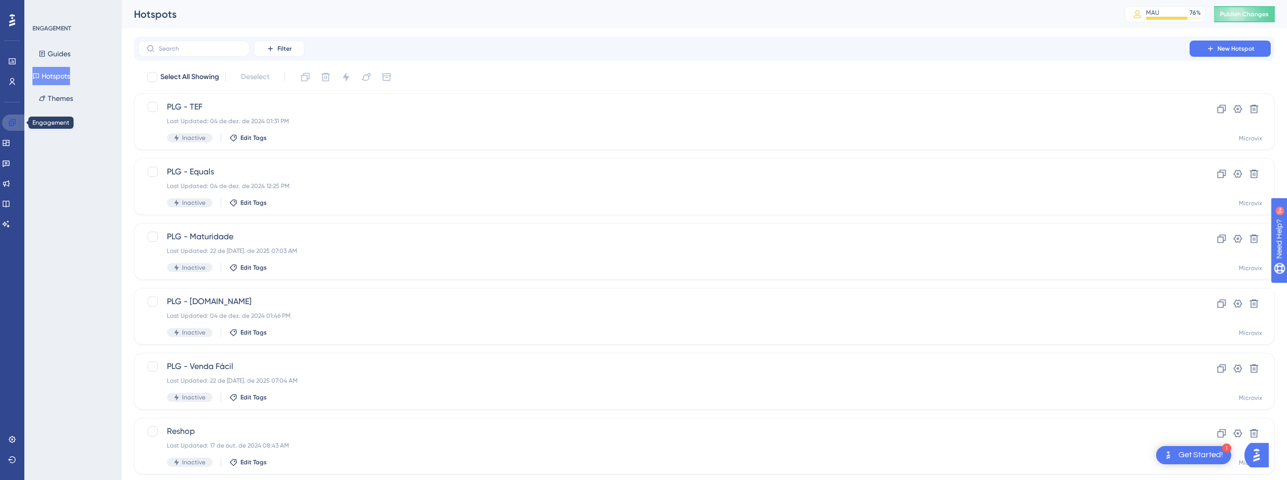
click at [10, 122] on icon at bounding box center [12, 122] width 7 height 7
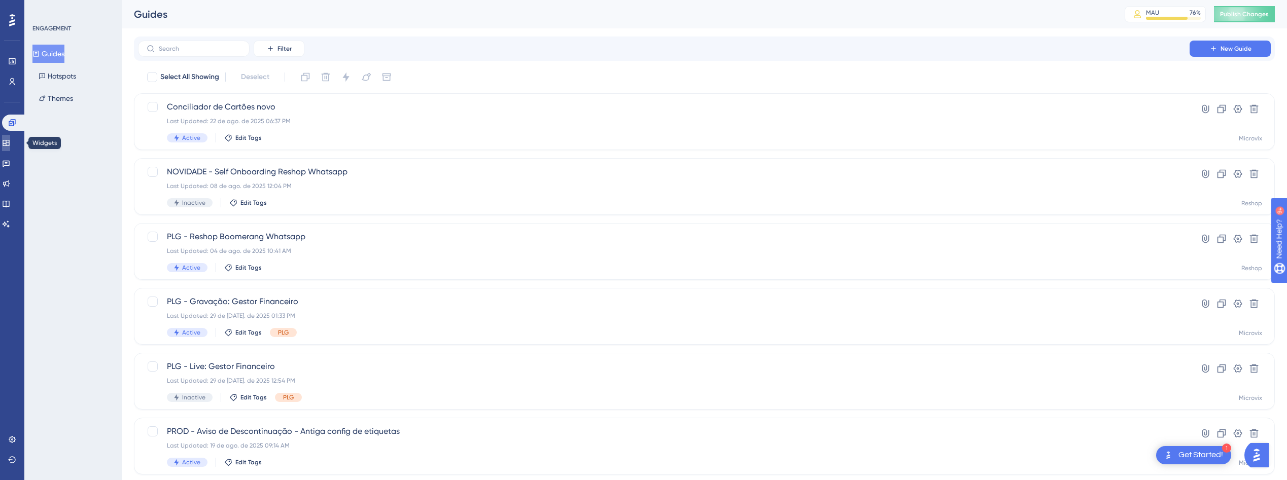
click at [10, 143] on icon at bounding box center [6, 143] width 8 height 8
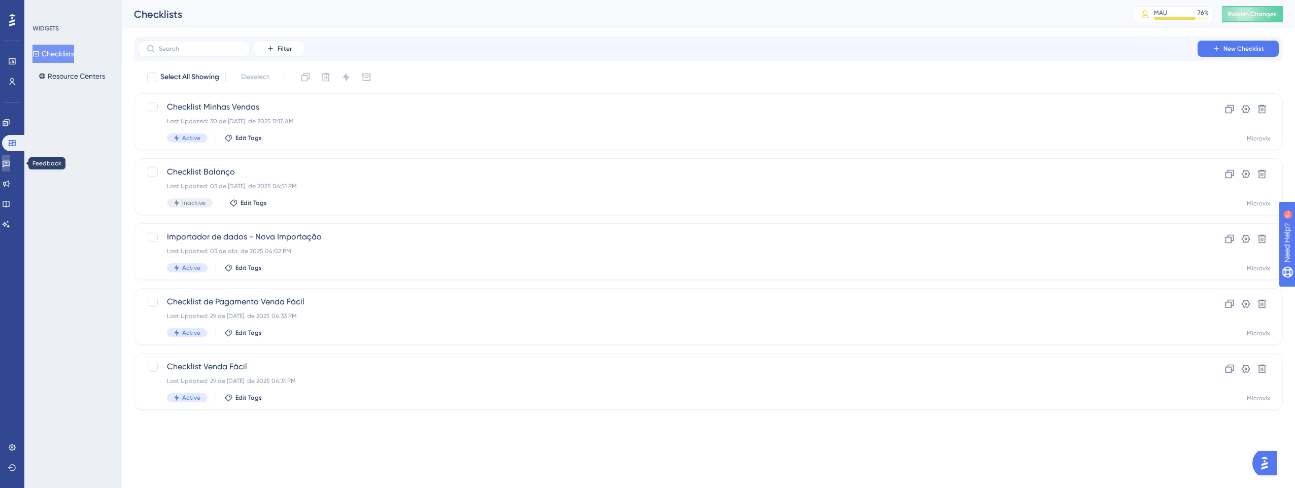
click at [10, 166] on icon at bounding box center [6, 164] width 7 height 7
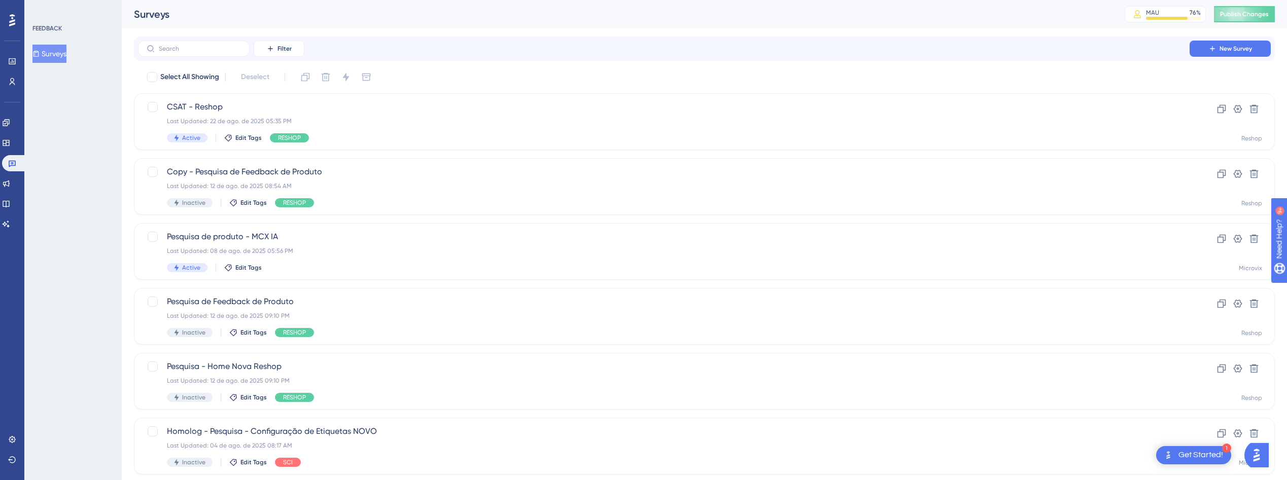
click at [11, 18] on icon at bounding box center [12, 20] width 6 height 12
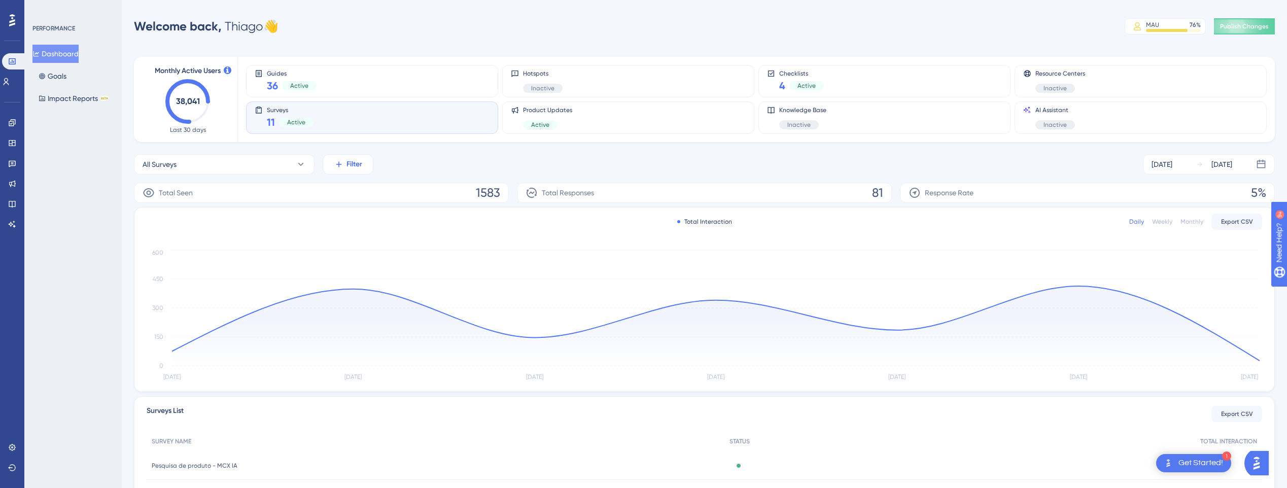
click at [348, 161] on span "Filter" at bounding box center [354, 164] width 16 height 12
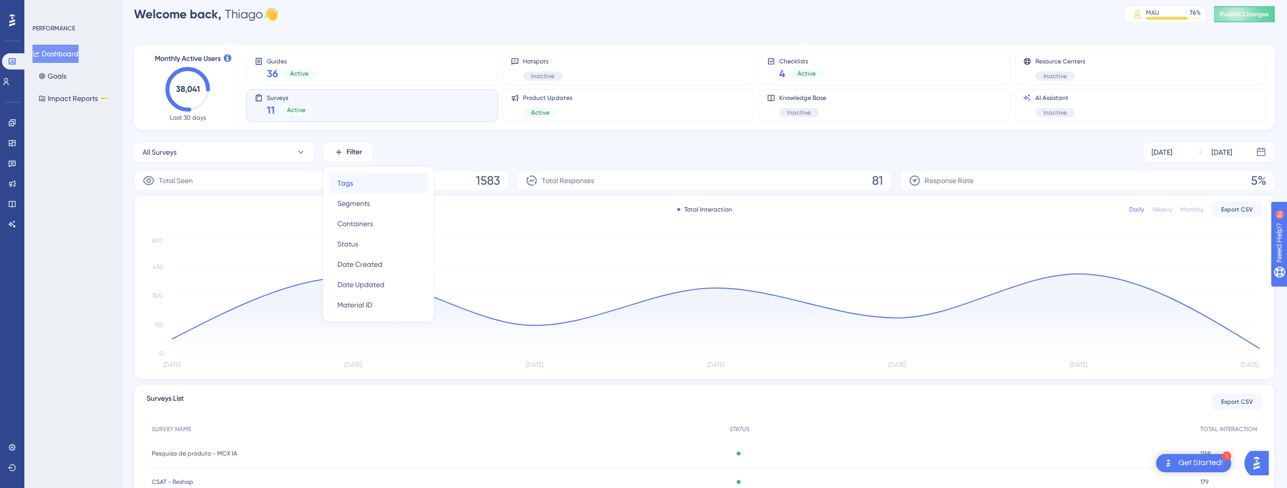
click at [360, 189] on div "Tags Tags" at bounding box center [378, 183] width 82 height 20
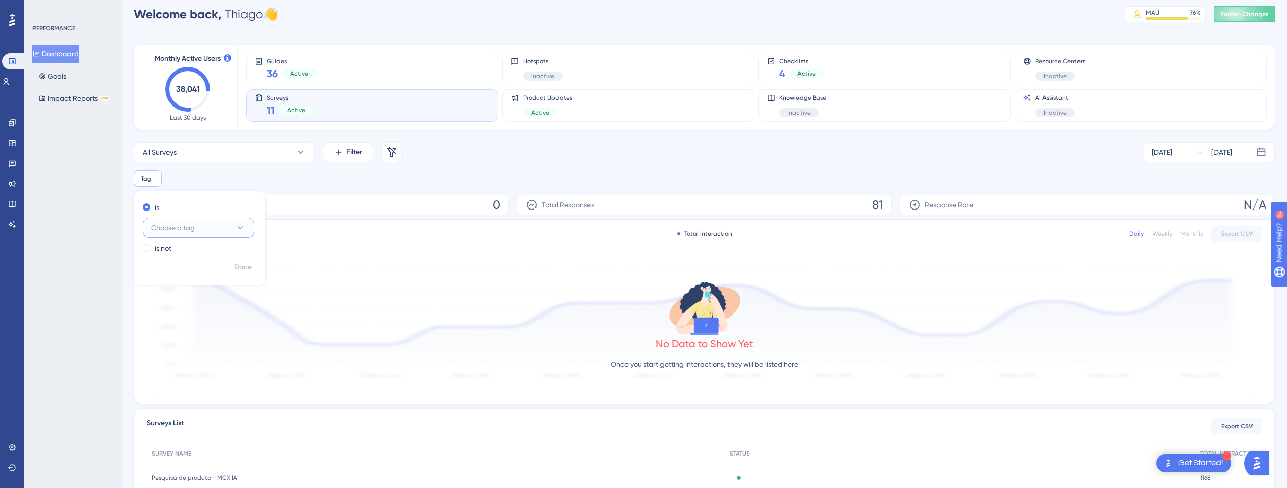
click at [199, 230] on button "Choose a tag" at bounding box center [199, 228] width 112 height 20
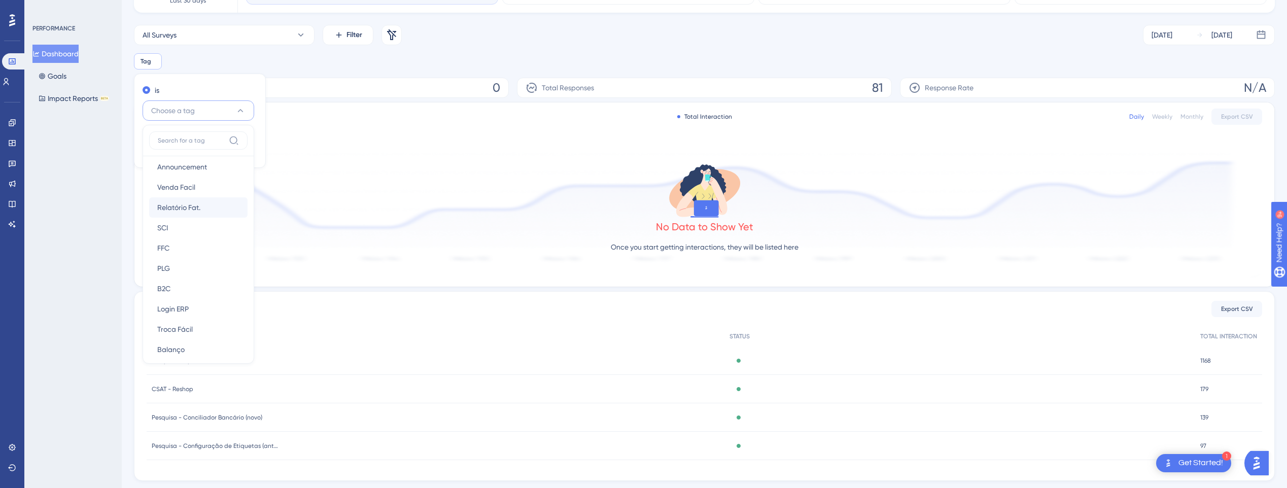
scroll to position [75, 0]
click at [176, 340] on span "RESHOP" at bounding box center [170, 341] width 26 height 12
click at [242, 152] on span "Done" at bounding box center [242, 150] width 17 height 12
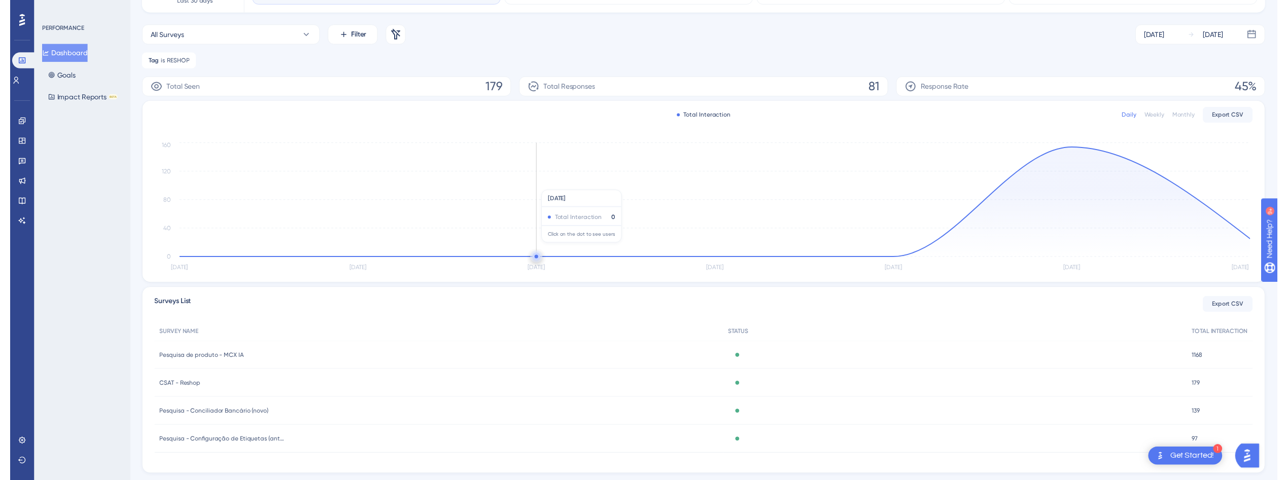
scroll to position [0, 0]
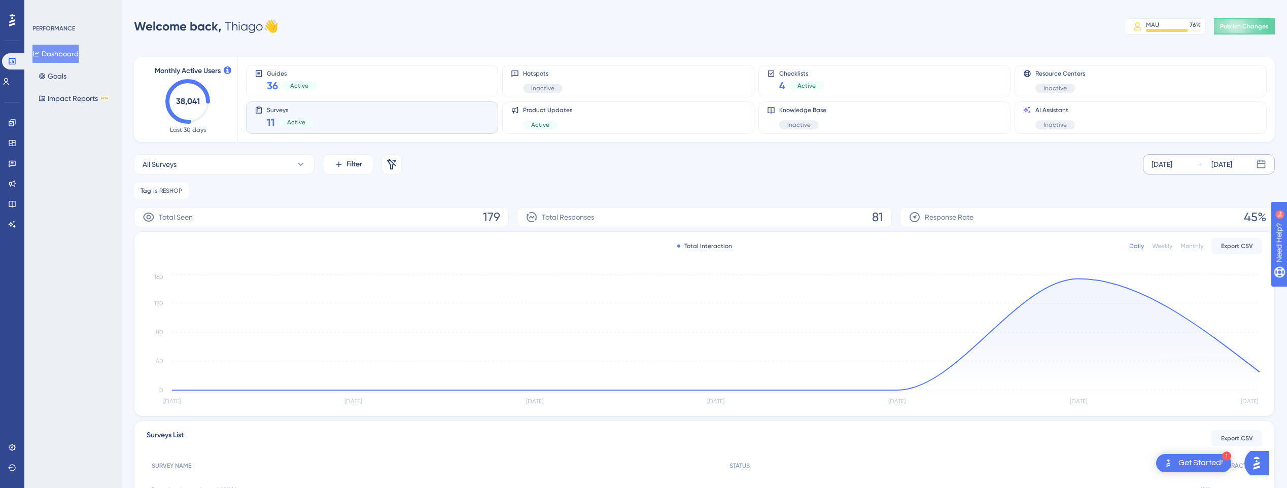
click at [1232, 166] on div "[DATE]" at bounding box center [1221, 164] width 21 height 12
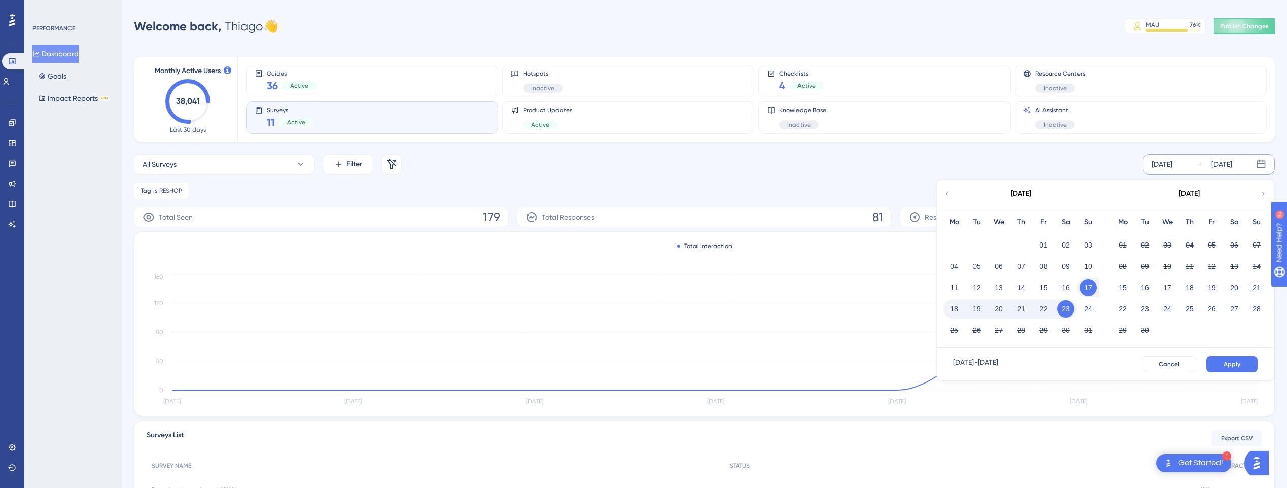
click at [947, 196] on icon at bounding box center [946, 193] width 7 height 9
click at [1144, 249] on button "01" at bounding box center [1144, 244] width 17 height 17
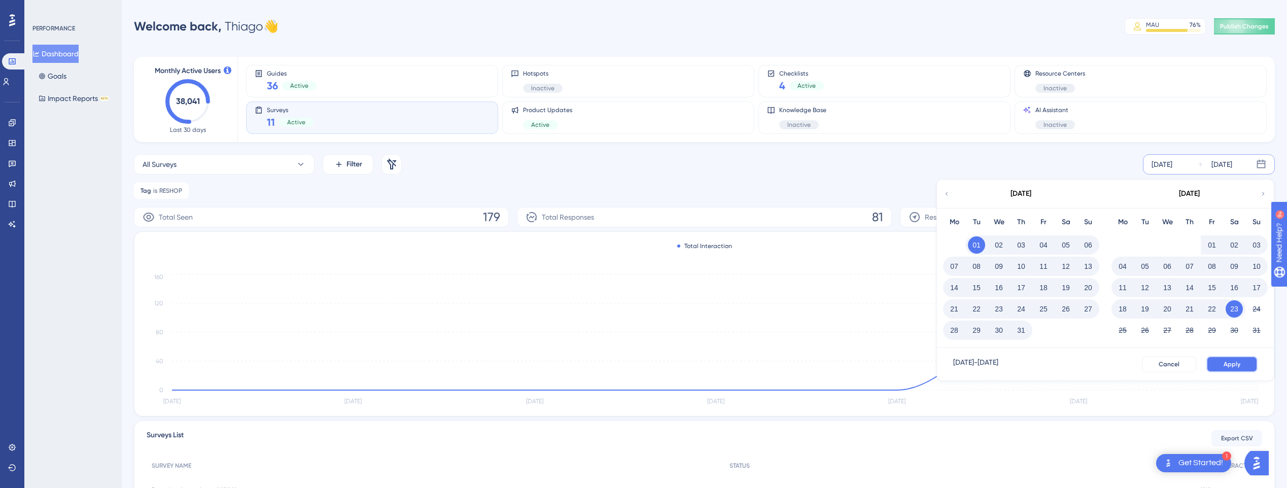
click at [1223, 365] on button "Apply" at bounding box center [1231, 364] width 51 height 16
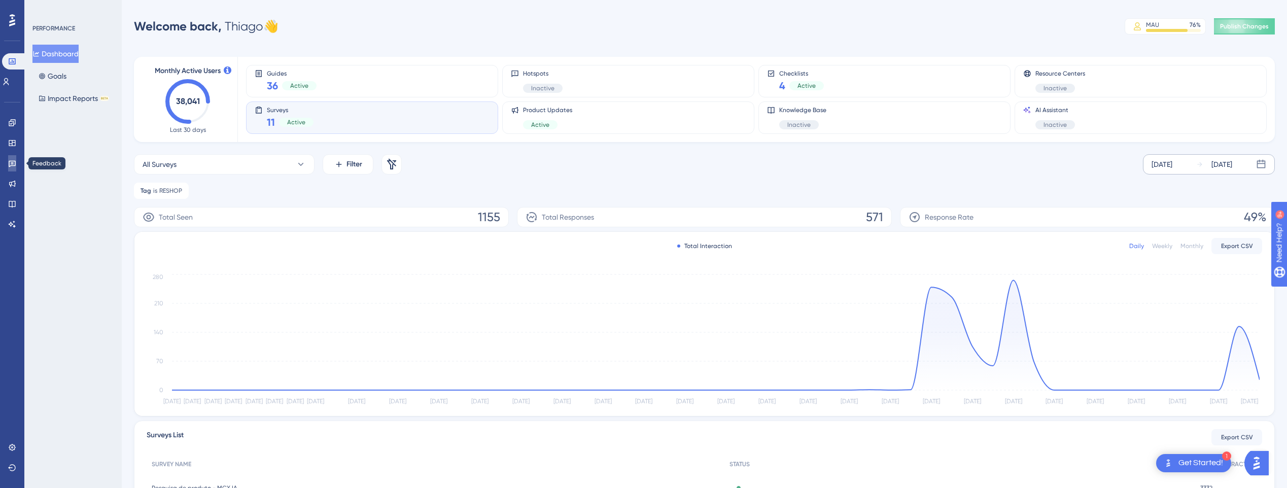
click at [9, 166] on icon at bounding box center [12, 163] width 8 height 8
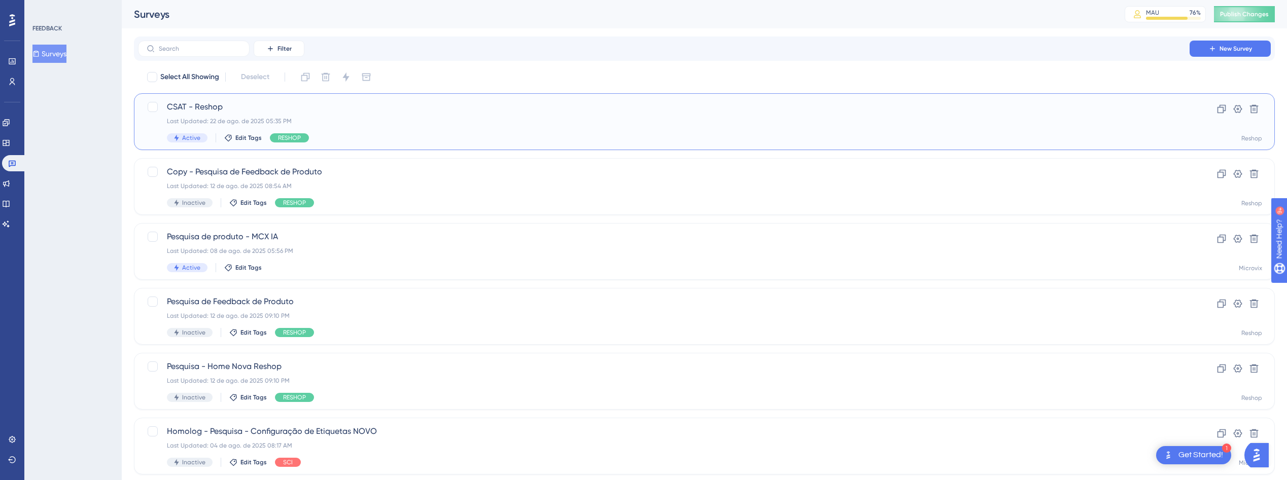
click at [293, 108] on span "CSAT - Reshop" at bounding box center [664, 107] width 994 height 12
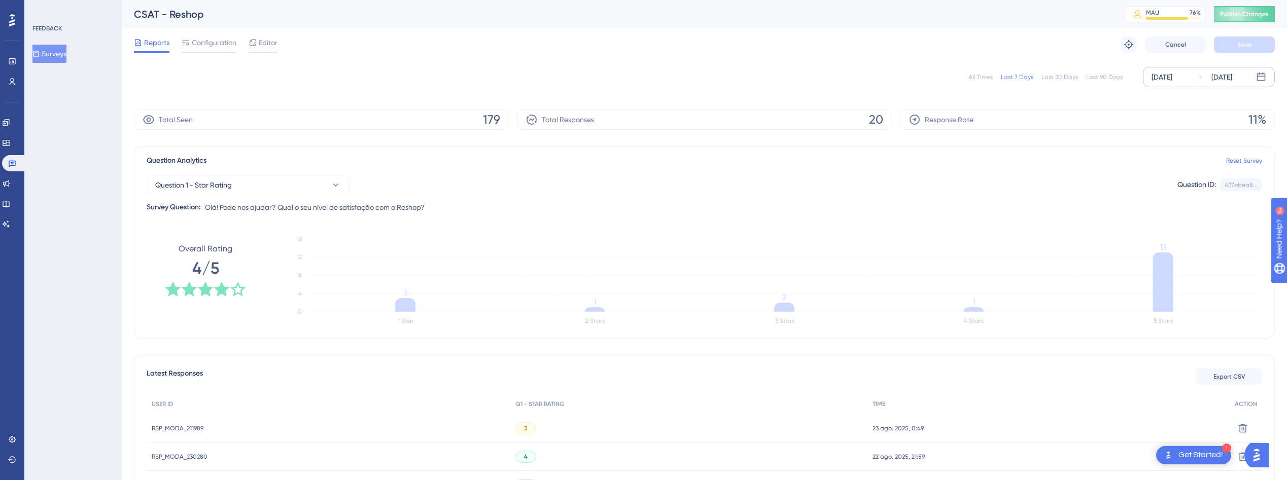
click at [1172, 82] on div "[DATE]" at bounding box center [1162, 77] width 21 height 12
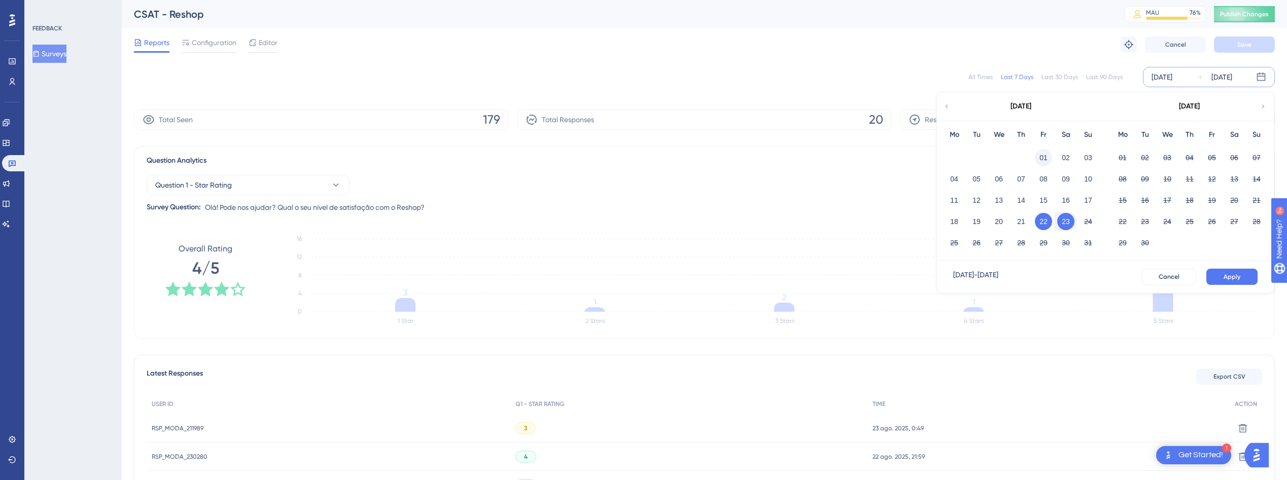
click at [1040, 162] on button "01" at bounding box center [1043, 157] width 17 height 17
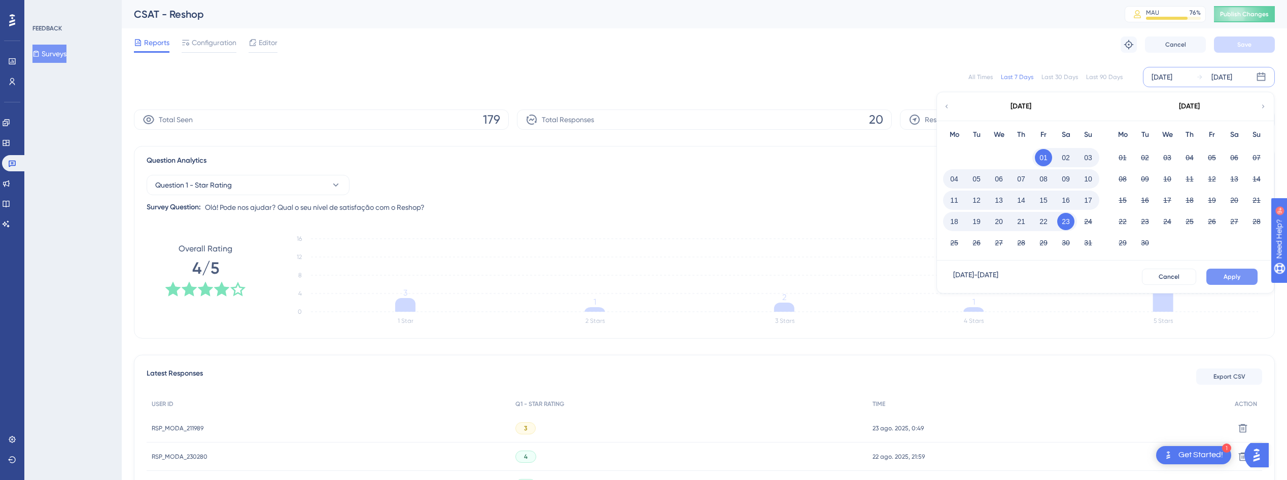
click at [1233, 277] on span "Apply" at bounding box center [1232, 277] width 17 height 8
